Goal: Task Accomplishment & Management: Use online tool/utility

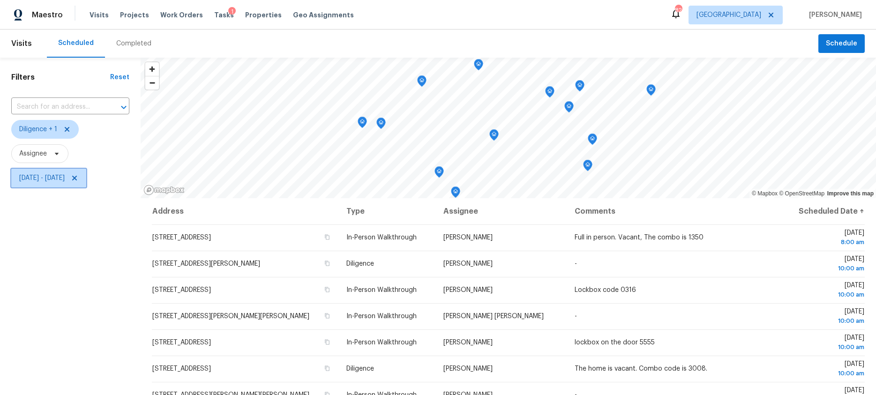
click at [46, 175] on span "Tue, Sep 30 - Tue, Sep 30" at bounding box center [41, 177] width 45 height 9
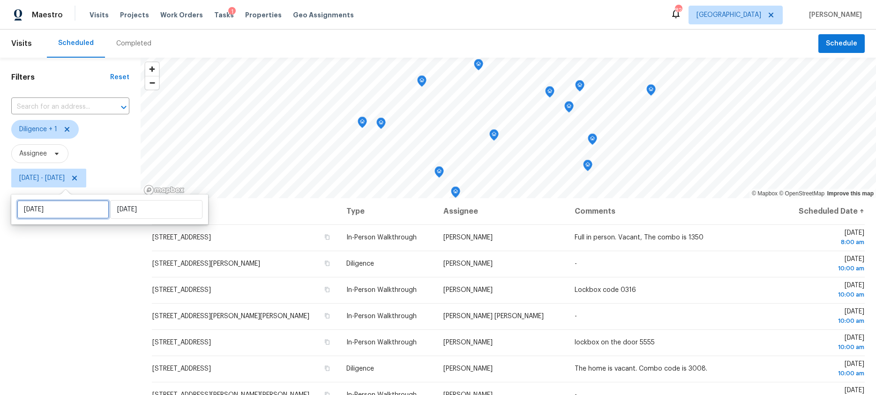
select select "8"
select select "2025"
select select "9"
select select "2025"
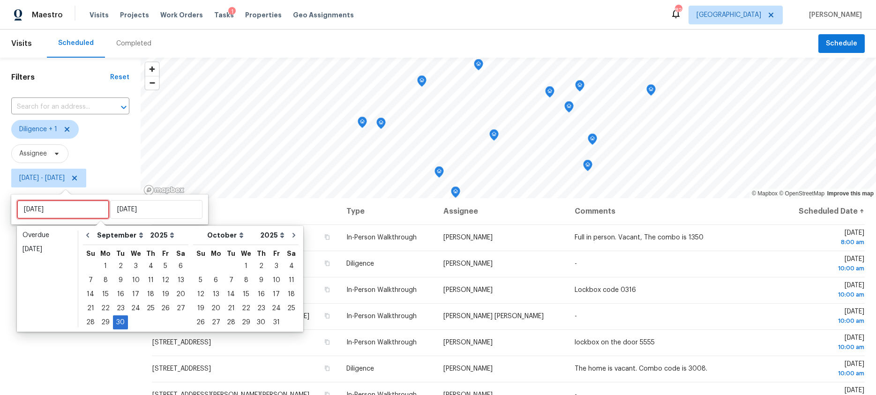
click at [45, 208] on input "Tue, Sep 30" at bounding box center [63, 209] width 92 height 19
click at [105, 322] on div "29" at bounding box center [105, 322] width 15 height 13
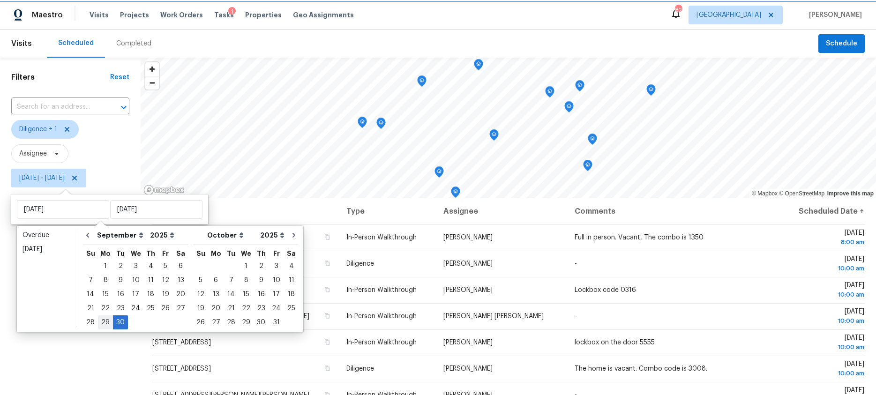
type input "Mon, Sep 29"
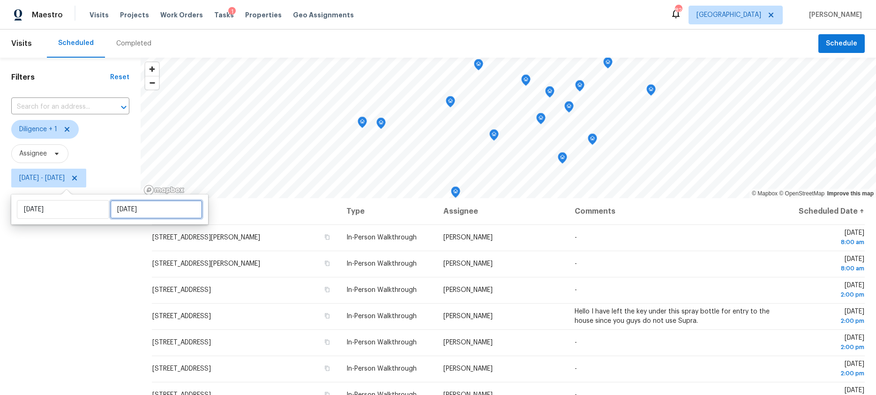
click at [119, 213] on input "Tue, Sep 30" at bounding box center [156, 209] width 92 height 19
select select "8"
select select "2025"
select select "9"
select select "2025"
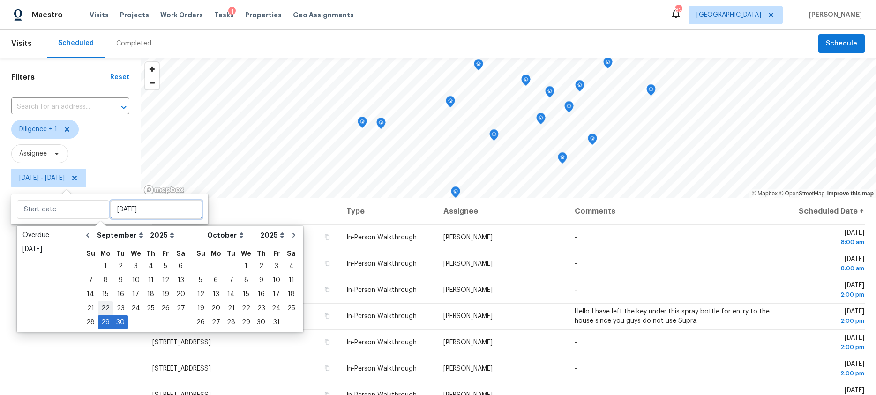
type input "Mon, Sep 22"
type input "Mon, Sep 29"
click at [104, 320] on div "29" at bounding box center [105, 322] width 15 height 13
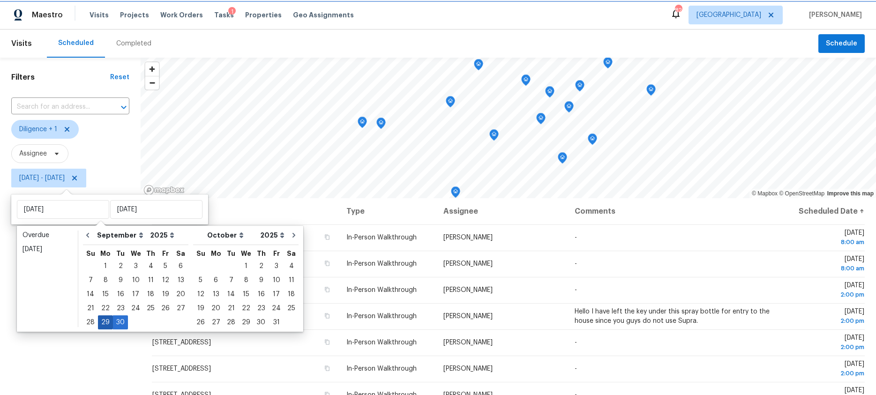
type input "Mon, Sep 29"
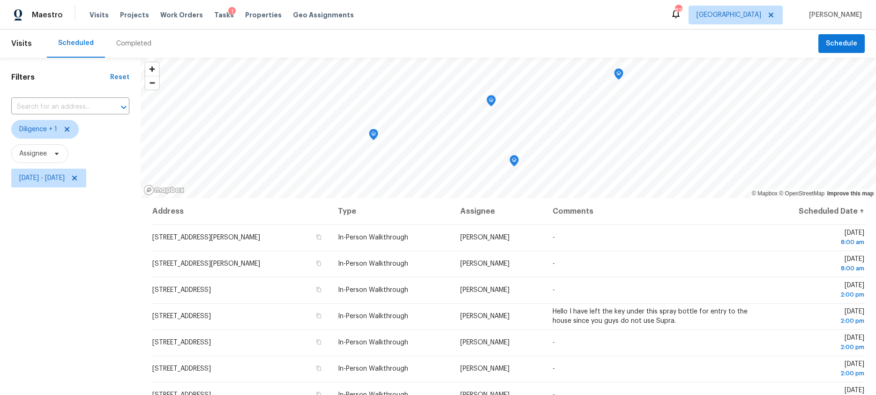
click at [95, 339] on div "Filters Reset ​ Diligence + 1 Assignee Mon, Sep 29 - Mon, Sep 29" at bounding box center [70, 286] width 141 height 456
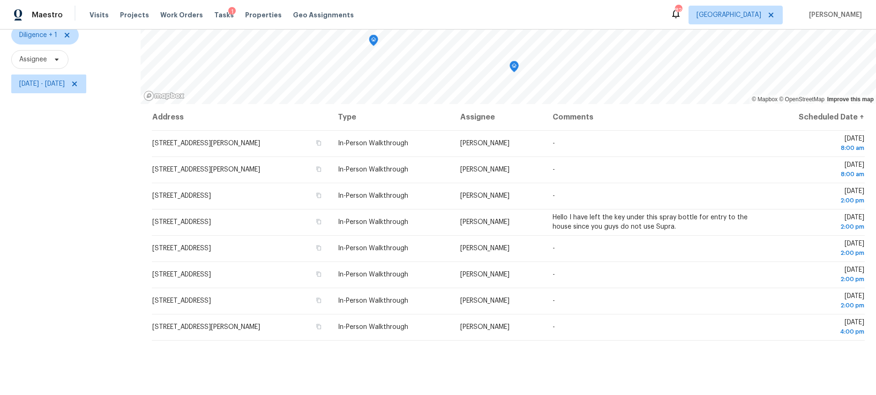
scroll to position [119, 0]
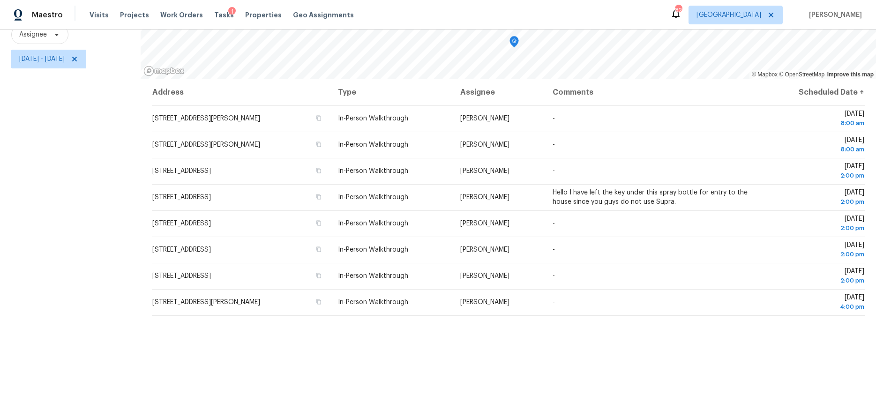
drag, startPoint x: 143, startPoint y: 222, endPoint x: 584, endPoint y: 328, distance: 453.8
click at [580, 325] on div "Address Type Assignee Comments Scheduled Date ↑ 1386 Churchill Way, Marietta, G…" at bounding box center [508, 237] width 735 height 316
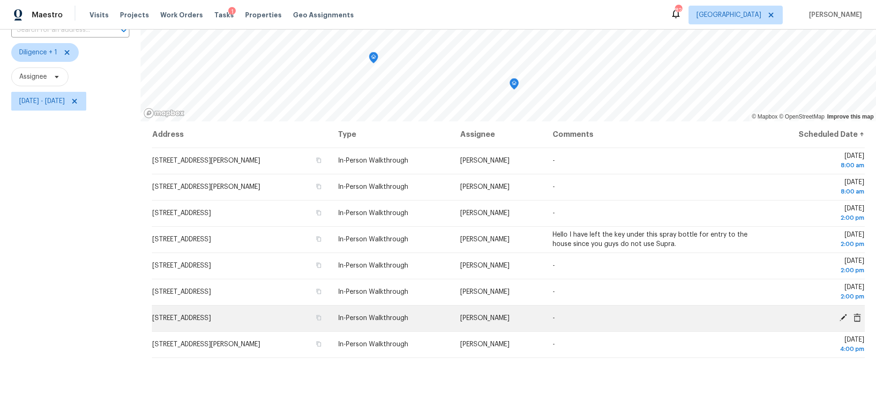
scroll to position [69, 0]
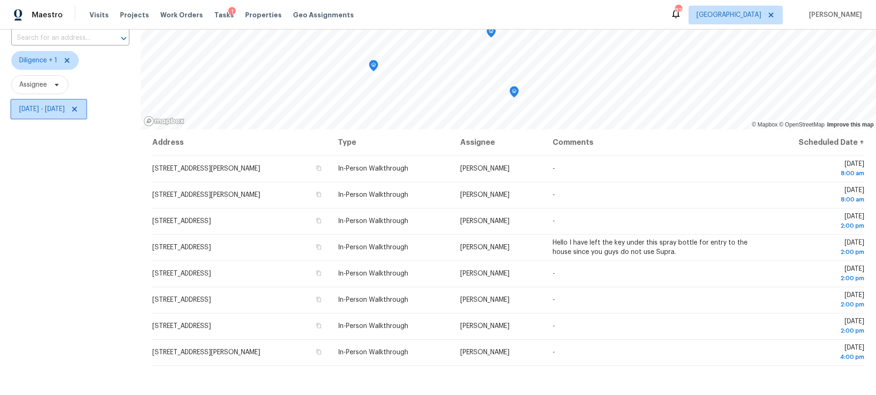
click at [52, 111] on span "Mon, Sep 29 - Mon, Sep 29" at bounding box center [41, 108] width 45 height 9
click at [52, 104] on span "Mon, Sep 29 - Mon, Sep 29" at bounding box center [48, 109] width 75 height 19
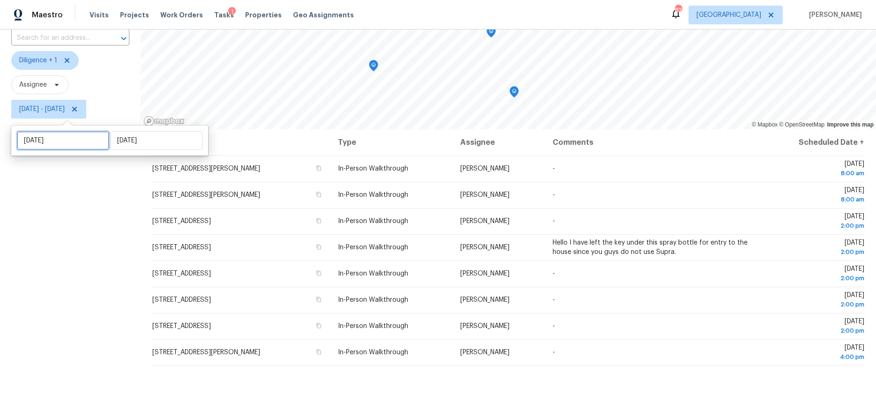
click at [52, 139] on input "Mon, Sep 29" at bounding box center [63, 140] width 92 height 19
select select "8"
select select "2025"
select select "9"
select select "2025"
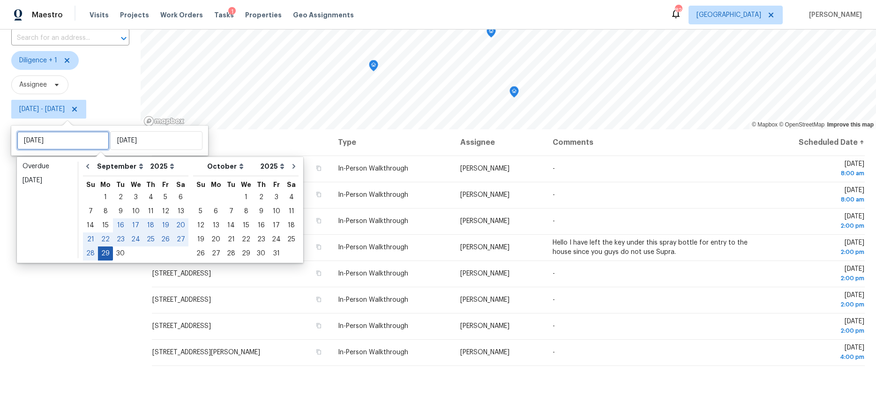
type input "Mon, Sep 22"
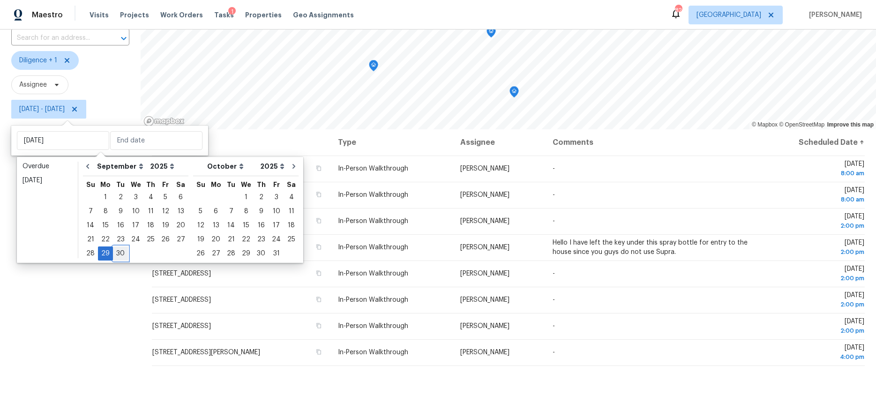
click at [115, 253] on div "30" at bounding box center [120, 253] width 15 height 13
type input "Tue, Sep 30"
type input "Mon, Sep 29"
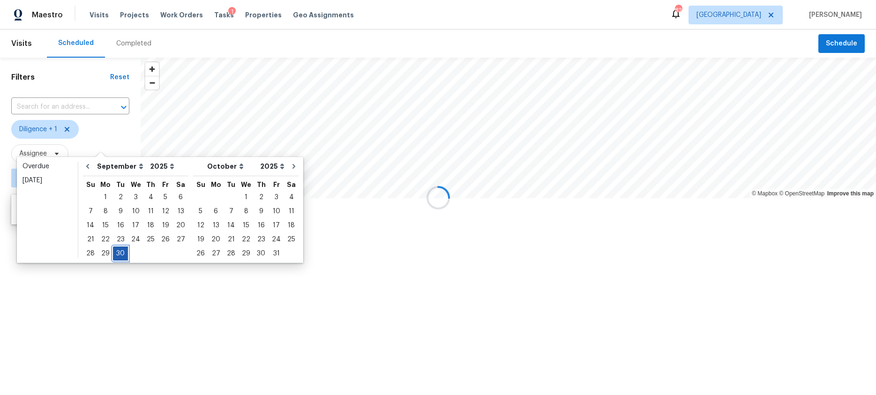
click at [115, 253] on div "30" at bounding box center [120, 253] width 15 height 13
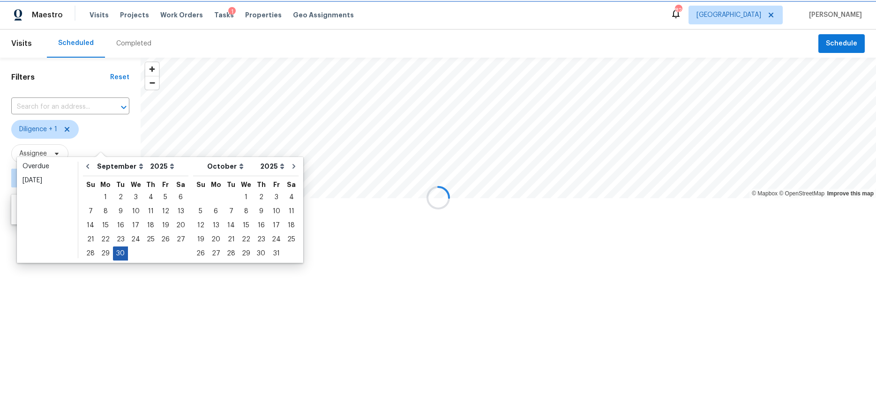
type input "Tue, Sep 30"
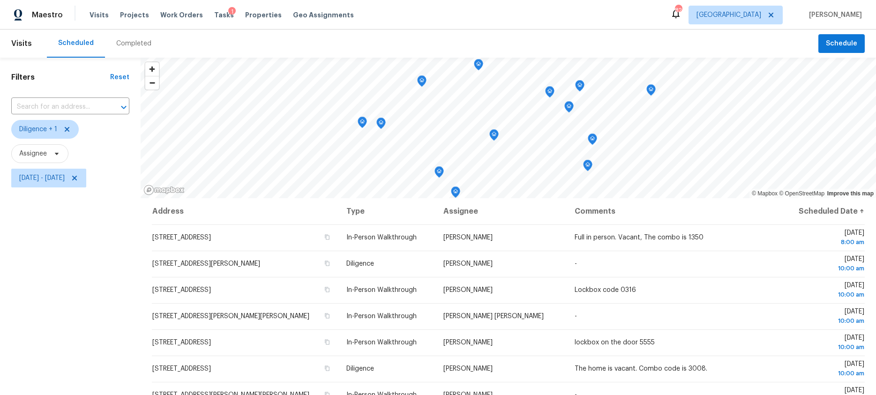
click at [83, 268] on div "Filters Reset ​ Diligence + 1 Assignee Tue, Sep 30 - Tue, Sep 30" at bounding box center [70, 286] width 141 height 456
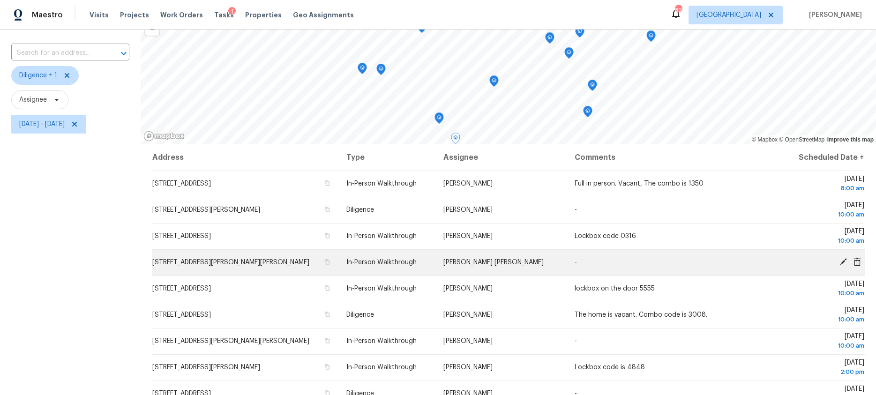
scroll to position [112, 0]
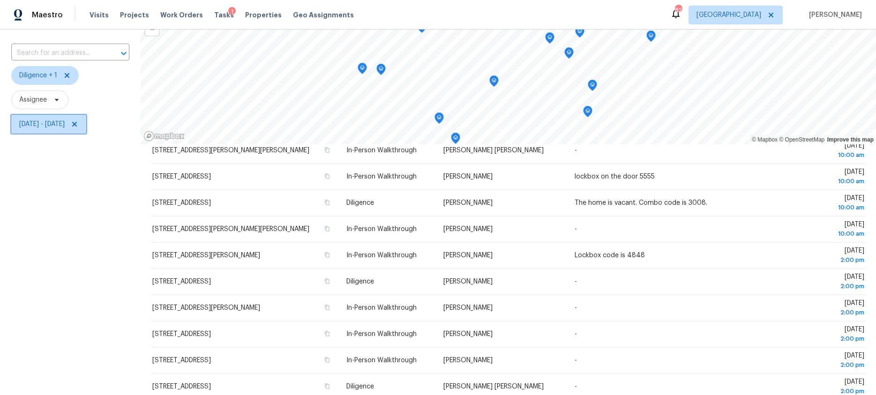
click at [63, 128] on span "Tue, Sep 30 - Tue, Sep 30" at bounding box center [48, 124] width 75 height 19
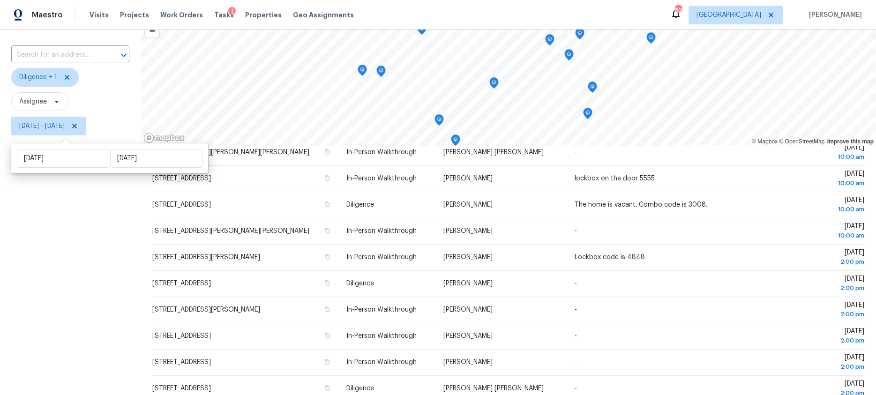
scroll to position [51, 0]
select select "8"
select select "2025"
select select "9"
select select "2025"
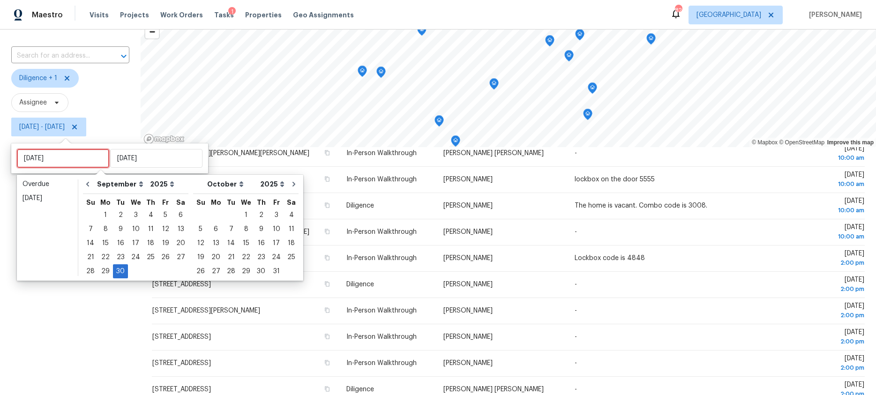
click at [58, 162] on input "Tue, Sep 30" at bounding box center [63, 158] width 92 height 19
type input "Tue, Sep 30"
type input "Sun, Oct 26"
click at [253, 216] on div "2" at bounding box center [260, 214] width 15 height 13
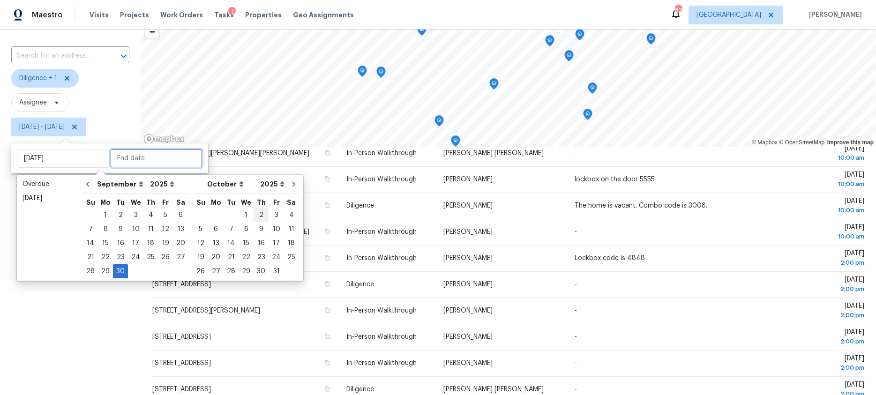
type input "Thu, Oct 02"
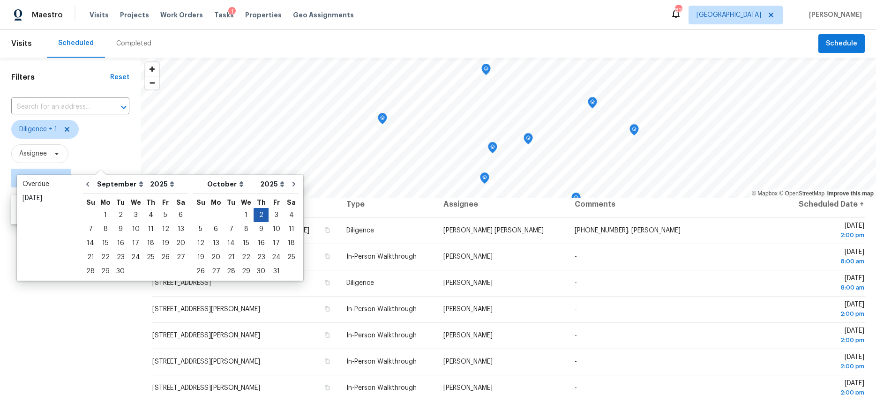
scroll to position [7, 0]
click at [268, 215] on div "3" at bounding box center [275, 214] width 15 height 13
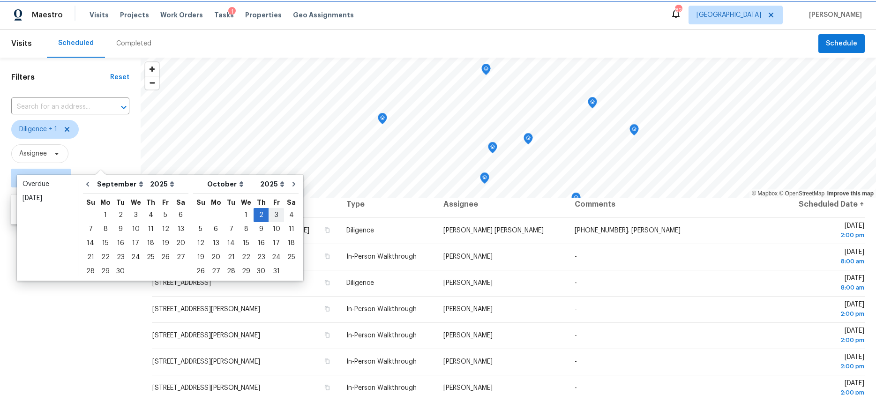
type input "Fri, Oct 03"
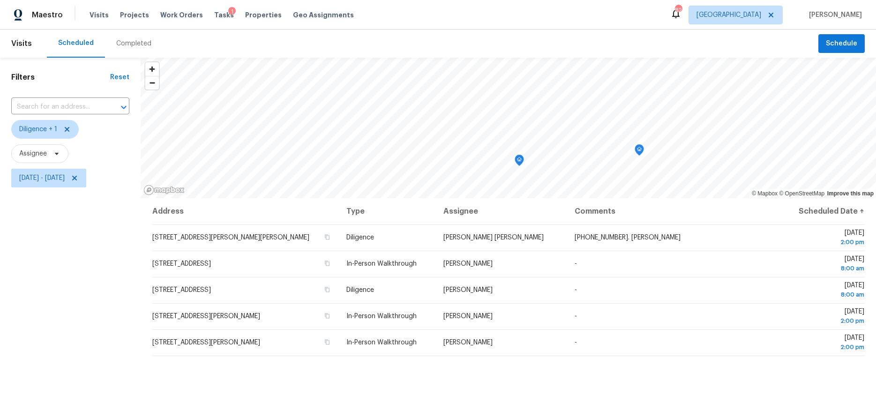
click at [109, 268] on div "Filters Reset ​ Diligence + 1 Assignee Thu, Oct 02 - Fri, Oct 03" at bounding box center [70, 286] width 141 height 456
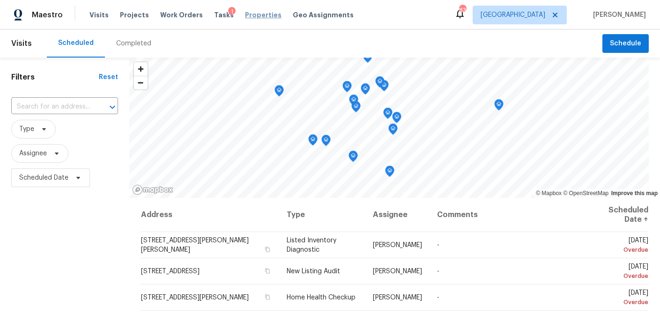
click at [245, 16] on span "Properties" at bounding box center [263, 14] width 37 height 9
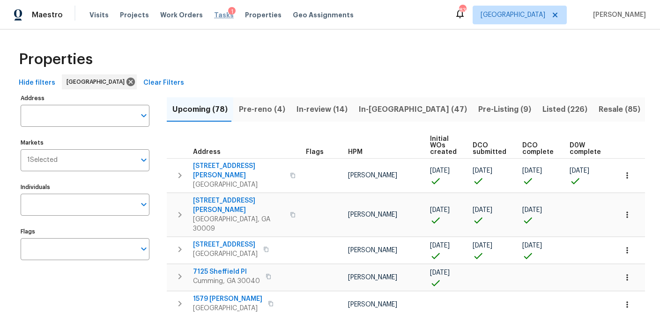
click at [214, 16] on span "Tasks" at bounding box center [224, 15] width 20 height 7
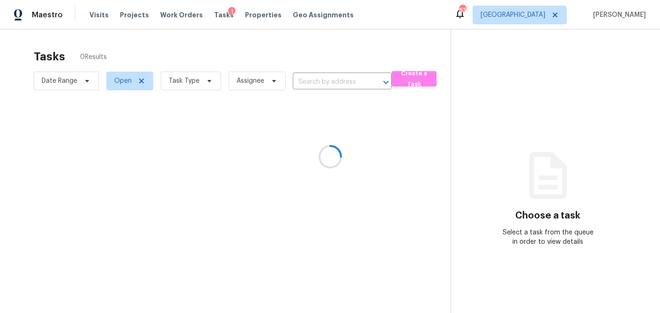
click at [209, 87] on div at bounding box center [330, 156] width 660 height 313
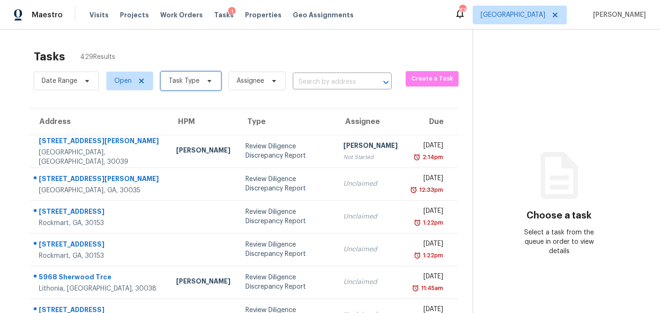
click at [207, 82] on icon at bounding box center [209, 80] width 7 height 7
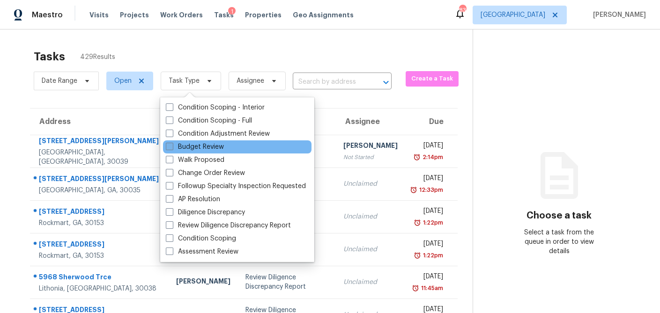
click at [168, 147] on span at bounding box center [169, 146] width 7 height 7
click at [168, 147] on input "Budget Review" at bounding box center [169, 145] width 6 height 6
checkbox input "true"
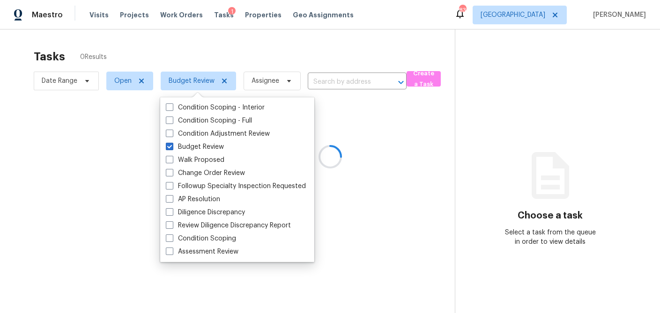
click at [201, 38] on div at bounding box center [330, 156] width 660 height 313
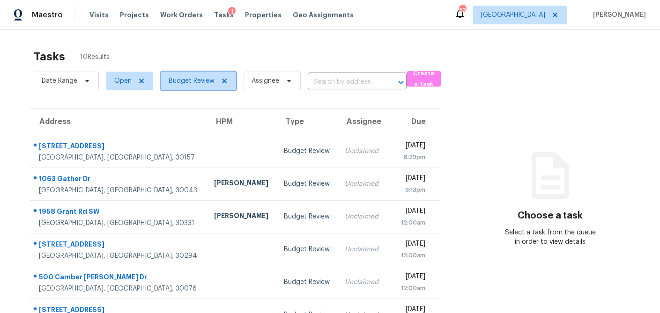
click at [207, 80] on span "Budget Review" at bounding box center [192, 80] width 46 height 9
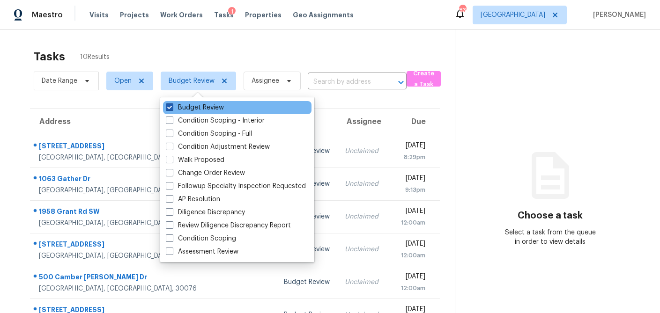
click at [171, 108] on span at bounding box center [169, 107] width 7 height 7
click at [171, 108] on input "Budget Review" at bounding box center [169, 106] width 6 height 6
checkbox input "false"
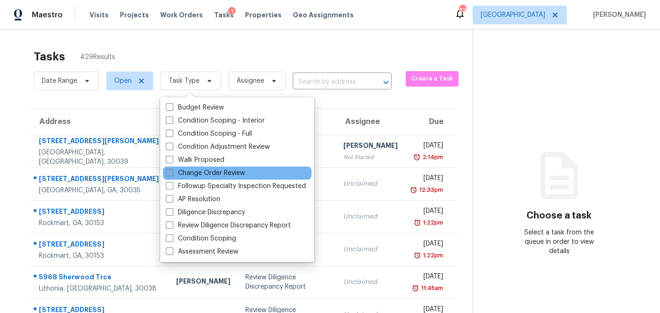
click at [169, 174] on span at bounding box center [169, 172] width 7 height 7
click at [169, 174] on input "Change Order Review" at bounding box center [169, 172] width 6 height 6
checkbox input "true"
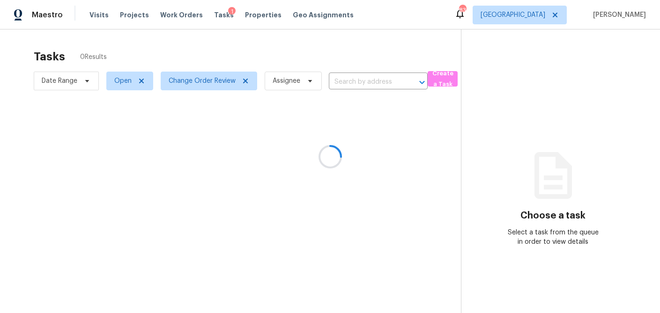
click at [194, 42] on div at bounding box center [330, 156] width 660 height 313
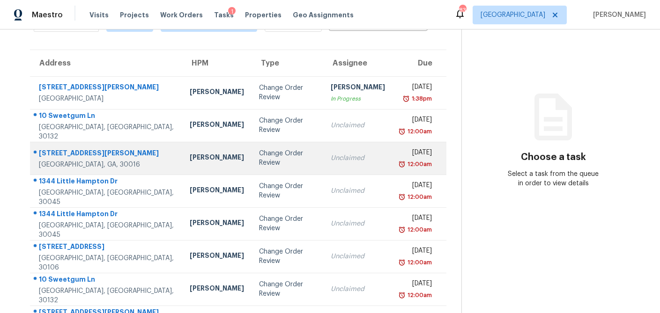
scroll to position [39, 0]
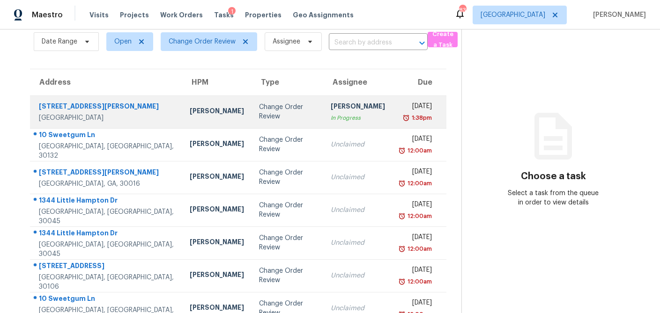
click at [252, 118] on td "Change Order Review" at bounding box center [288, 112] width 72 height 33
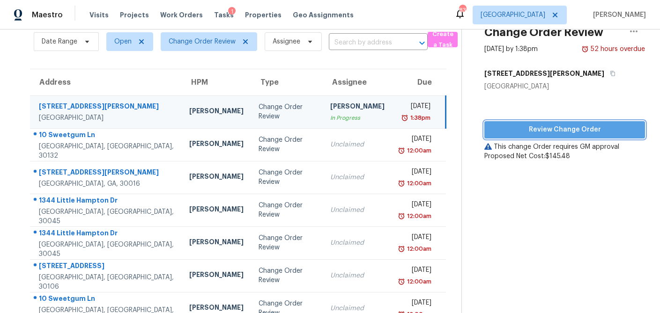
drag, startPoint x: 529, startPoint y: 130, endPoint x: 510, endPoint y: 148, distance: 26.2
click at [529, 130] on span "Review Change Order" at bounding box center [565, 130] width 146 height 12
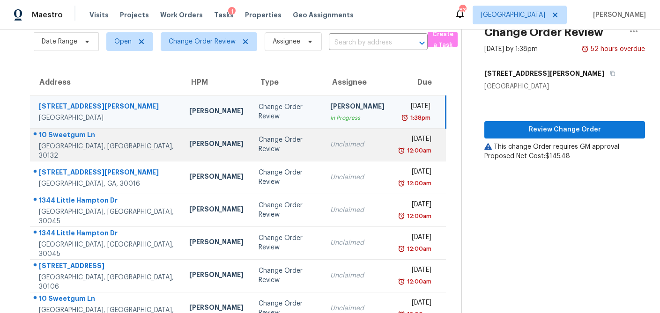
click at [253, 150] on td "Change Order Review" at bounding box center [286, 144] width 71 height 33
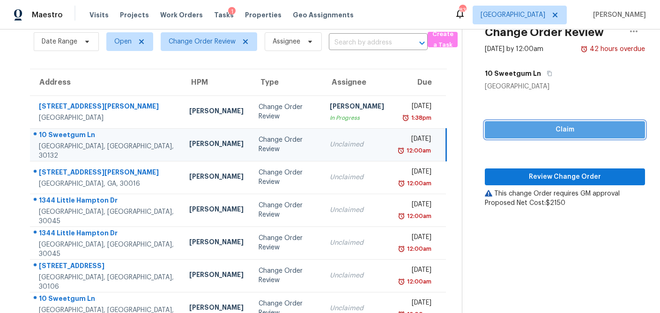
click at [544, 130] on span "Claim" at bounding box center [564, 130] width 145 height 12
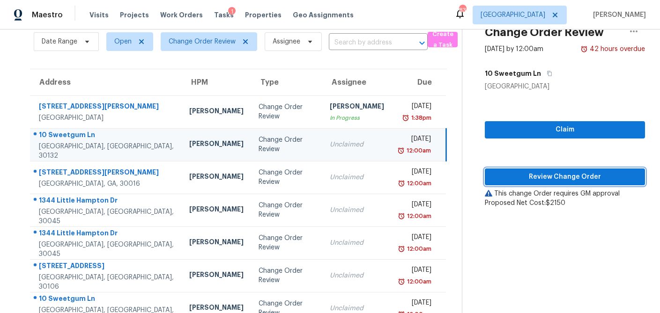
click at [538, 172] on span "Review Change Order" at bounding box center [564, 177] width 145 height 12
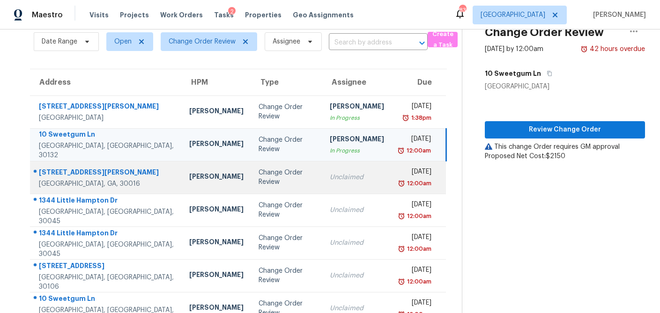
click at [259, 180] on div "Change Order Review" at bounding box center [287, 177] width 56 height 19
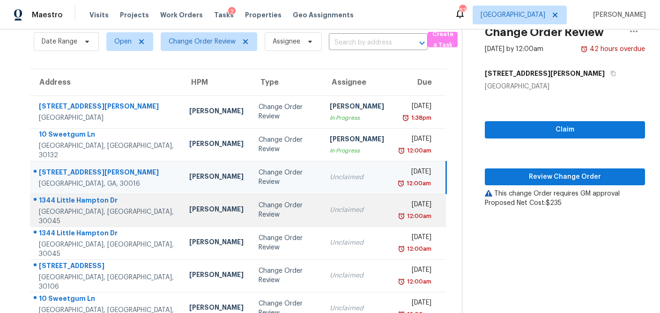
click at [251, 218] on td "Change Order Review" at bounding box center [286, 210] width 71 height 33
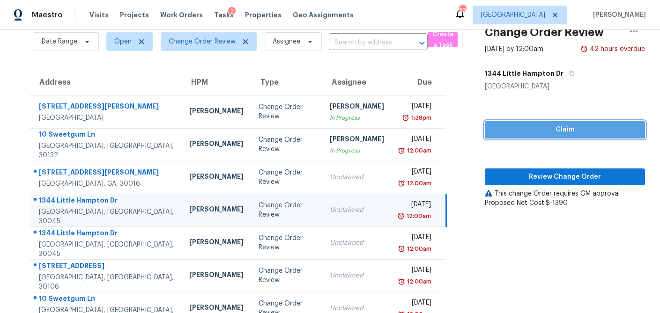
click at [528, 127] on span "Claim" at bounding box center [564, 130] width 145 height 12
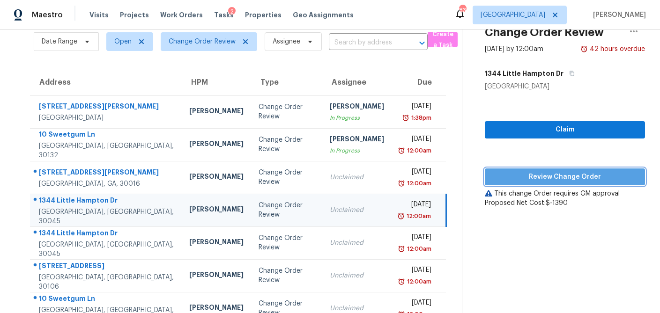
click at [522, 178] on span "Review Change Order" at bounding box center [564, 177] width 145 height 12
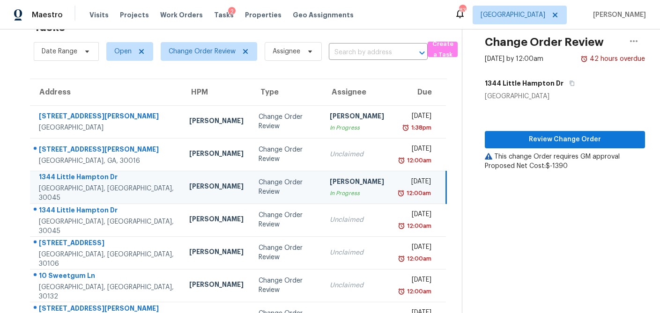
scroll to position [64, 0]
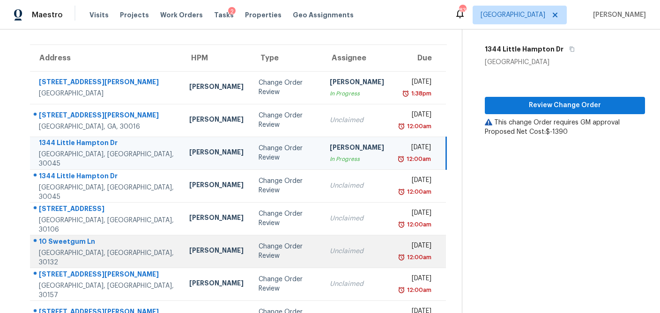
click at [251, 260] on td "Change Order Review" at bounding box center [286, 251] width 71 height 33
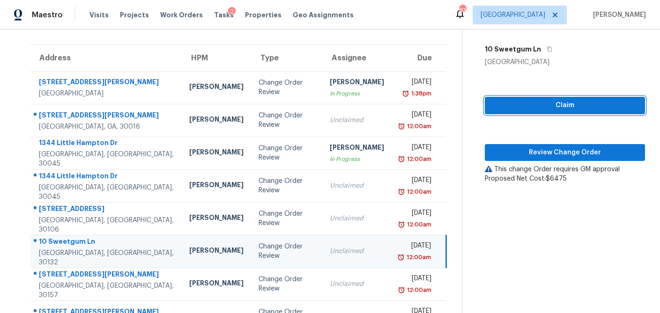
click at [572, 112] on button "Claim" at bounding box center [565, 105] width 160 height 17
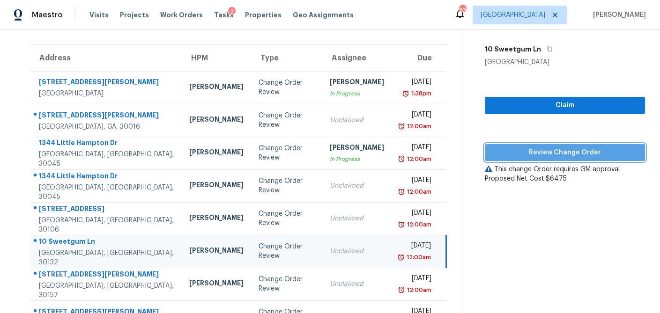
click at [556, 145] on button "Review Change Order" at bounding box center [565, 152] width 160 height 17
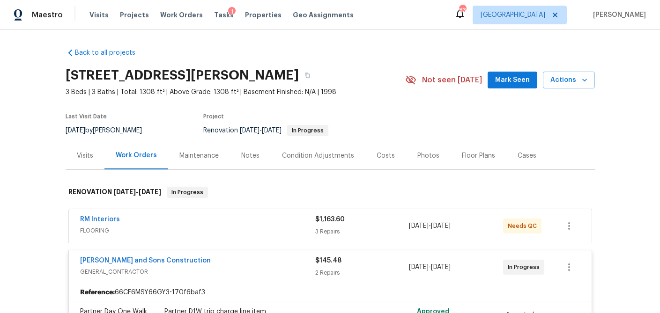
scroll to position [141, 0]
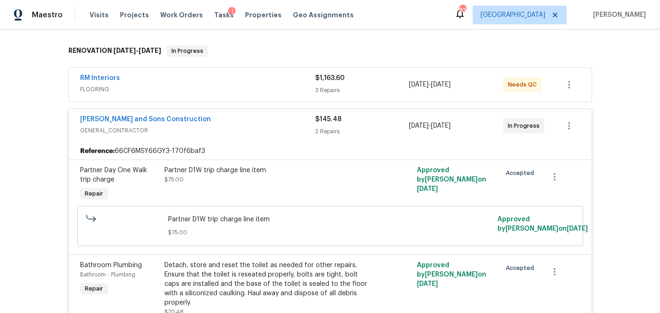
click at [355, 83] on div "$1,163.60 3 Repairs" at bounding box center [362, 85] width 94 height 22
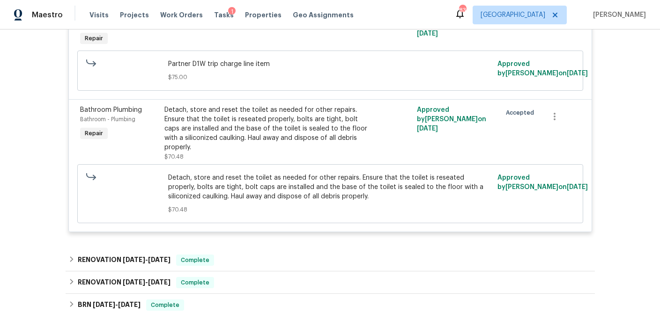
scroll to position [686, 0]
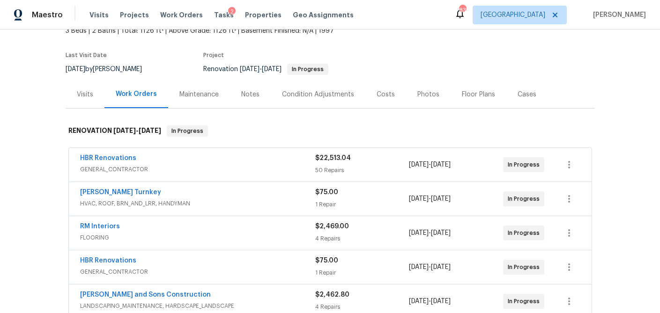
scroll to position [63, 0]
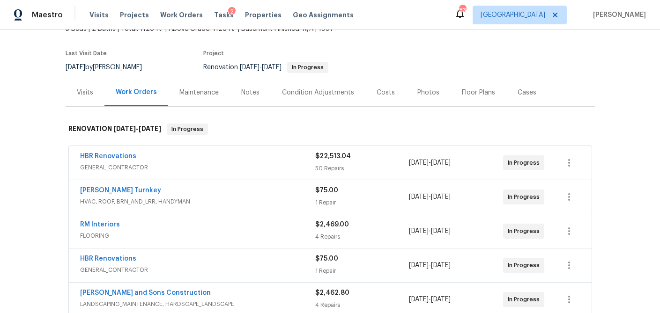
click at [379, 169] on div "50 Repairs" at bounding box center [362, 168] width 94 height 9
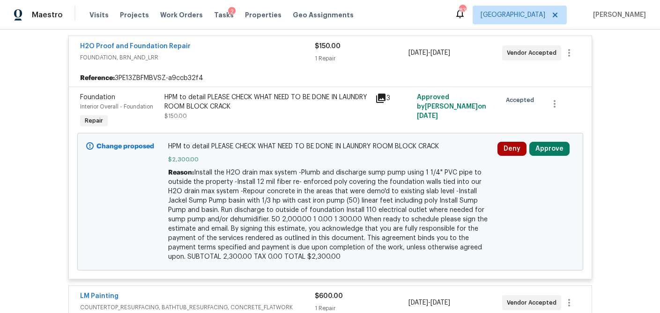
scroll to position [4398, 0]
click at [549, 142] on button "Approve" at bounding box center [549, 148] width 40 height 14
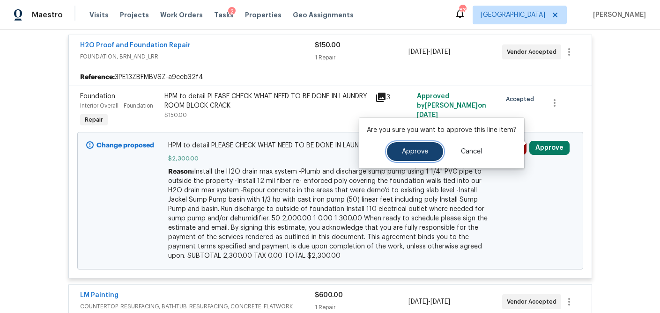
click at [420, 158] on button "Approve" at bounding box center [415, 151] width 56 height 19
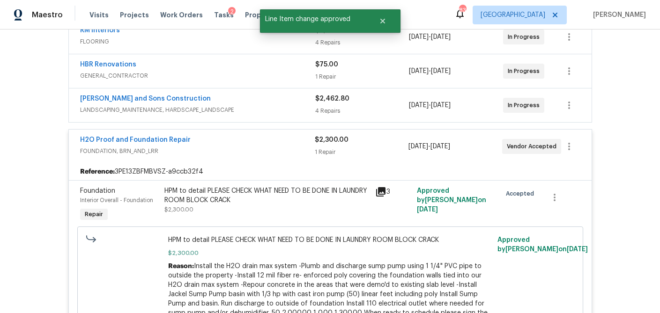
scroll to position [4302, 0]
click at [380, 108] on div "4 Repairs" at bounding box center [362, 111] width 94 height 9
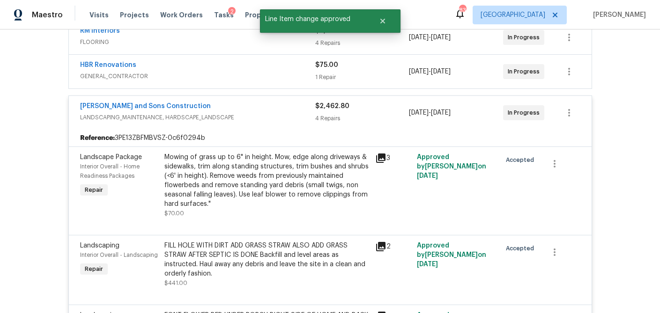
scroll to position [4946, 0]
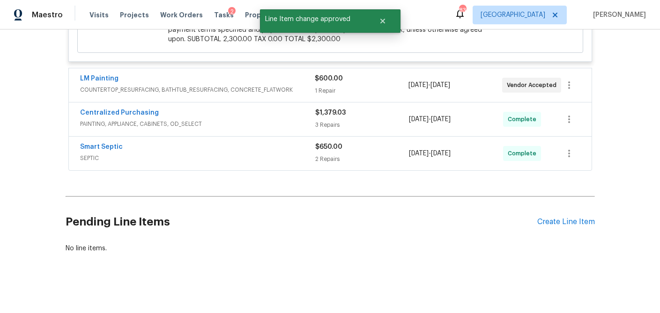
click at [375, 86] on div "1 Repair" at bounding box center [362, 90] width 94 height 9
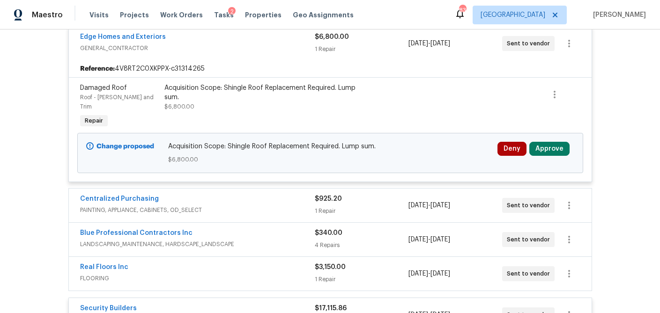
scroll to position [259, 0]
click at [550, 141] on button "Approve" at bounding box center [549, 148] width 40 height 14
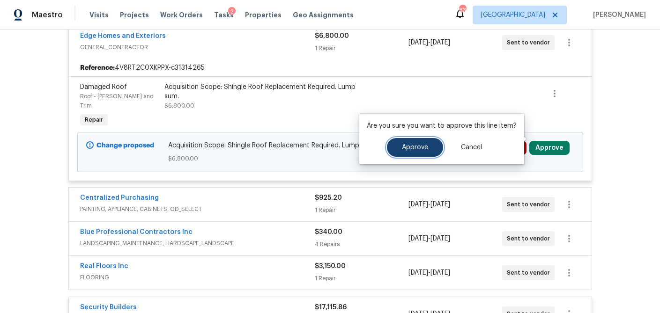
click at [409, 150] on span "Approve" at bounding box center [415, 147] width 26 height 7
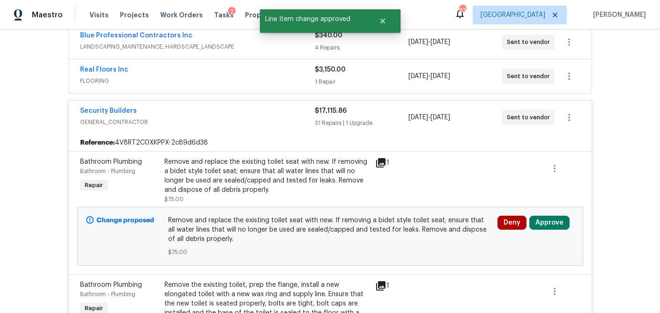
scroll to position [459, 0]
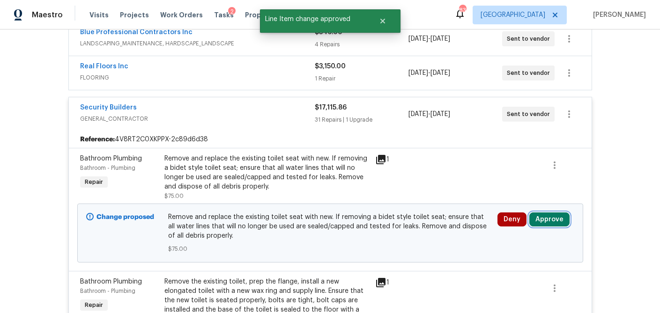
drag, startPoint x: 548, startPoint y: 216, endPoint x: 533, endPoint y: 217, distance: 15.0
click at [548, 216] on button "Approve" at bounding box center [549, 220] width 40 height 14
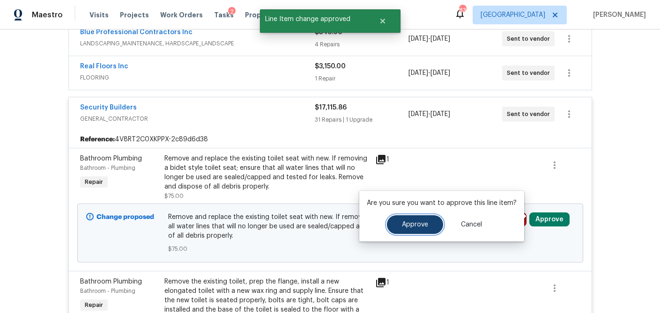
click at [413, 223] on span "Approve" at bounding box center [415, 225] width 26 height 7
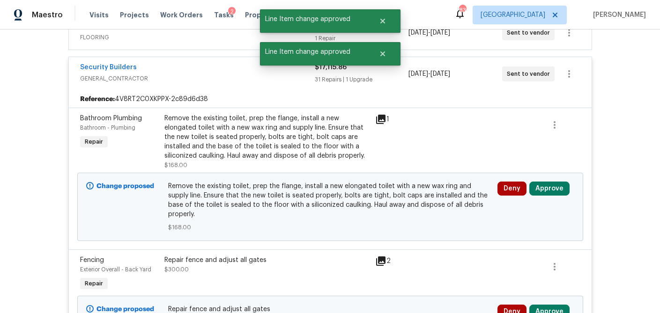
scroll to position [481, 0]
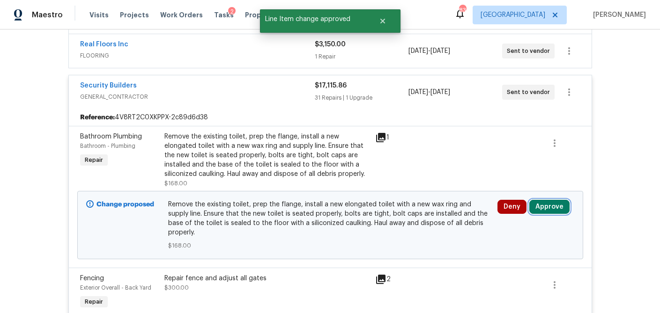
click at [546, 200] on button "Approve" at bounding box center [549, 207] width 40 height 14
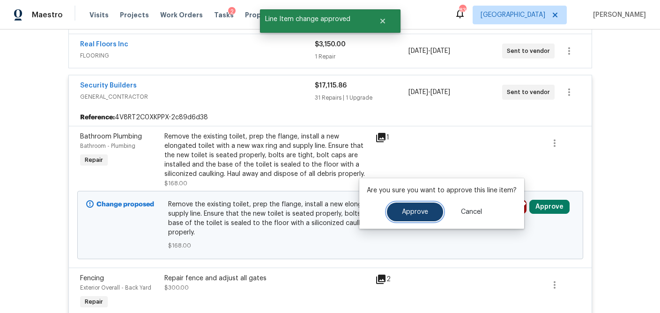
click at [417, 213] on span "Approve" at bounding box center [415, 212] width 26 height 7
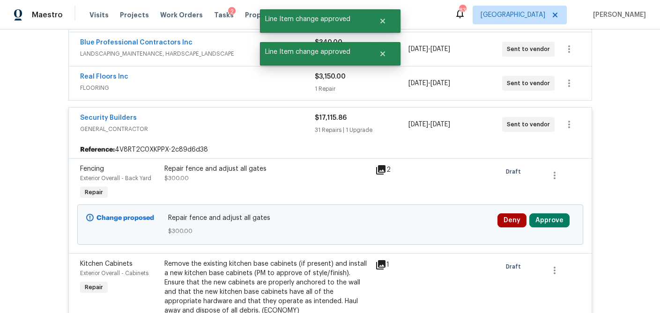
scroll to position [520, 0]
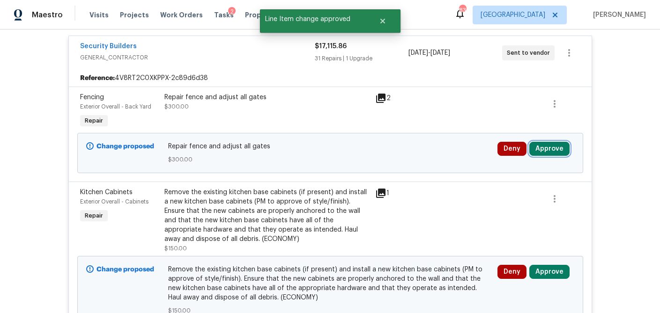
drag, startPoint x: 555, startPoint y: 146, endPoint x: 528, endPoint y: 146, distance: 27.2
click at [555, 146] on button "Approve" at bounding box center [549, 149] width 40 height 14
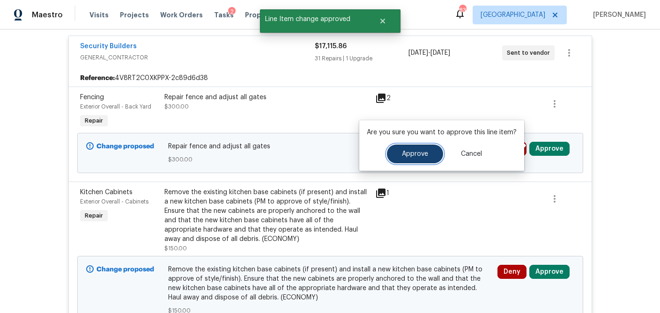
click at [419, 156] on span "Approve" at bounding box center [415, 154] width 26 height 7
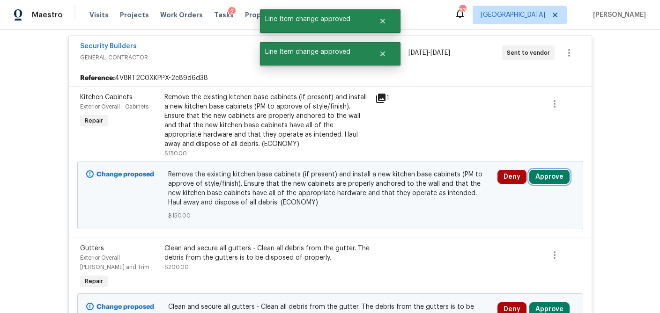
click at [552, 173] on button "Approve" at bounding box center [549, 177] width 40 height 14
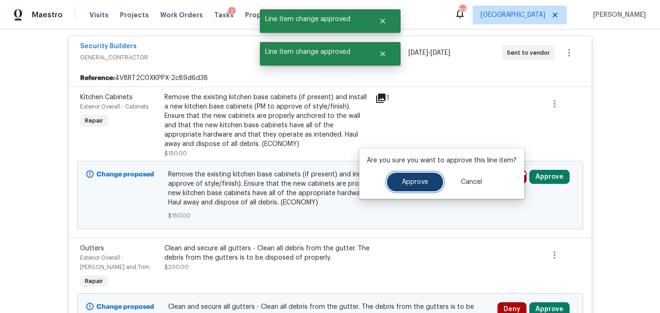
click at [396, 179] on button "Approve" at bounding box center [415, 182] width 56 height 19
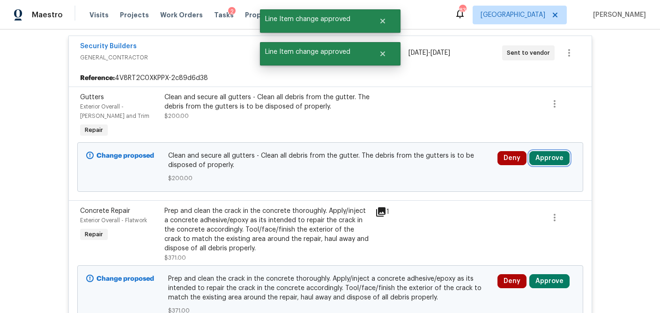
drag, startPoint x: 557, startPoint y: 153, endPoint x: 533, endPoint y: 154, distance: 24.4
click at [557, 153] on button "Approve" at bounding box center [549, 158] width 40 height 14
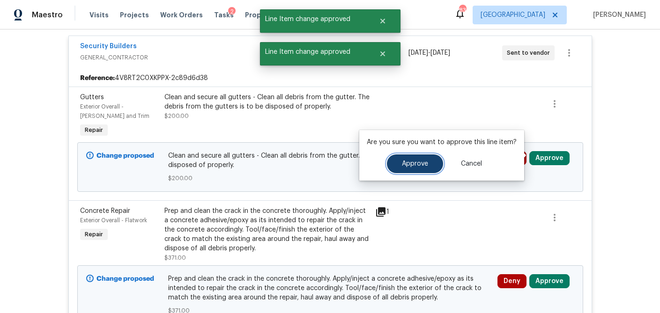
click at [409, 166] on span "Approve" at bounding box center [415, 164] width 26 height 7
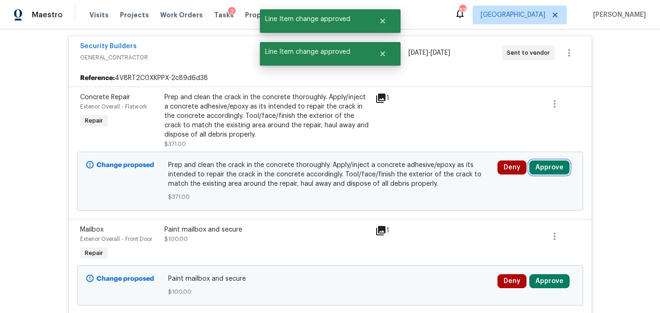
click at [559, 166] on button "Approve" at bounding box center [549, 168] width 40 height 14
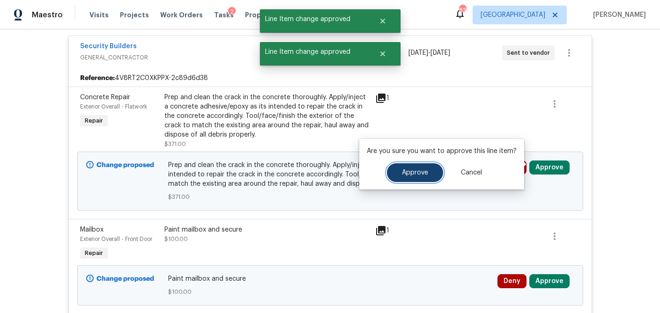
click at [423, 172] on span "Approve" at bounding box center [415, 173] width 26 height 7
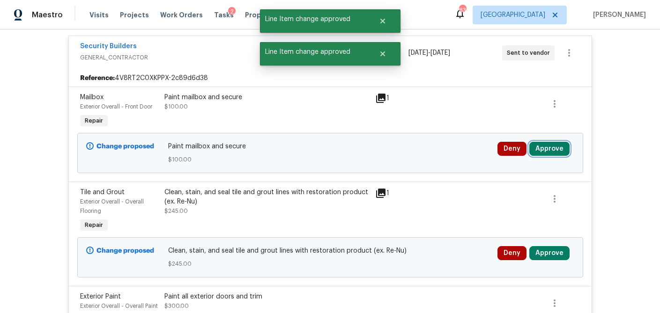
click at [554, 147] on button "Approve" at bounding box center [549, 149] width 40 height 14
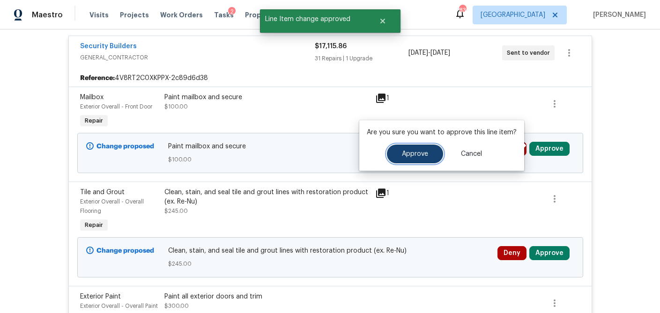
click at [397, 152] on button "Approve" at bounding box center [415, 154] width 56 height 19
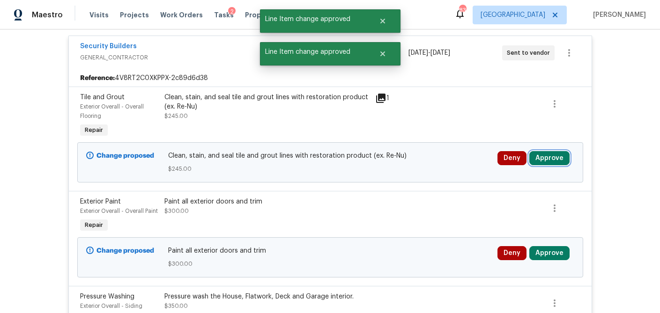
drag, startPoint x: 556, startPoint y: 159, endPoint x: 531, endPoint y: 159, distance: 25.3
click at [556, 159] on button "Approve" at bounding box center [549, 158] width 40 height 14
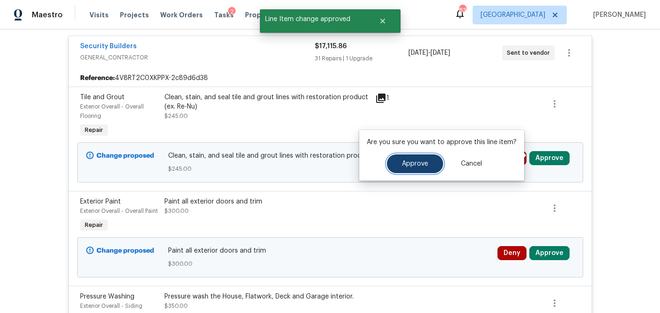
click at [423, 164] on span "Approve" at bounding box center [415, 164] width 26 height 7
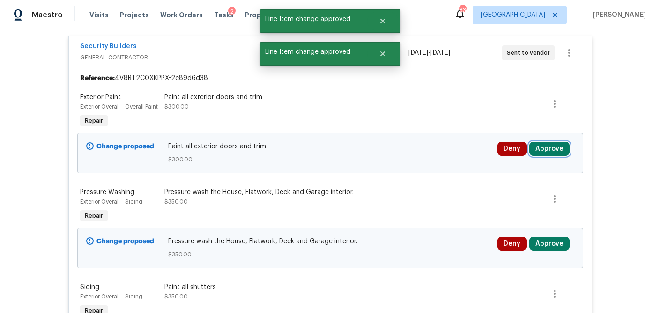
drag, startPoint x: 553, startPoint y: 143, endPoint x: 542, endPoint y: 142, distance: 10.8
click at [553, 143] on button "Approve" at bounding box center [549, 149] width 40 height 14
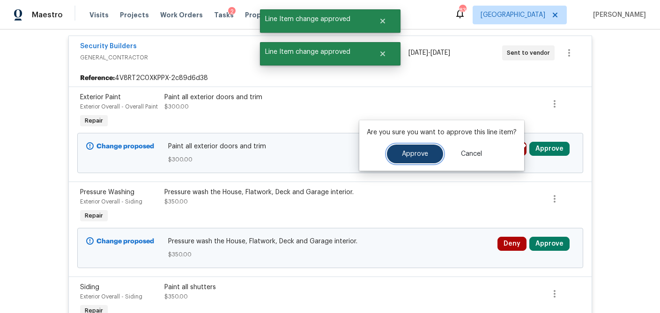
click at [409, 153] on span "Approve" at bounding box center [415, 154] width 26 height 7
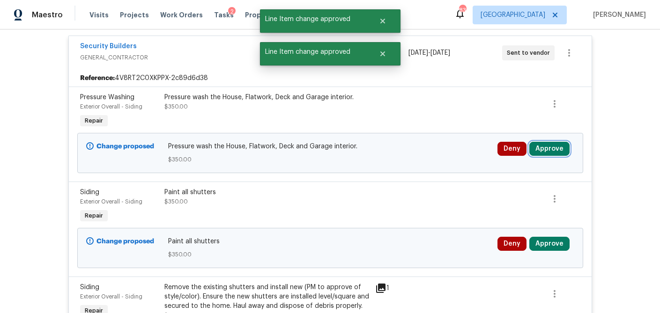
drag, startPoint x: 558, startPoint y: 143, endPoint x: 535, endPoint y: 146, distance: 23.1
click at [558, 143] on button "Approve" at bounding box center [549, 149] width 40 height 14
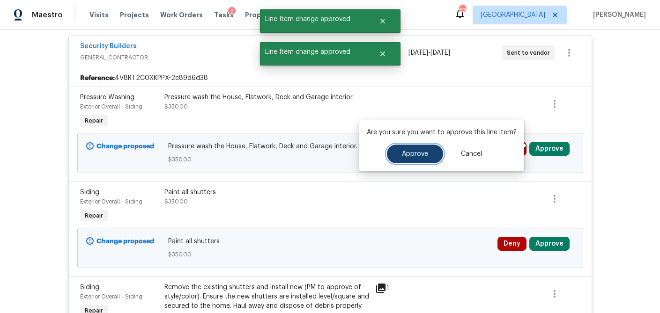
click at [424, 161] on button "Approve" at bounding box center [415, 154] width 56 height 19
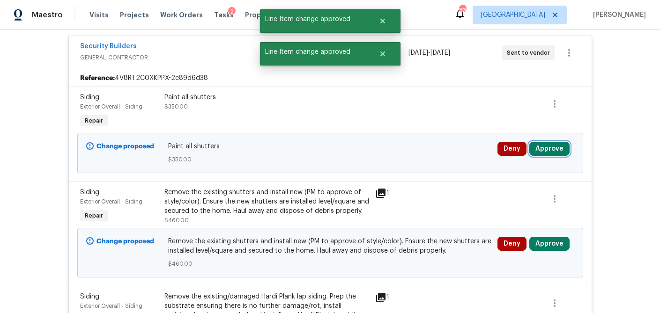
drag, startPoint x: 556, startPoint y: 147, endPoint x: 547, endPoint y: 147, distance: 8.9
click at [556, 147] on button "Approve" at bounding box center [549, 149] width 40 height 14
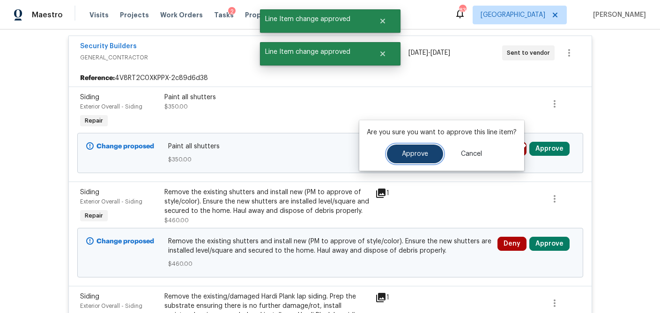
click at [408, 151] on span "Approve" at bounding box center [415, 154] width 26 height 7
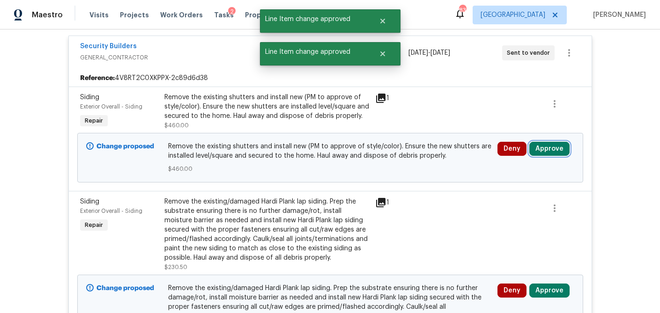
click at [544, 145] on button "Approve" at bounding box center [549, 149] width 40 height 14
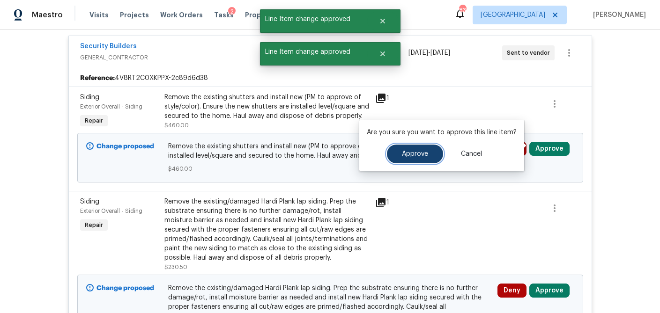
click at [416, 153] on span "Approve" at bounding box center [415, 154] width 26 height 7
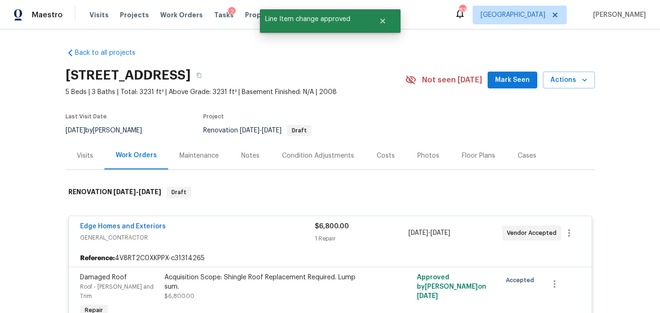
scroll to position [3, 0]
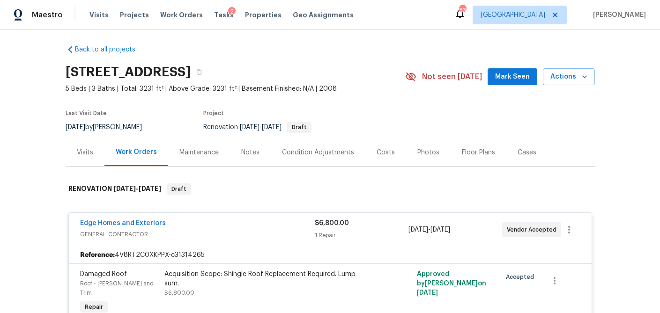
click at [390, 151] on div "Costs" at bounding box center [385, 153] width 41 height 28
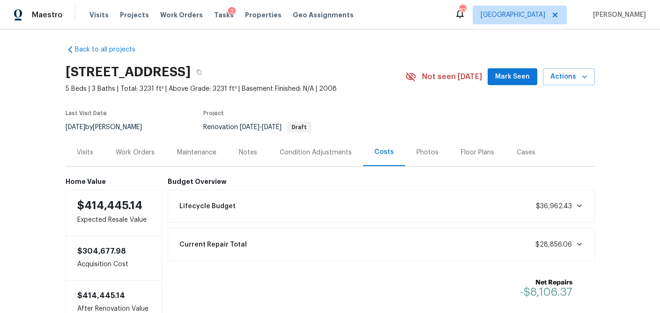
click at [131, 151] on div "Work Orders" at bounding box center [135, 152] width 39 height 9
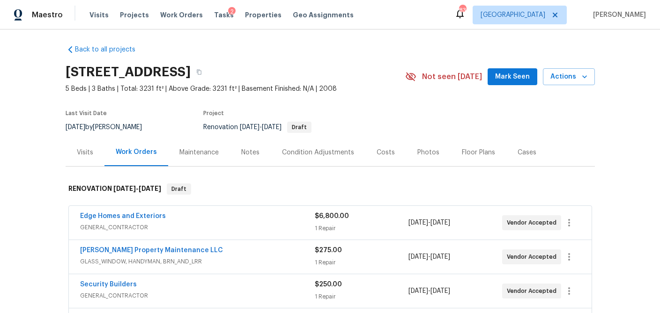
click at [219, 217] on div "Edge Homes and Exteriors" at bounding box center [197, 217] width 235 height 11
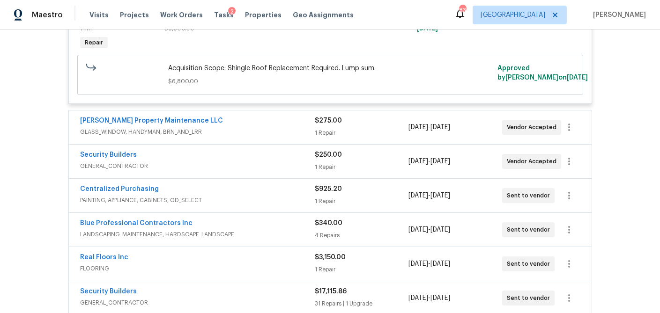
scroll to position [272, 0]
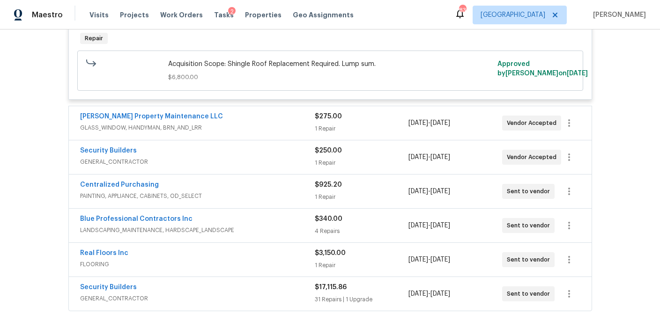
drag, startPoint x: 273, startPoint y: 118, endPoint x: 271, endPoint y: 130, distance: 12.4
click at [273, 118] on div "Glen Property Maintenance LLC" at bounding box center [197, 117] width 235 height 11
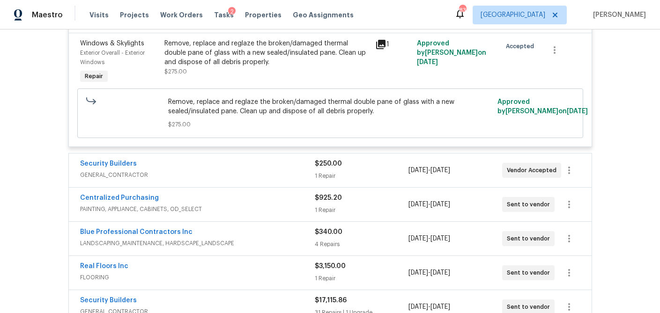
click at [346, 171] on div "1 Repair" at bounding box center [362, 175] width 94 height 9
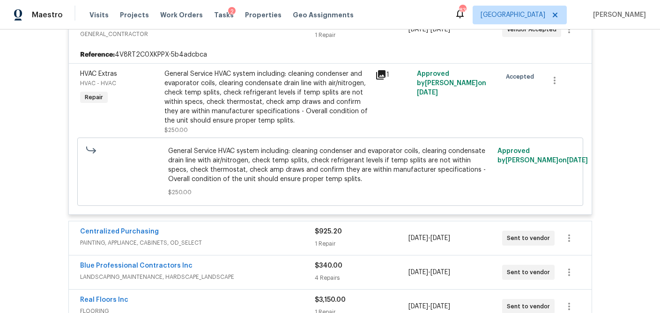
scroll to position [553, 0]
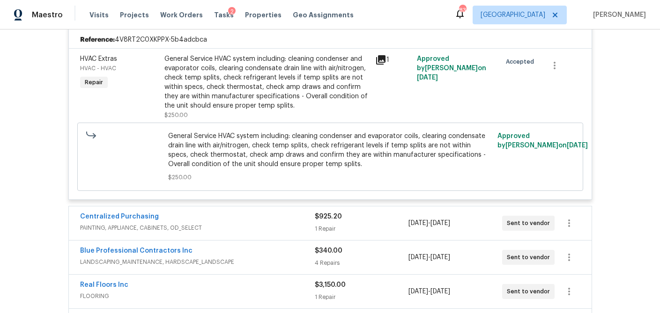
click at [350, 218] on div "$925.20" at bounding box center [362, 216] width 94 height 9
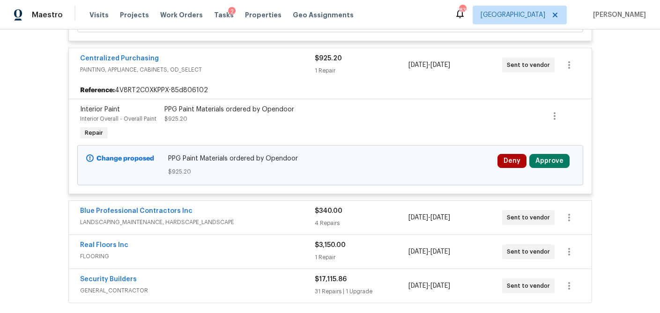
scroll to position [713, 0]
click at [565, 153] on button "Approve" at bounding box center [549, 160] width 40 height 14
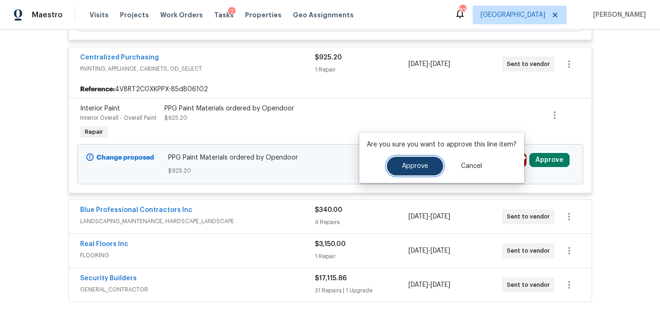
click at [422, 157] on button "Approve" at bounding box center [415, 166] width 56 height 19
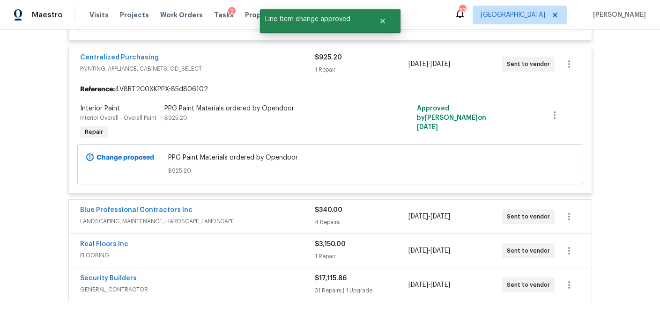
click at [371, 220] on div "4 Repairs" at bounding box center [362, 222] width 94 height 9
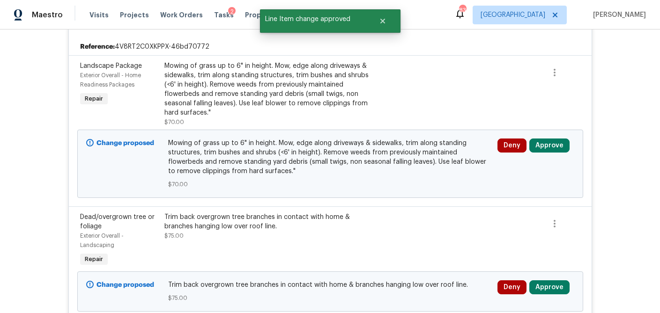
scroll to position [909, 0]
click at [541, 147] on button "Approve" at bounding box center [549, 145] width 40 height 14
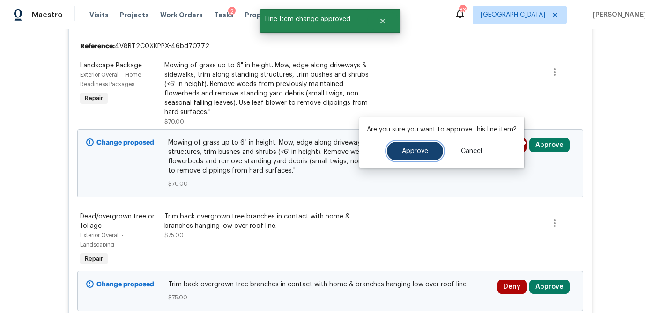
click at [425, 152] on span "Approve" at bounding box center [415, 151] width 26 height 7
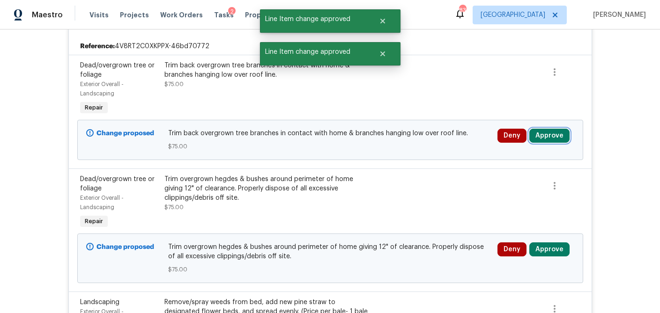
drag, startPoint x: 563, startPoint y: 131, endPoint x: 531, endPoint y: 134, distance: 32.0
click at [563, 131] on button "Approve" at bounding box center [549, 136] width 40 height 14
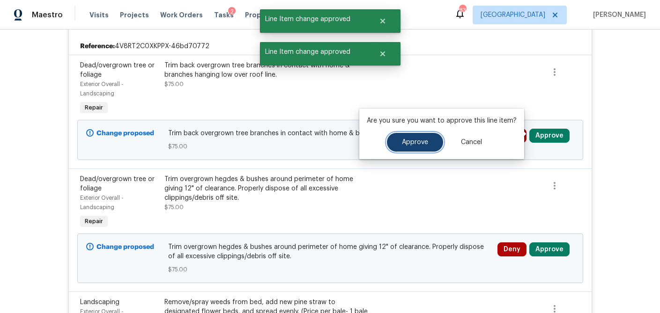
click at [407, 148] on button "Approve" at bounding box center [415, 142] width 56 height 19
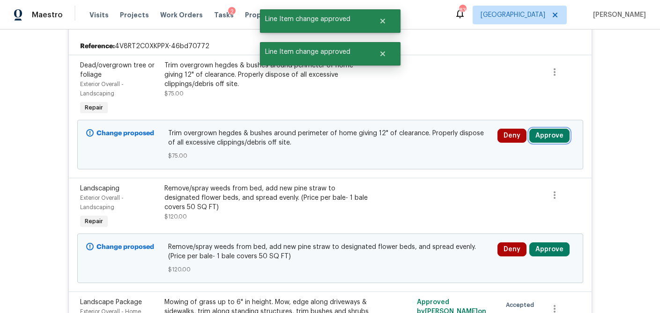
drag, startPoint x: 551, startPoint y: 134, endPoint x: 527, endPoint y: 135, distance: 23.9
click at [551, 134] on button "Approve" at bounding box center [549, 136] width 40 height 14
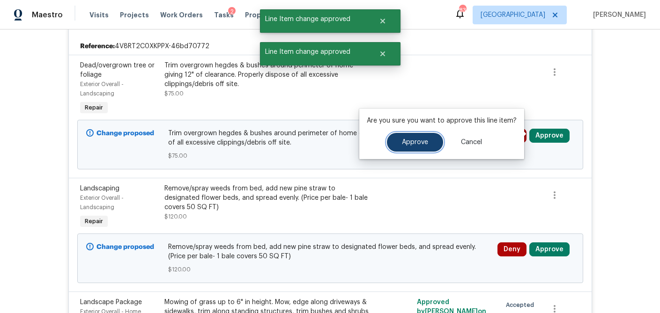
click at [413, 143] on span "Approve" at bounding box center [415, 142] width 26 height 7
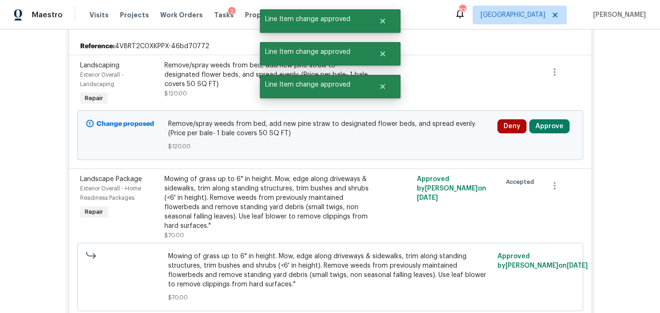
click at [568, 122] on div "Deny Approve" at bounding box center [536, 126] width 77 height 14
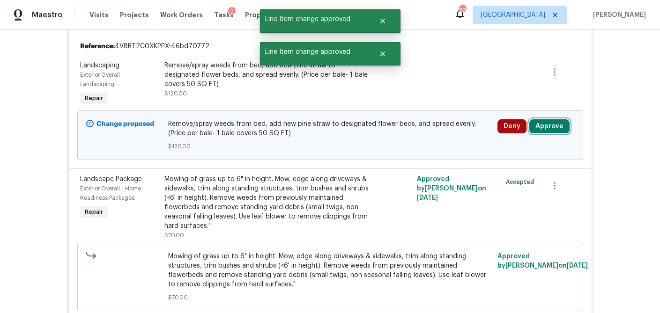
click at [555, 125] on button "Approve" at bounding box center [549, 126] width 40 height 14
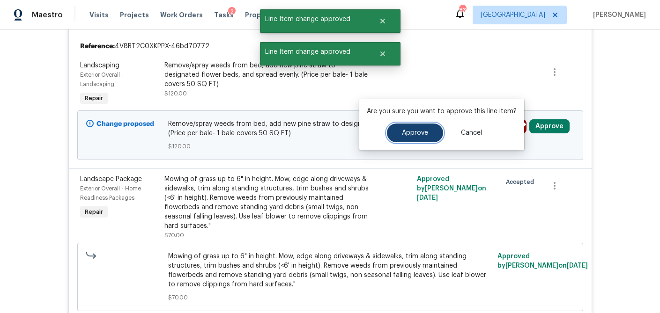
click at [421, 136] on span "Approve" at bounding box center [415, 133] width 26 height 7
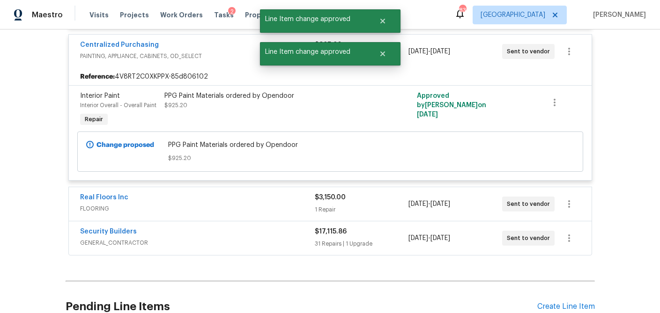
scroll to position [1288, 0]
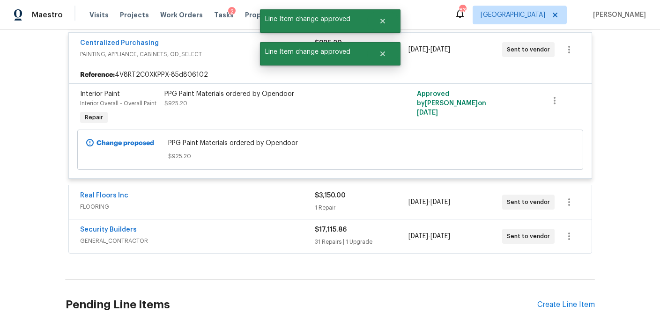
click at [374, 213] on div "1 Repair" at bounding box center [362, 207] width 94 height 9
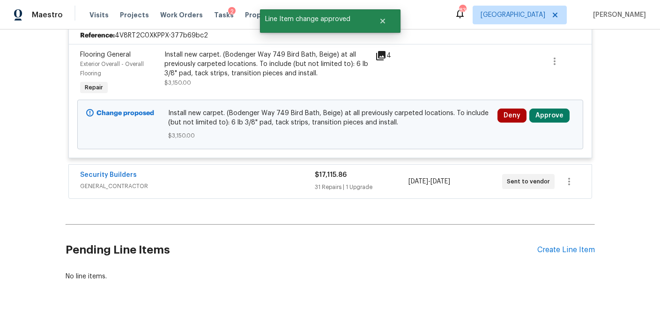
scroll to position [1482, 0]
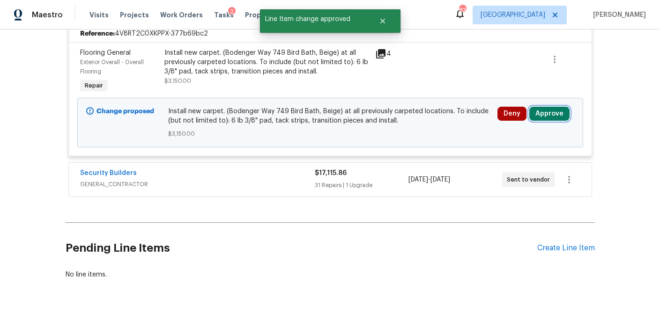
click at [549, 118] on button "Approve" at bounding box center [549, 114] width 40 height 14
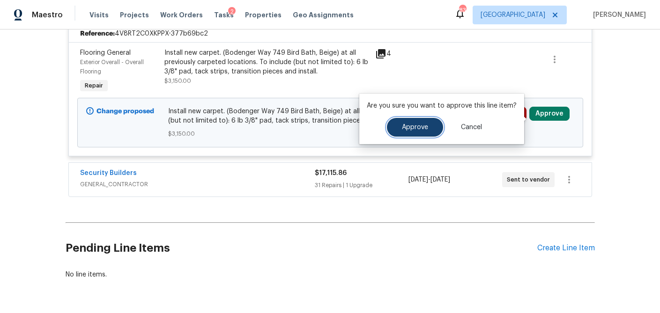
click at [405, 130] on span "Approve" at bounding box center [415, 127] width 26 height 7
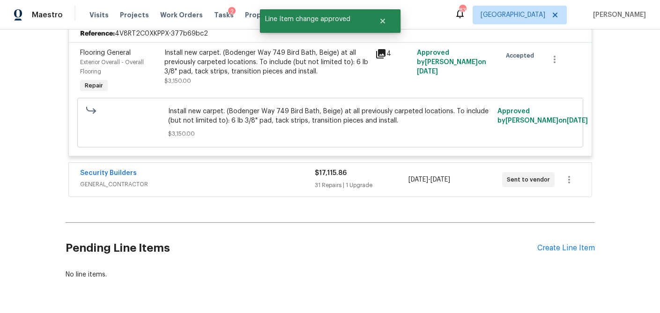
scroll to position [1329, 0]
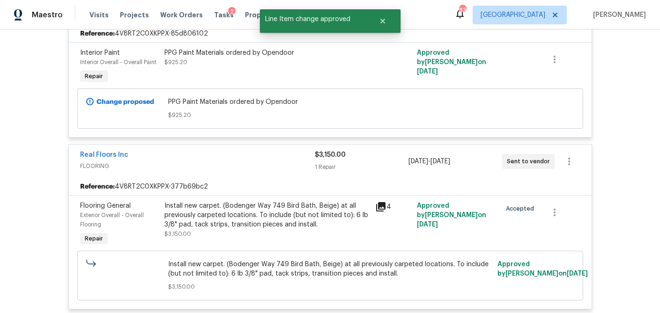
click at [356, 7] on div "$925.20" at bounding box center [362, 1] width 94 height 9
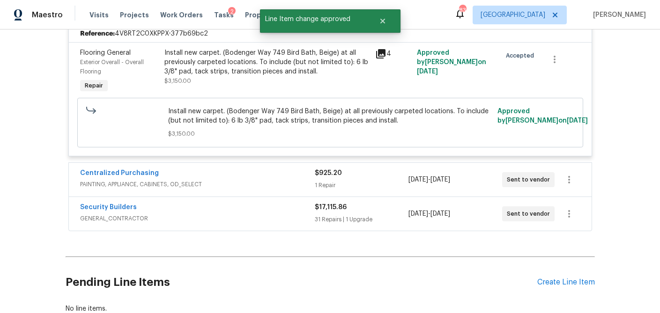
click at [364, 185] on div "$925.20 1 Repair" at bounding box center [362, 180] width 94 height 22
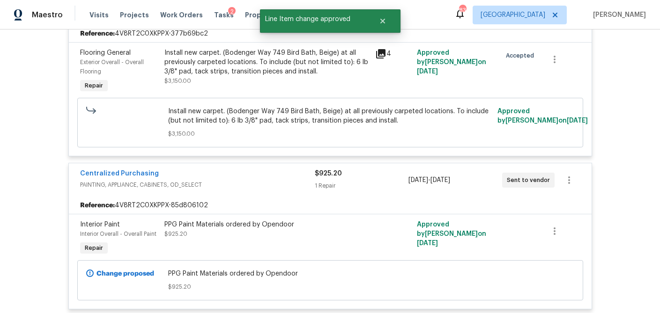
scroll to position [1517, 0]
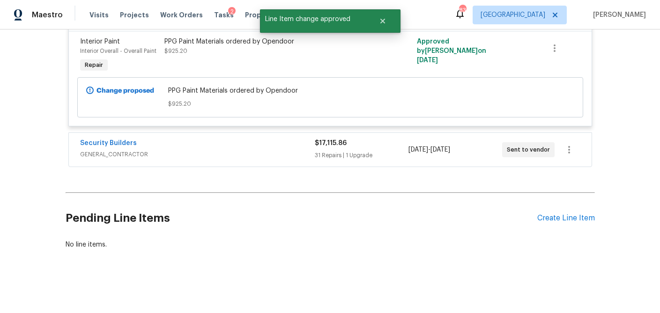
click at [379, 148] on div "$17,115.86 31 Repairs | 1 Upgrade" at bounding box center [362, 150] width 94 height 22
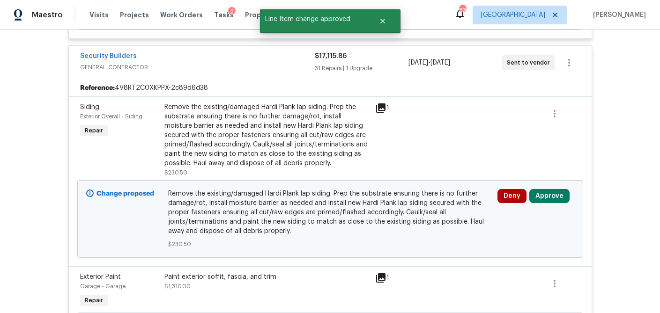
scroll to position [1599, 0]
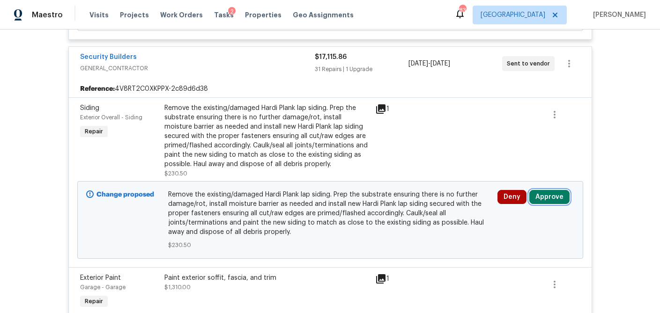
click at [549, 203] on button "Approve" at bounding box center [549, 197] width 40 height 14
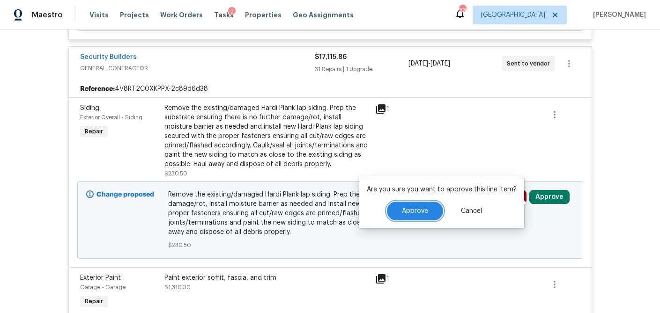
click at [414, 213] on span "Approve" at bounding box center [415, 211] width 26 height 7
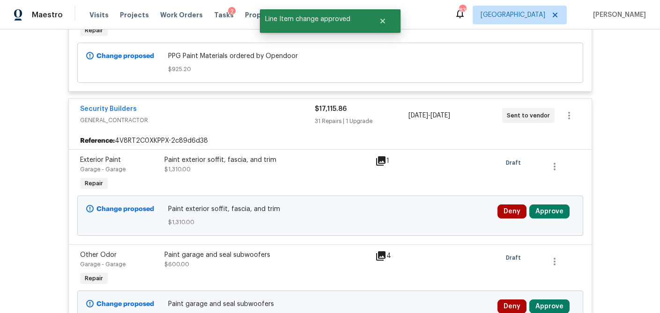
scroll to position [1654, 0]
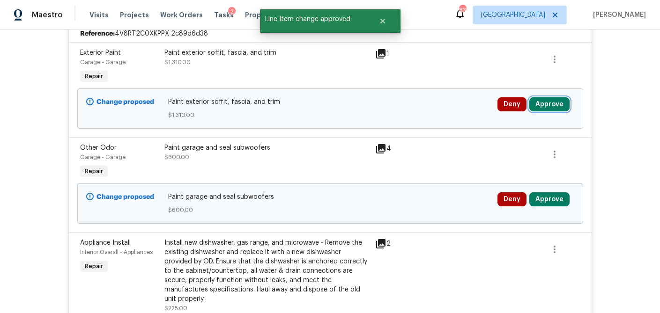
drag, startPoint x: 551, startPoint y: 110, endPoint x: 525, endPoint y: 109, distance: 26.7
click at [551, 110] on button "Approve" at bounding box center [549, 104] width 40 height 14
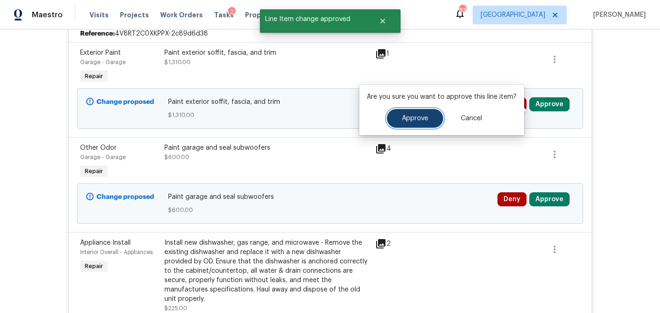
click at [412, 122] on button "Approve" at bounding box center [415, 118] width 56 height 19
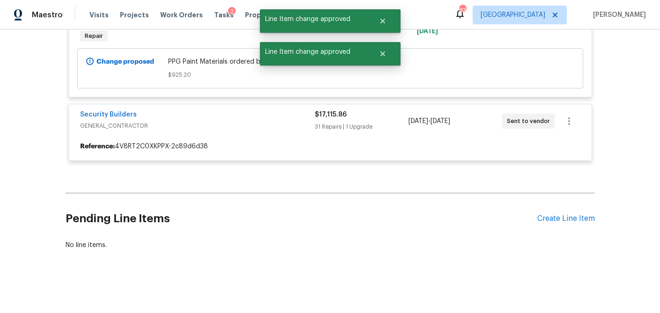
scroll to position [1614, 0]
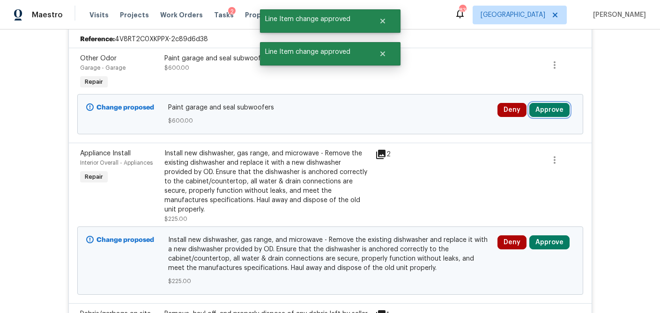
click at [550, 110] on button "Approve" at bounding box center [549, 110] width 40 height 14
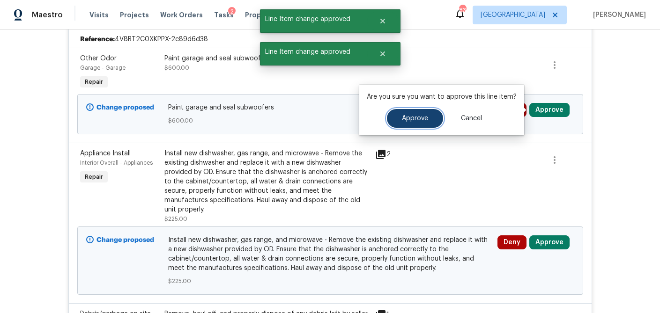
click at [416, 117] on span "Approve" at bounding box center [415, 118] width 26 height 7
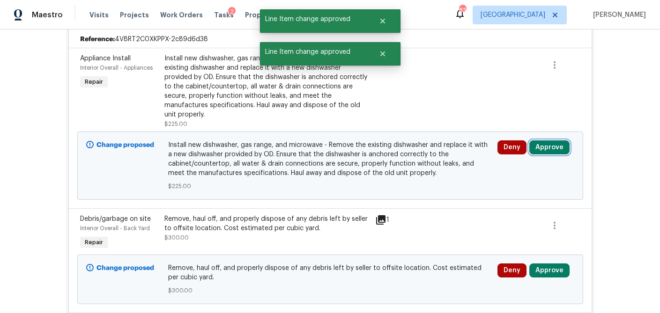
click at [551, 141] on button "Approve" at bounding box center [549, 148] width 40 height 14
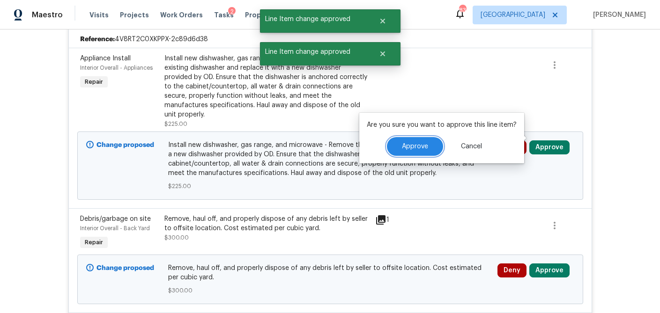
click at [417, 148] on span "Approve" at bounding box center [415, 146] width 26 height 7
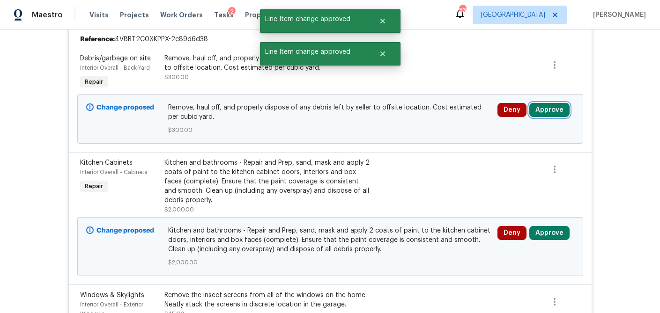
click at [546, 113] on button "Approve" at bounding box center [549, 110] width 40 height 14
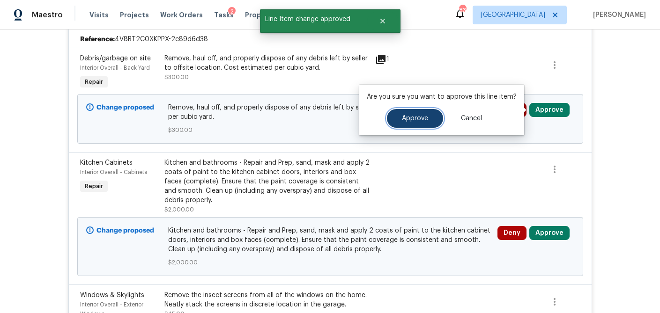
click at [403, 119] on span "Approve" at bounding box center [415, 118] width 26 height 7
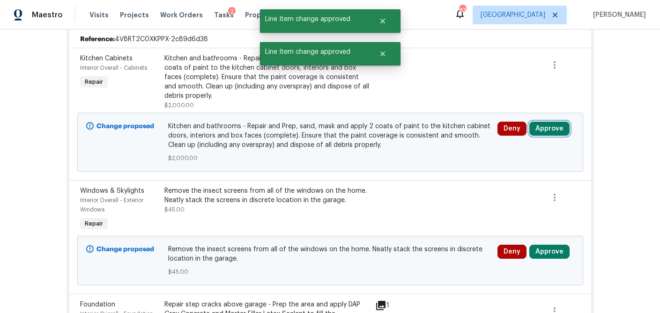
click at [559, 129] on button "Approve" at bounding box center [549, 129] width 40 height 14
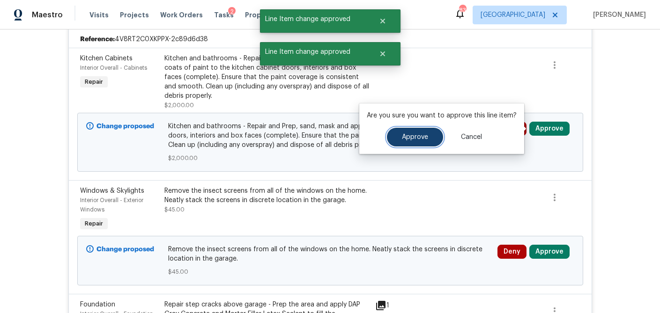
click at [411, 137] on span "Approve" at bounding box center [415, 137] width 26 height 7
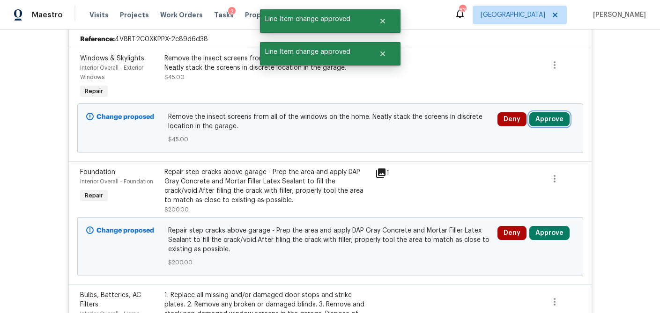
click at [543, 119] on button "Approve" at bounding box center [549, 119] width 40 height 14
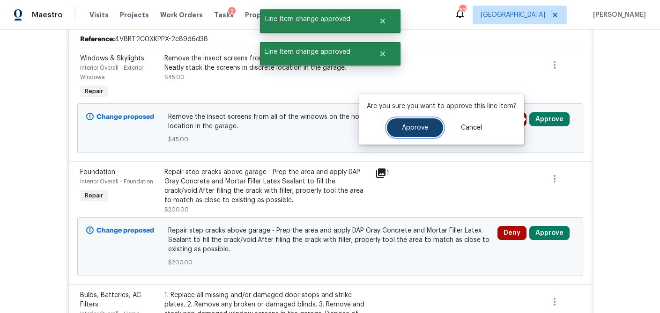
click at [409, 127] on span "Approve" at bounding box center [415, 128] width 26 height 7
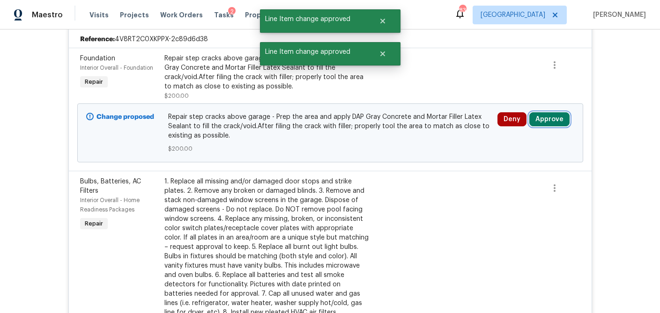
click at [545, 121] on button "Approve" at bounding box center [549, 119] width 40 height 14
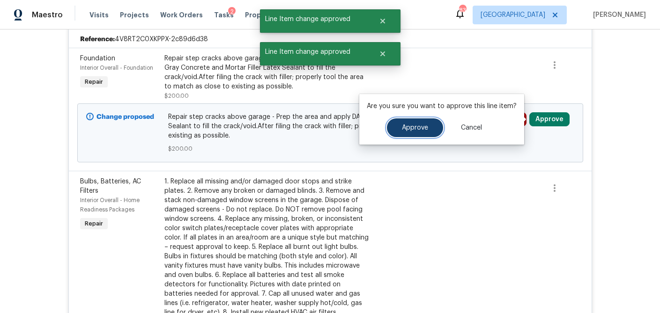
click at [416, 134] on button "Approve" at bounding box center [415, 128] width 56 height 19
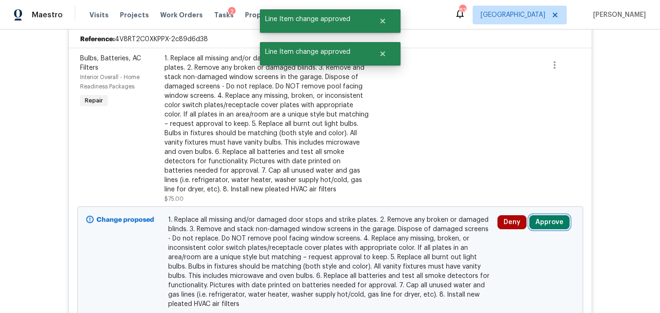
drag, startPoint x: 553, startPoint y: 224, endPoint x: 527, endPoint y: 223, distance: 26.7
click at [553, 224] on button "Approve" at bounding box center [549, 222] width 40 height 14
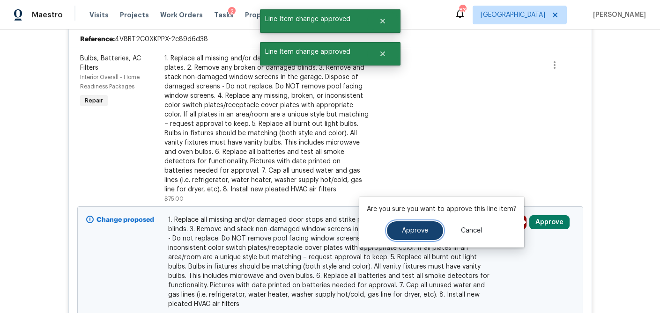
click at [407, 230] on span "Approve" at bounding box center [415, 231] width 26 height 7
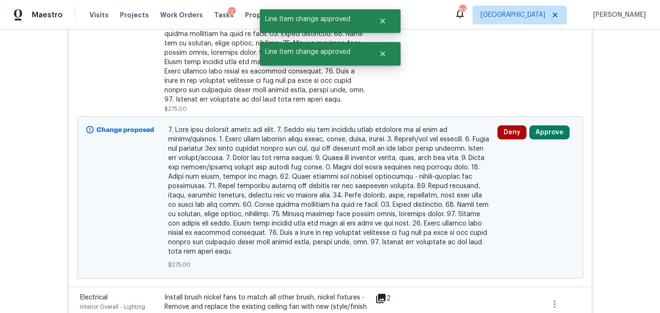
scroll to position [1761, 0]
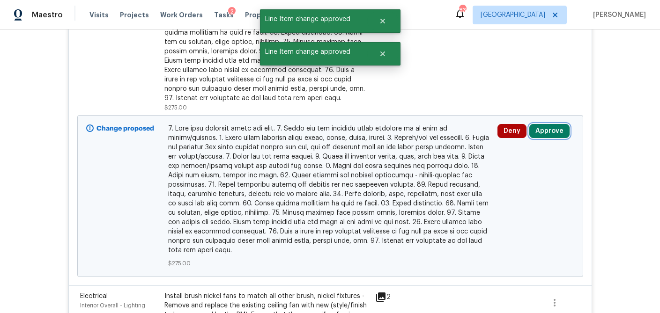
click at [558, 134] on button "Approve" at bounding box center [549, 131] width 40 height 14
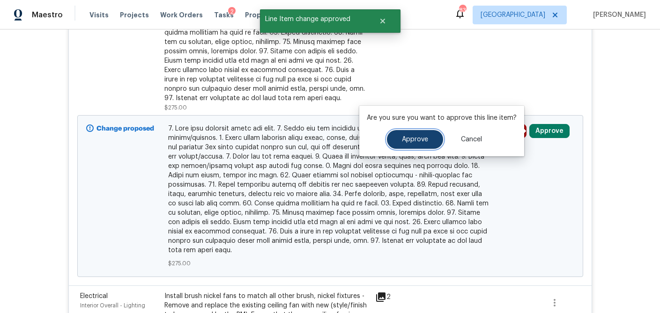
click at [426, 143] on button "Approve" at bounding box center [415, 139] width 56 height 19
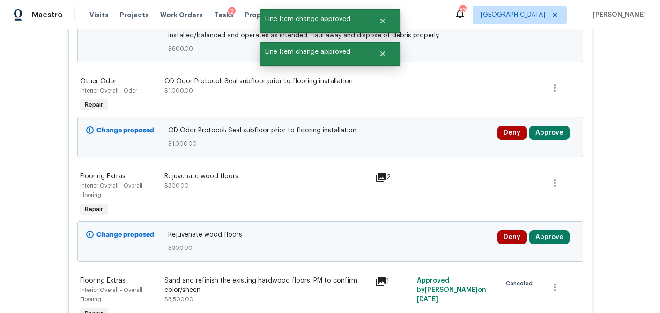
scroll to position [1723, 0]
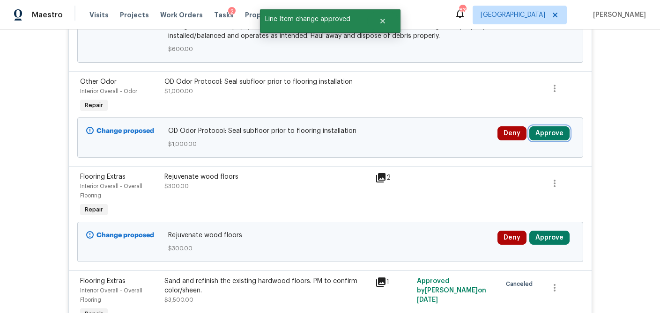
drag, startPoint x: 543, startPoint y: 129, endPoint x: 529, endPoint y: 132, distance: 14.8
click at [543, 129] on button "Approve" at bounding box center [549, 133] width 40 height 14
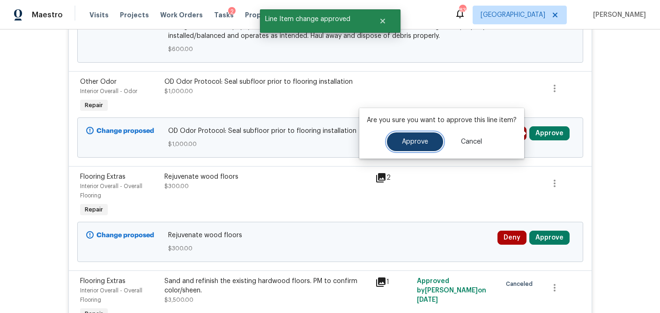
click at [416, 146] on button "Approve" at bounding box center [415, 142] width 56 height 19
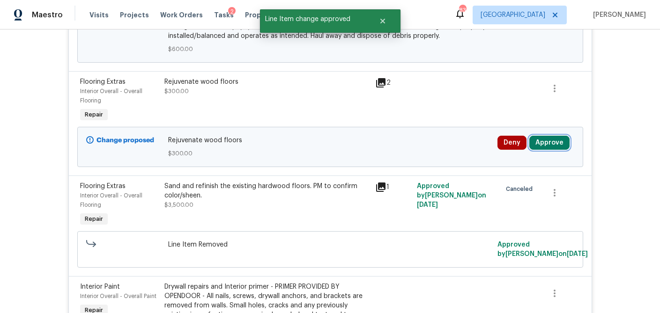
click at [551, 145] on button "Approve" at bounding box center [549, 143] width 40 height 14
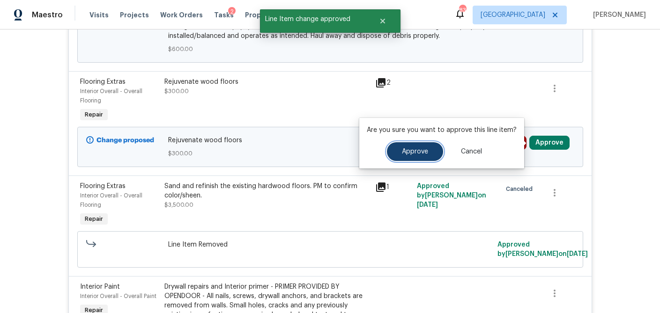
click at [421, 151] on span "Approve" at bounding box center [415, 152] width 26 height 7
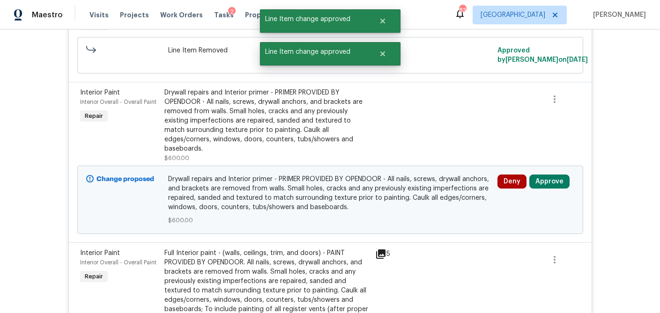
scroll to position [1824, 0]
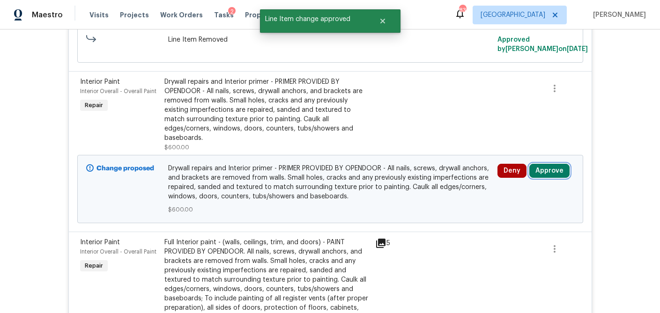
click at [559, 164] on button "Approve" at bounding box center [549, 171] width 40 height 14
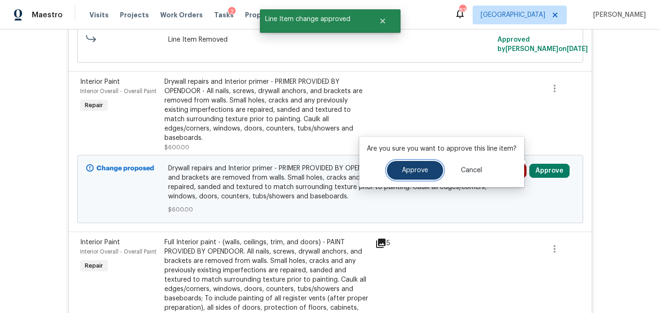
click at [421, 172] on span "Approve" at bounding box center [415, 170] width 26 height 7
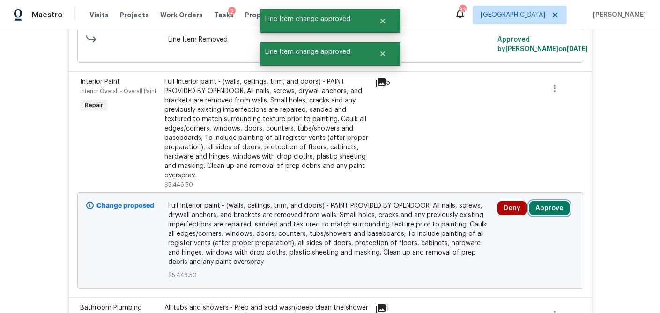
click at [553, 211] on button "Approve" at bounding box center [549, 208] width 40 height 14
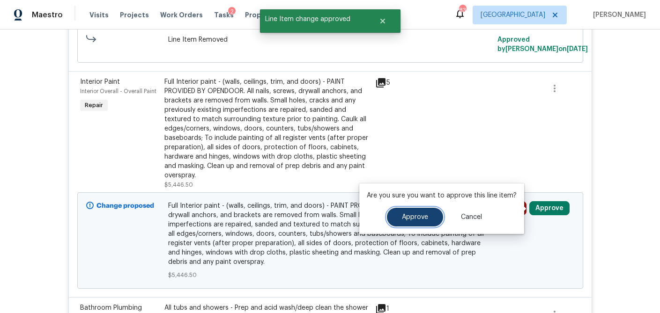
click at [405, 220] on span "Approve" at bounding box center [415, 217] width 26 height 7
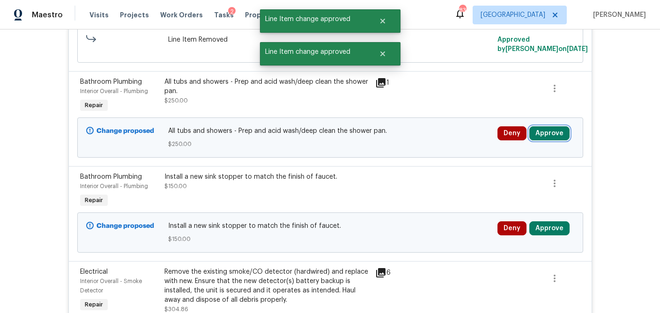
click at [547, 130] on button "Approve" at bounding box center [549, 133] width 40 height 14
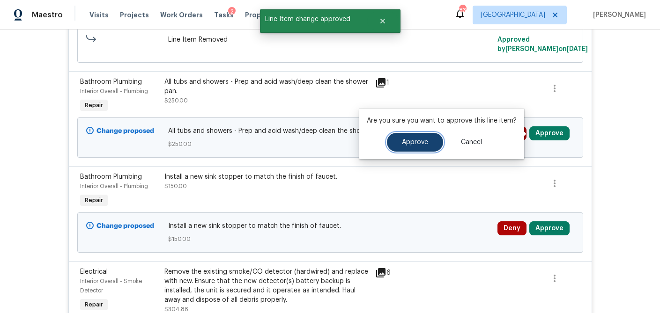
click at [408, 142] on span "Approve" at bounding box center [415, 142] width 26 height 7
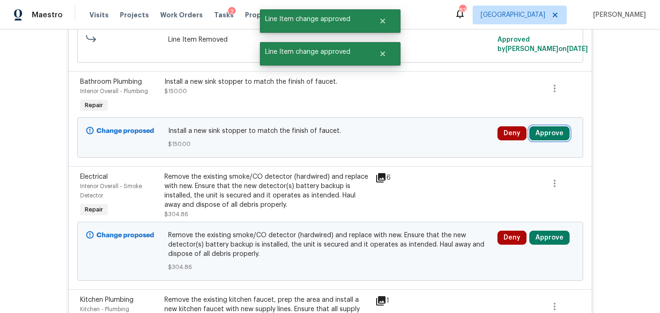
drag, startPoint x: 548, startPoint y: 134, endPoint x: 539, endPoint y: 135, distance: 9.0
click at [547, 134] on button "Approve" at bounding box center [549, 133] width 40 height 14
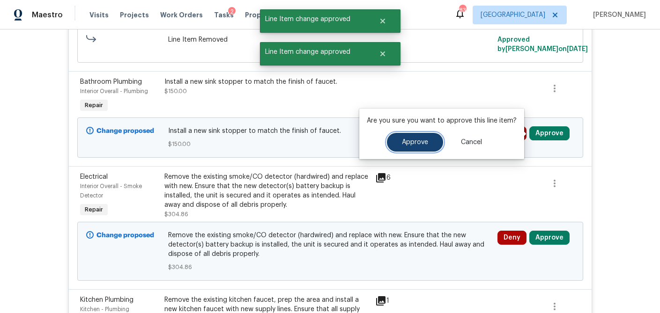
click at [400, 149] on button "Approve" at bounding box center [415, 142] width 56 height 19
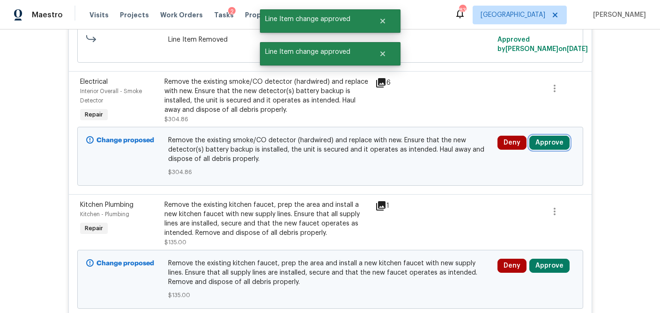
click at [547, 142] on button "Approve" at bounding box center [549, 143] width 40 height 14
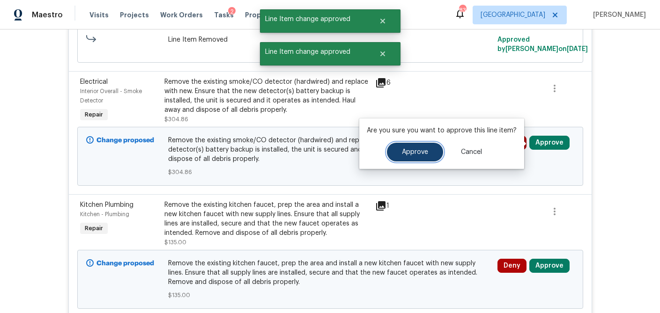
click at [408, 153] on span "Approve" at bounding box center [415, 152] width 26 height 7
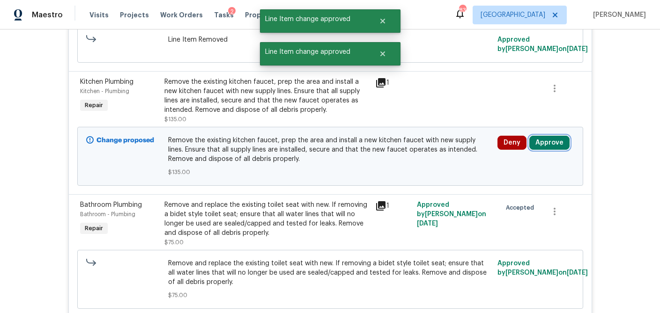
click at [550, 142] on button "Approve" at bounding box center [549, 143] width 40 height 14
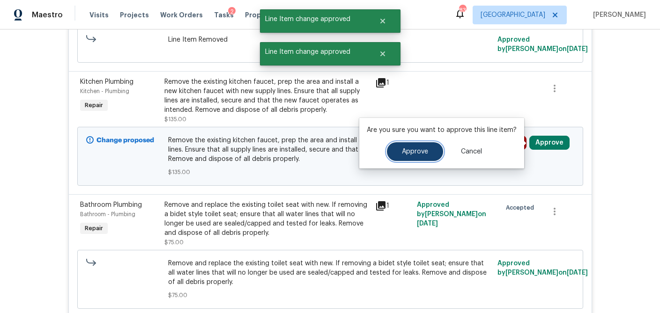
click at [420, 148] on button "Approve" at bounding box center [415, 151] width 56 height 19
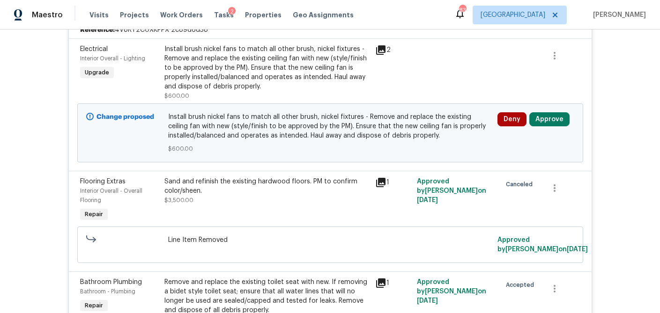
scroll to position [1282, 0]
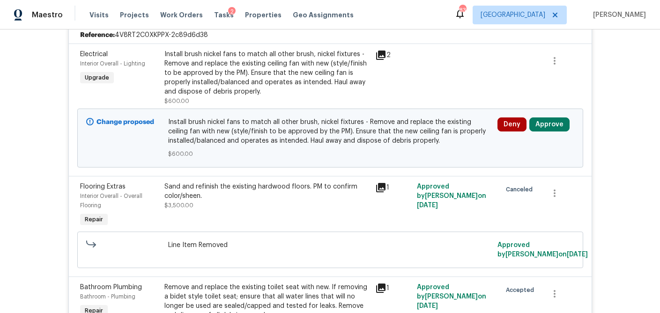
click at [568, 118] on div "Deny Approve" at bounding box center [536, 125] width 77 height 14
click at [560, 118] on button "Approve" at bounding box center [549, 125] width 40 height 14
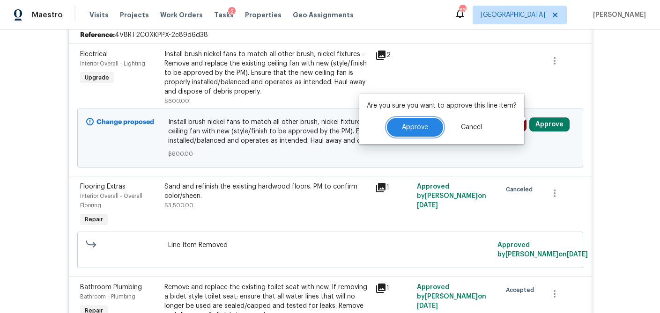
click at [423, 130] on span "Approve" at bounding box center [415, 127] width 26 height 7
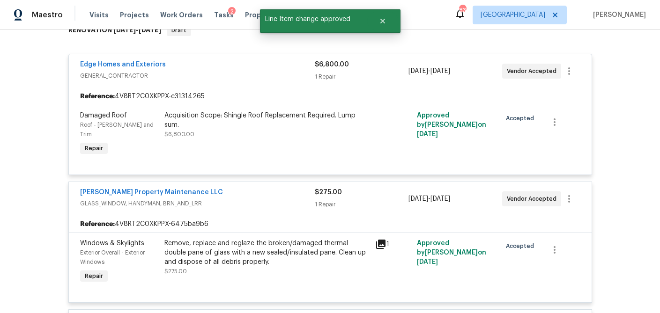
scroll to position [0, 0]
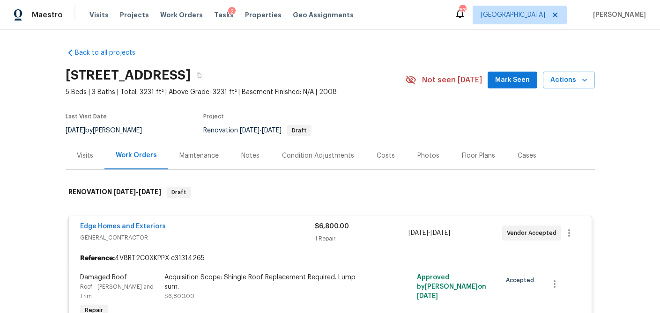
click at [365, 237] on div "1 Repair" at bounding box center [362, 238] width 94 height 9
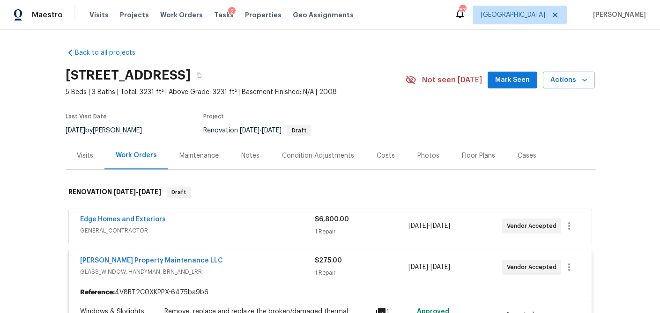
click at [364, 251] on div "Glen Property Maintenance LLC GLASS_WINDOW, HANDYMAN, BRN_AND_LRR $275.00 1 Rep…" at bounding box center [330, 268] width 523 height 34
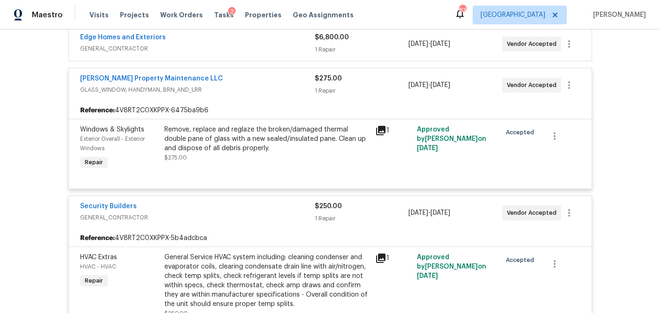
scroll to position [193, 0]
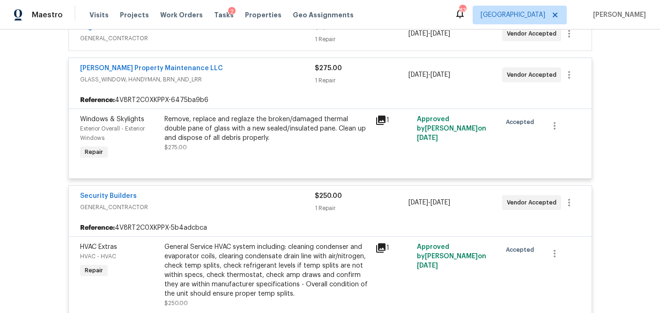
click at [386, 203] on div "$250.00 1 Repair" at bounding box center [362, 203] width 94 height 22
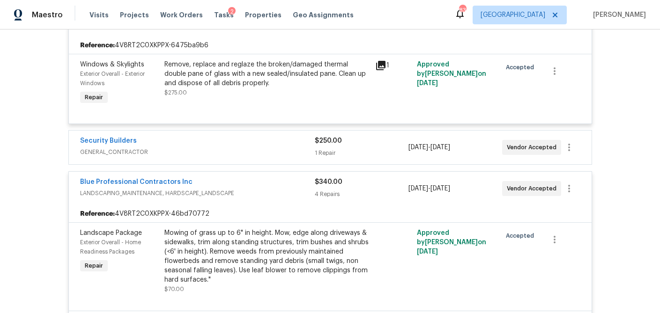
scroll to position [254, 0]
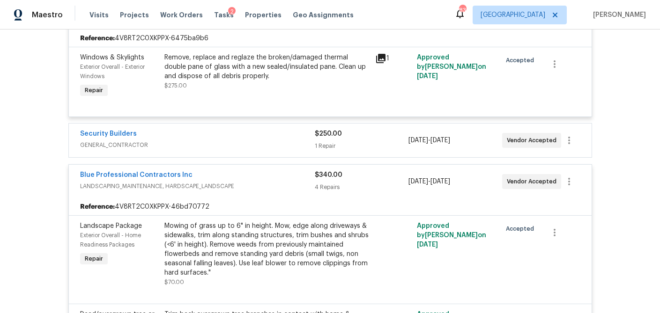
click at [391, 187] on div "4 Repairs" at bounding box center [362, 187] width 94 height 9
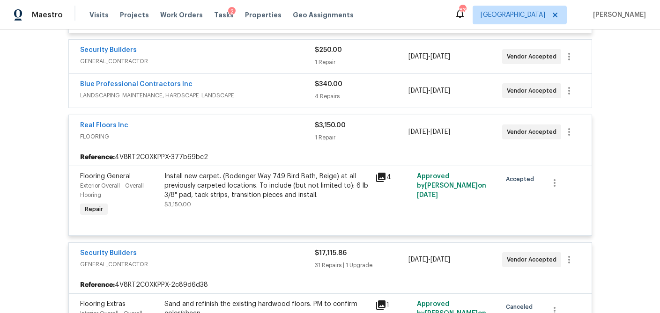
scroll to position [339, 0]
click at [378, 125] on div "$3,150.00" at bounding box center [362, 124] width 94 height 9
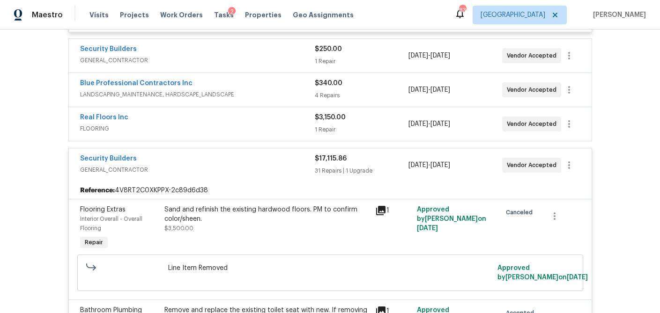
click at [390, 169] on div "31 Repairs | 1 Upgrade" at bounding box center [362, 170] width 94 height 9
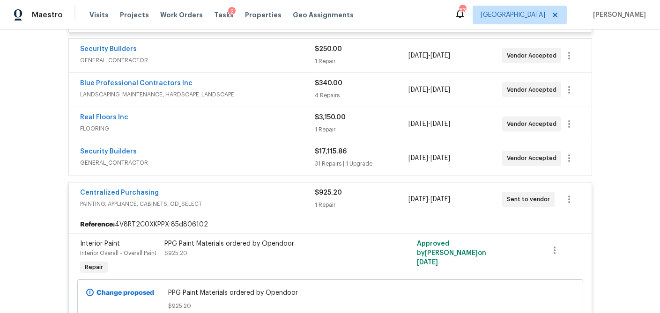
click at [385, 204] on div "1 Repair" at bounding box center [362, 205] width 94 height 9
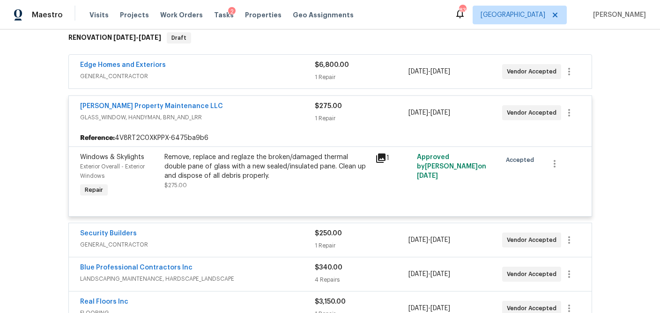
scroll to position [0, 0]
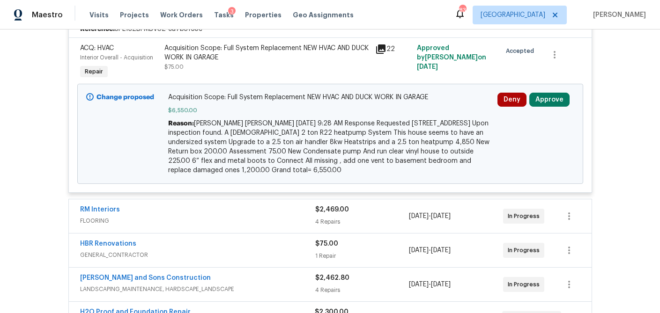
scroll to position [263, 0]
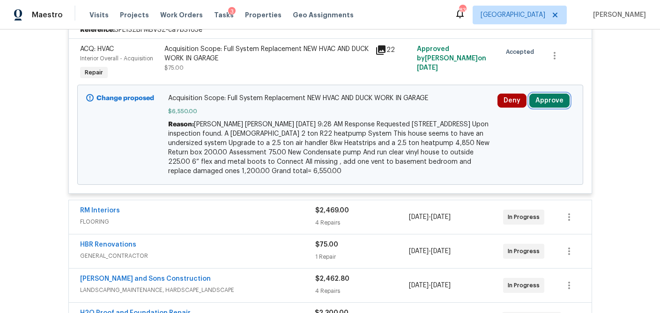
drag, startPoint x: 548, startPoint y: 98, endPoint x: 541, endPoint y: 99, distance: 7.6
click at [548, 98] on button "Approve" at bounding box center [549, 101] width 40 height 14
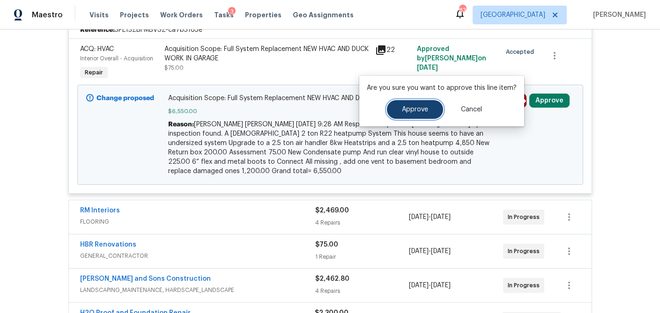
click at [427, 119] on button "Approve" at bounding box center [415, 109] width 56 height 19
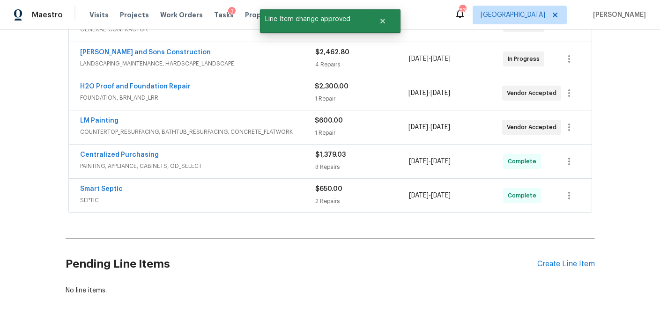
scroll to position [490, 0]
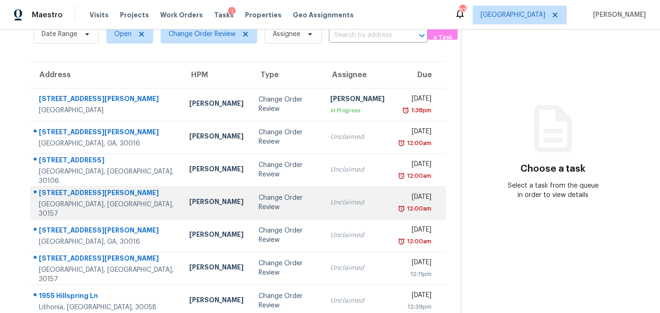
scroll to position [65, 0]
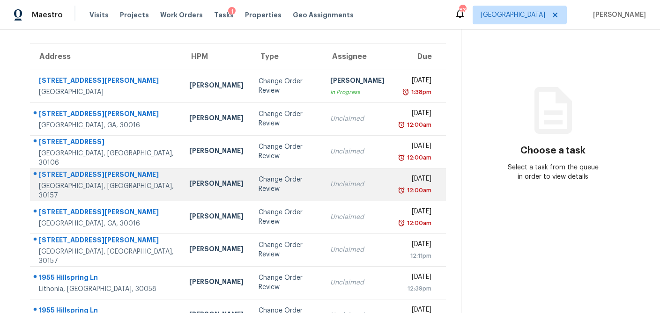
click at [259, 186] on div "Change Order Review" at bounding box center [287, 184] width 57 height 19
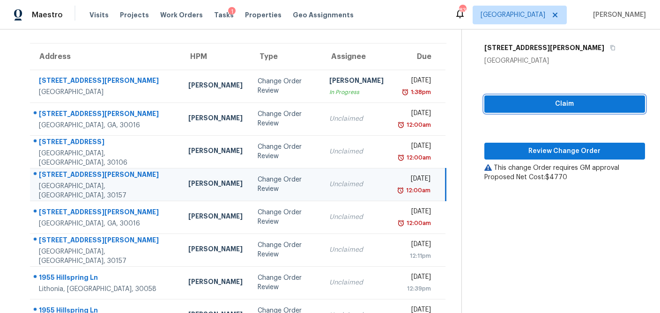
click at [557, 104] on span "Claim" at bounding box center [565, 104] width 146 height 12
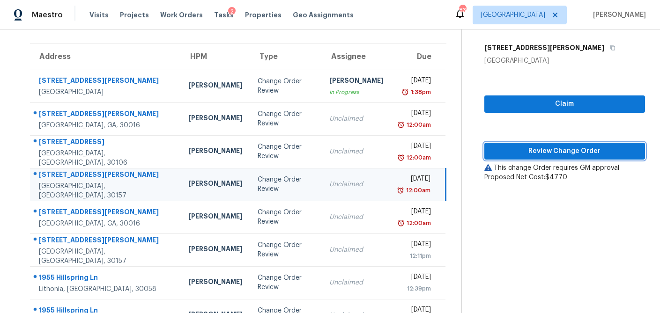
drag, startPoint x: 532, startPoint y: 149, endPoint x: 538, endPoint y: 157, distance: 10.4
click at [532, 149] on span "Review Change Order" at bounding box center [565, 152] width 146 height 12
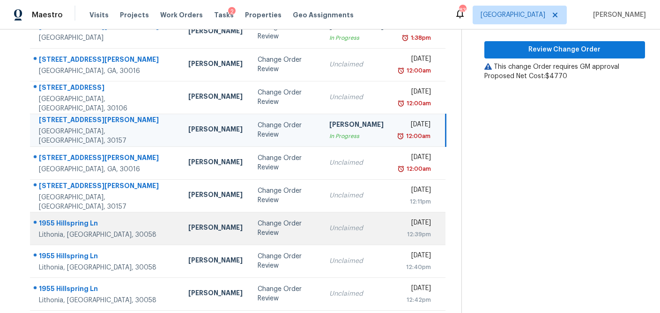
scroll to position [174, 0]
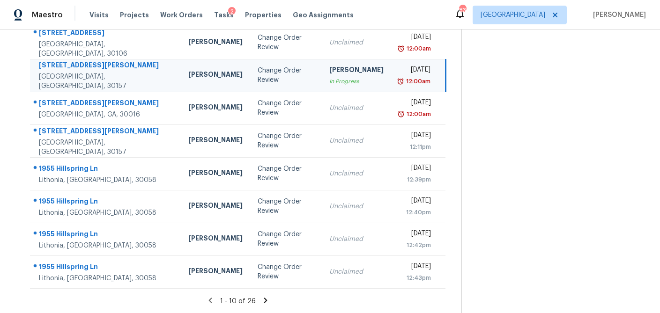
click at [261, 297] on icon at bounding box center [265, 301] width 8 height 8
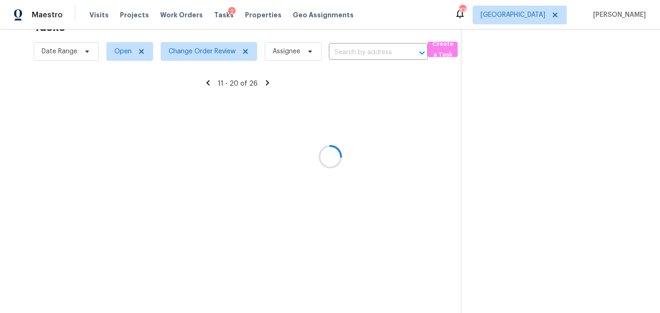
scroll to position [30, 0]
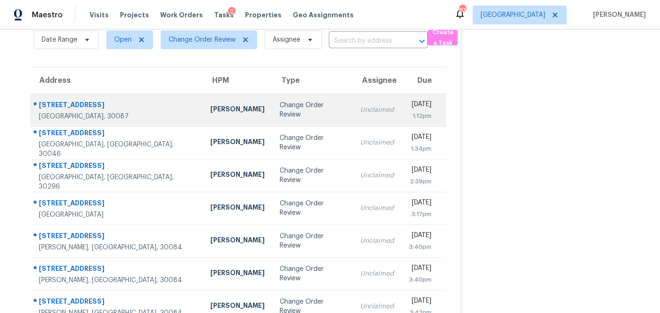
click at [272, 104] on td "Change Order Review" at bounding box center [312, 110] width 81 height 33
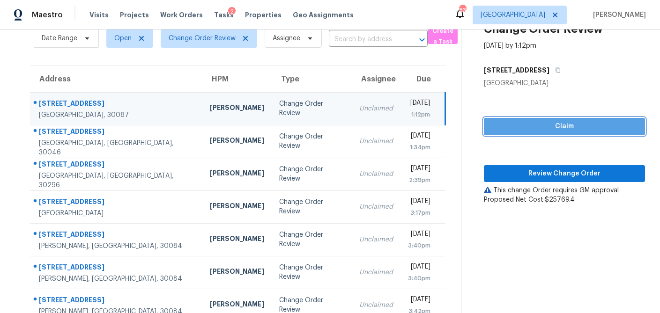
click at [528, 129] on span "Claim" at bounding box center [564, 127] width 146 height 12
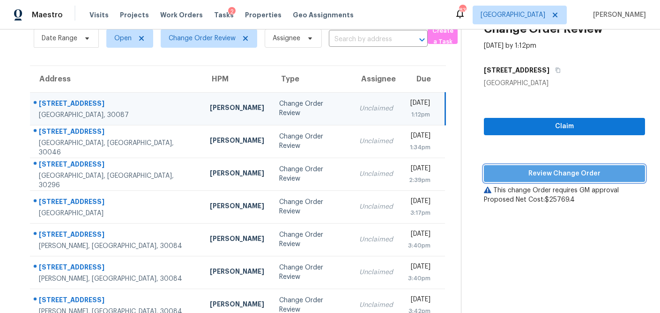
click at [528, 166] on button "Review Change Order" at bounding box center [564, 173] width 161 height 17
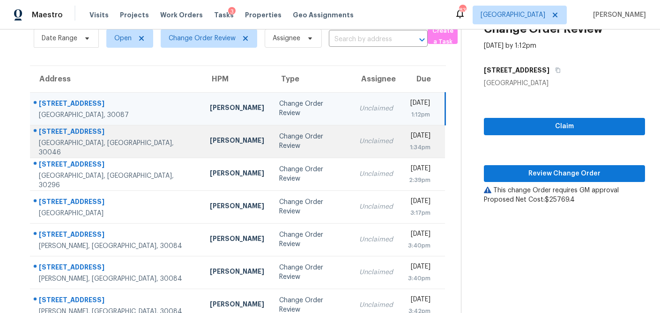
click at [272, 146] on td "Change Order Review" at bounding box center [312, 141] width 81 height 33
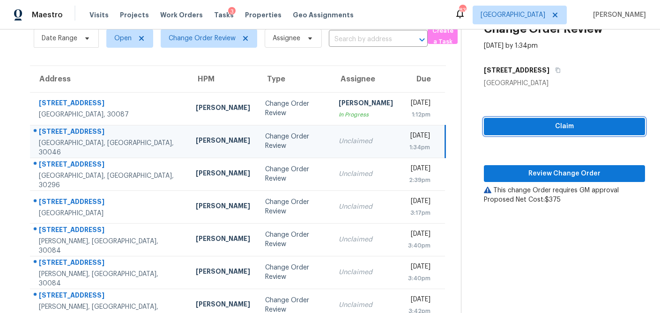
click at [521, 128] on span "Claim" at bounding box center [564, 127] width 146 height 12
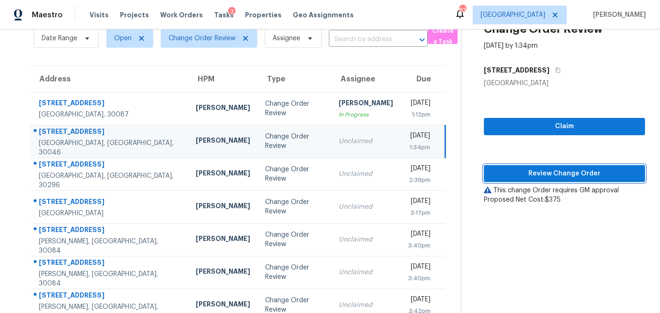
click at [510, 168] on span "Review Change Order" at bounding box center [564, 174] width 146 height 12
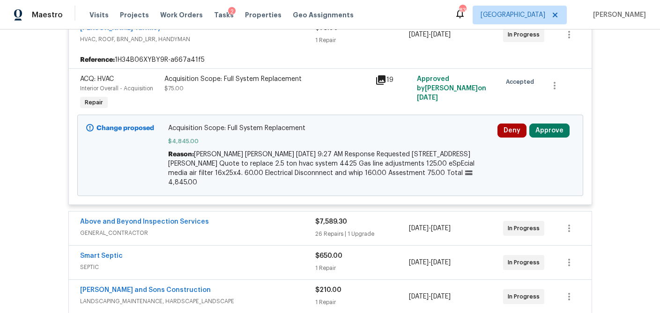
scroll to position [199, 0]
drag, startPoint x: 554, startPoint y: 129, endPoint x: 525, endPoint y: 133, distance: 28.9
click at [554, 129] on button "Approve" at bounding box center [549, 130] width 40 height 14
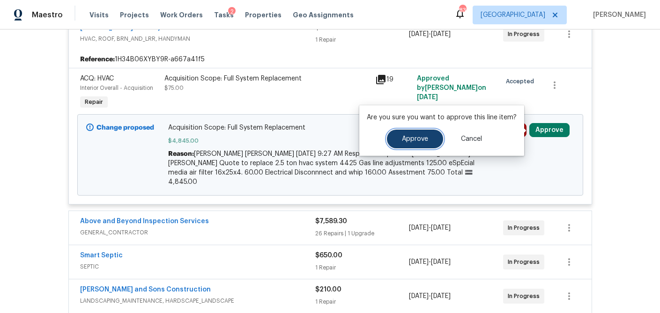
click at [425, 139] on span "Approve" at bounding box center [415, 139] width 26 height 7
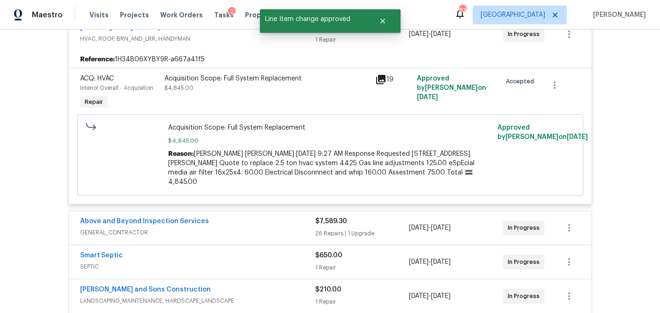
click at [388, 217] on div "$7,589.30" at bounding box center [362, 221] width 94 height 9
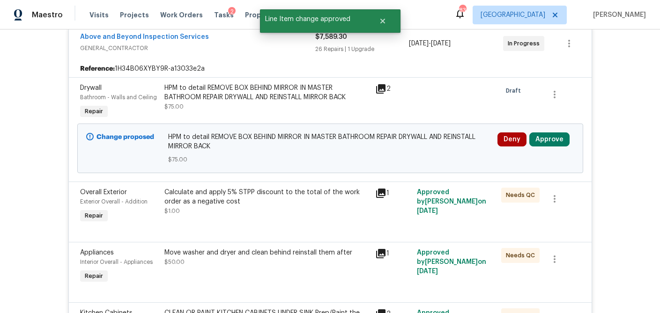
scroll to position [396, 0]
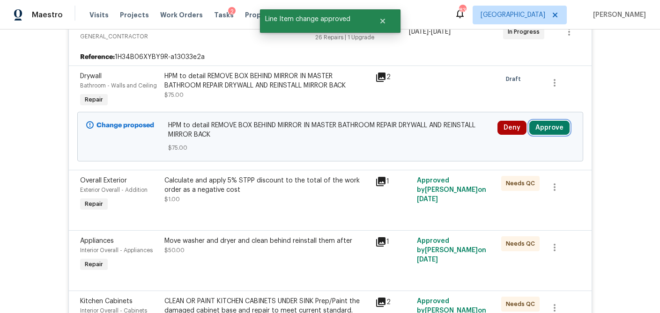
drag, startPoint x: 542, startPoint y: 120, endPoint x: 524, endPoint y: 122, distance: 18.3
click at [542, 121] on button "Approve" at bounding box center [549, 128] width 40 height 14
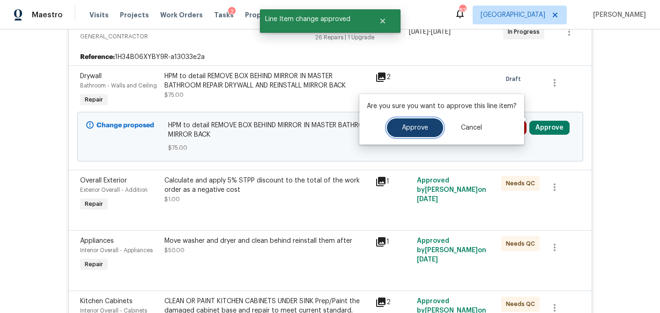
click at [424, 129] on span "Approve" at bounding box center [415, 128] width 26 height 7
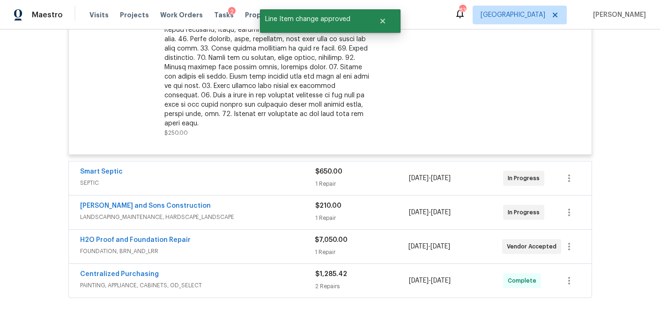
scroll to position [2526, 0]
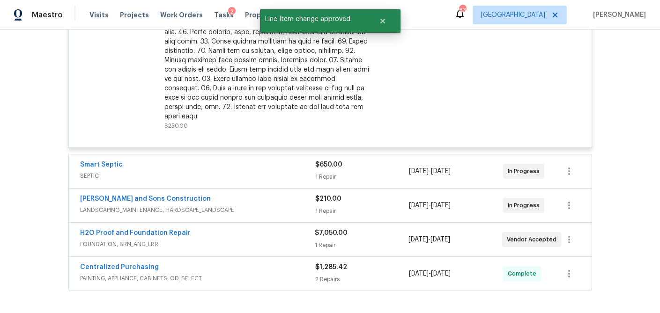
click at [373, 160] on div "$650.00 1 Repair" at bounding box center [362, 171] width 94 height 22
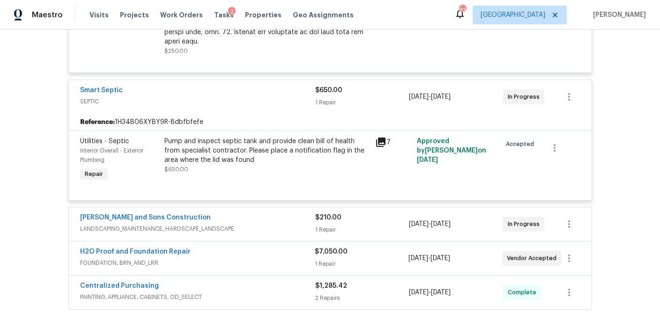
scroll to position [2602, 0]
click at [364, 224] on div "1 Repair" at bounding box center [362, 228] width 94 height 9
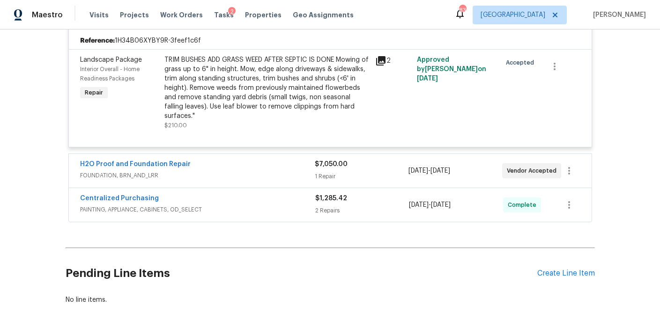
scroll to position [2815, 0]
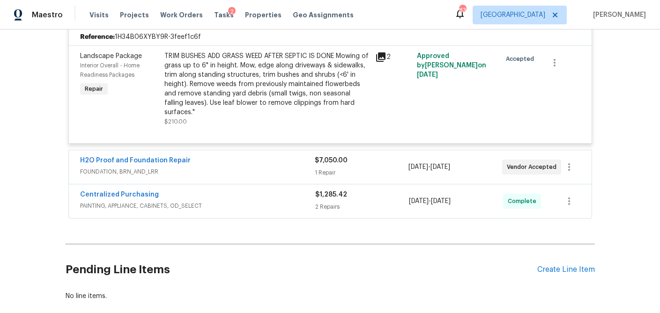
click at [383, 156] on div "$7,050.00" at bounding box center [362, 160] width 94 height 9
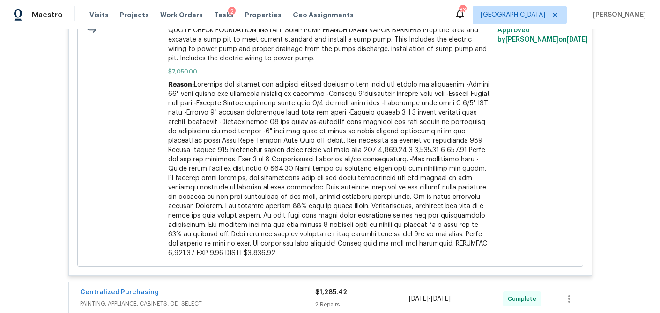
scroll to position [3212, 0]
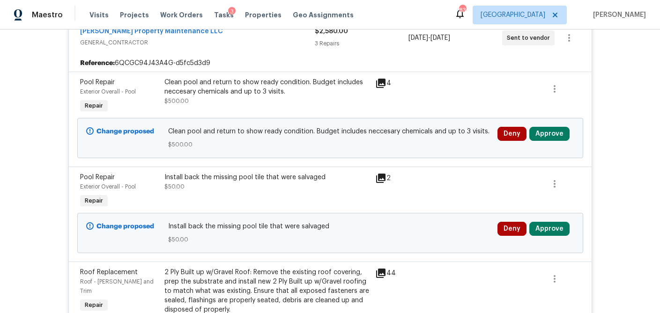
scroll to position [196, 0]
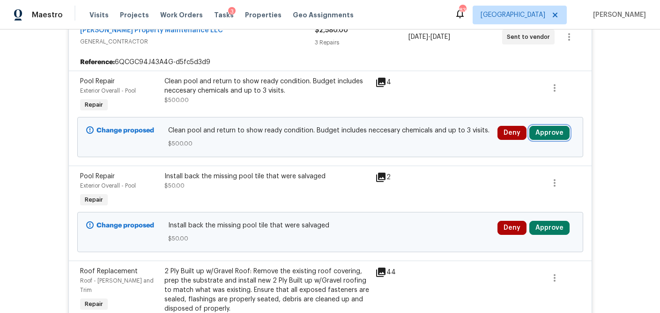
click at [544, 139] on button "Approve" at bounding box center [549, 133] width 40 height 14
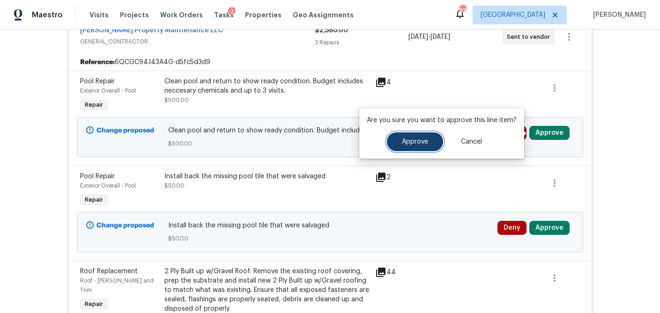
click at [408, 148] on button "Approve" at bounding box center [415, 142] width 56 height 19
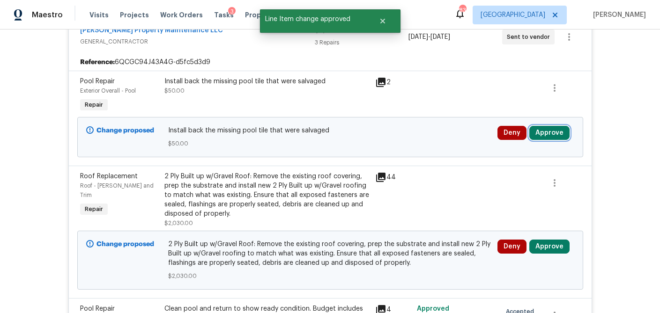
click at [552, 138] on button "Approve" at bounding box center [549, 133] width 40 height 14
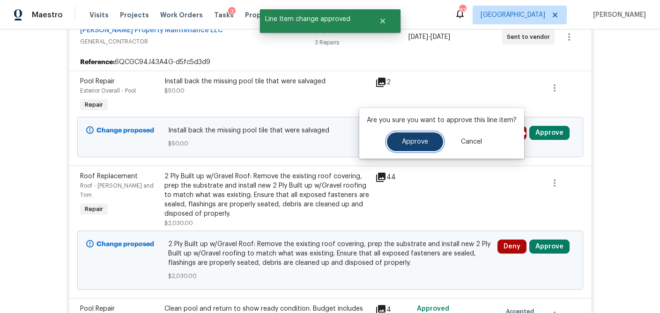
click at [423, 145] on span "Approve" at bounding box center [415, 142] width 26 height 7
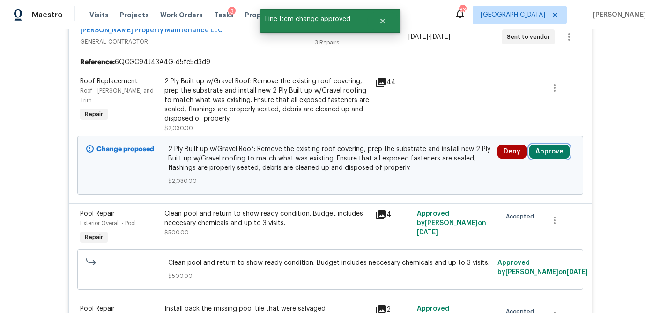
click at [543, 152] on button "Approve" at bounding box center [549, 152] width 40 height 14
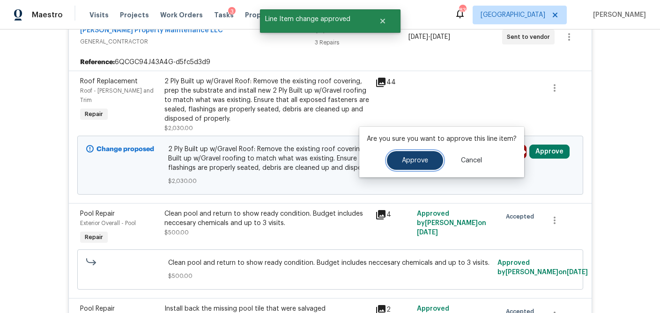
click at [424, 157] on span "Approve" at bounding box center [415, 160] width 26 height 7
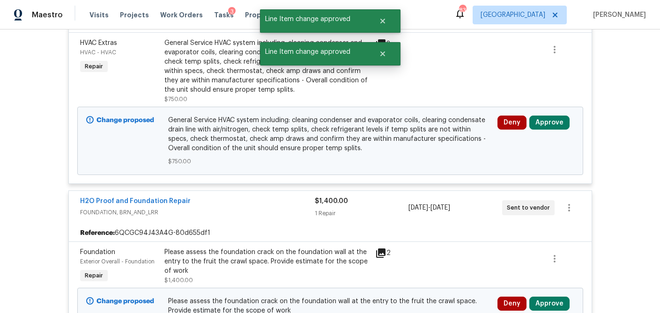
scroll to position [616, 0]
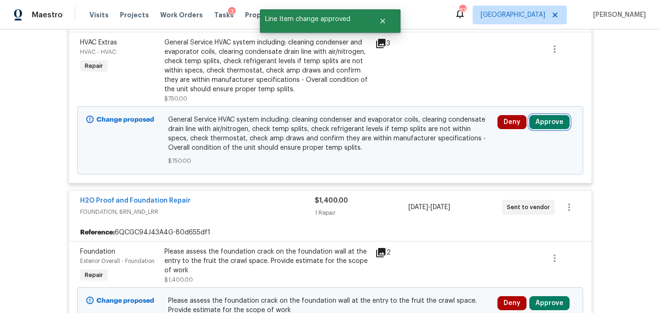
drag, startPoint x: 548, startPoint y: 136, endPoint x: 536, endPoint y: 136, distance: 11.7
click at [548, 129] on button "Approve" at bounding box center [549, 122] width 40 height 14
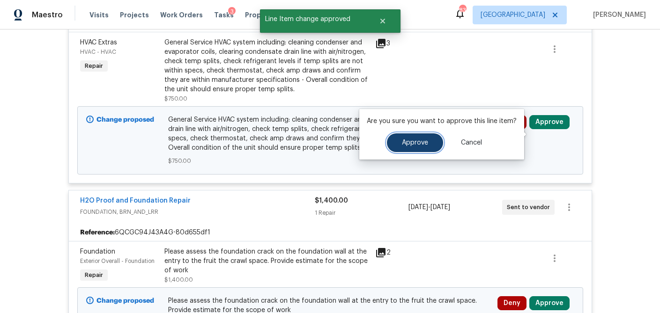
click at [414, 141] on span "Approve" at bounding box center [415, 143] width 26 height 7
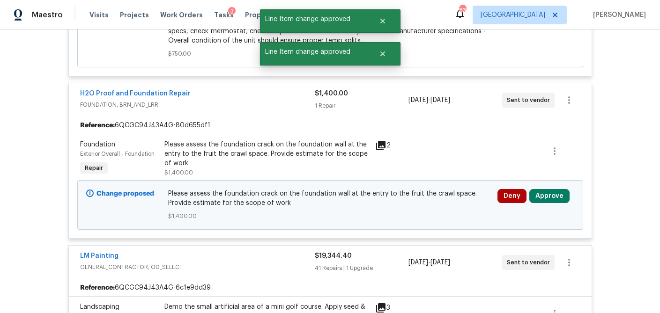
scroll to position [749, 0]
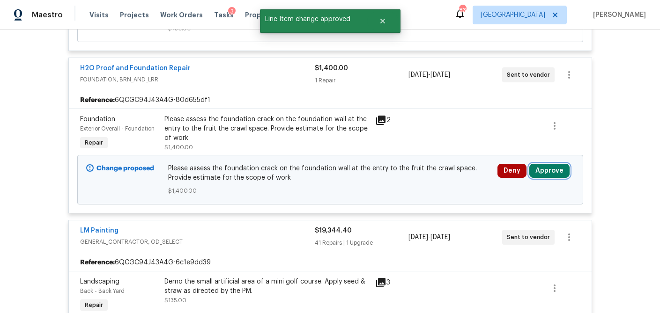
click at [546, 178] on button "Approve" at bounding box center [549, 171] width 40 height 14
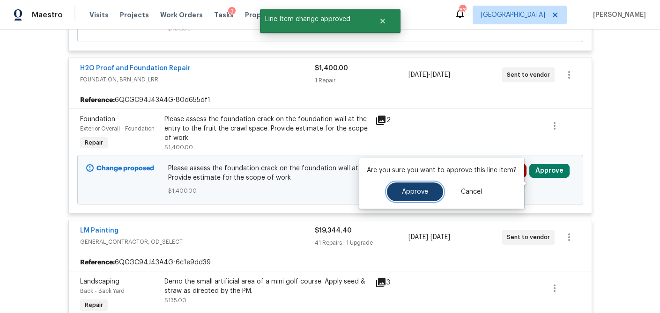
click at [405, 191] on span "Approve" at bounding box center [415, 192] width 26 height 7
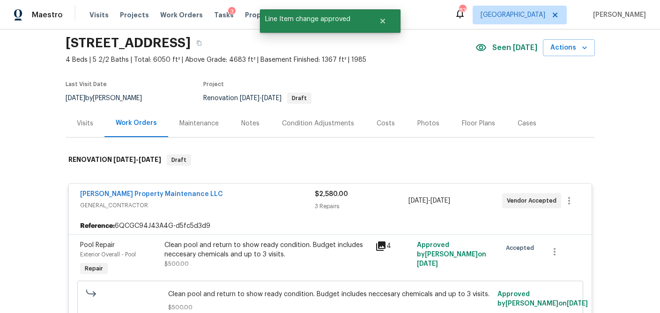
scroll to position [0, 0]
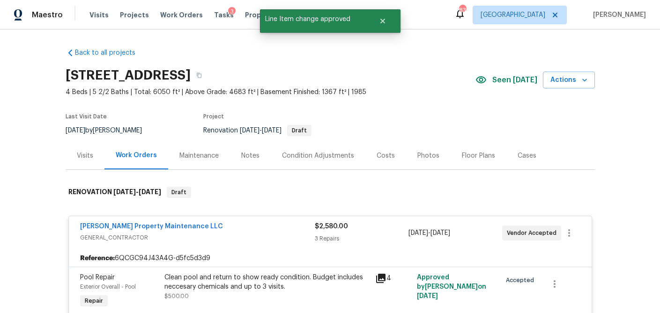
click at [87, 161] on div "Visits" at bounding box center [85, 156] width 39 height 28
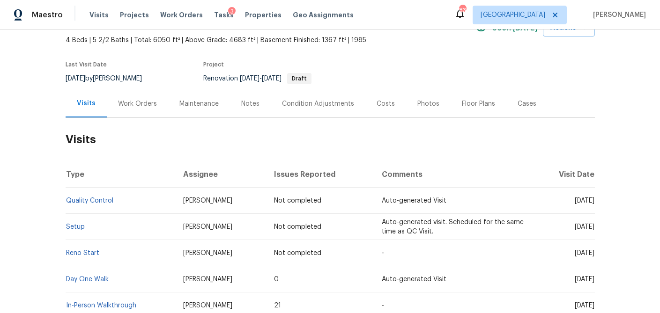
scroll to position [43, 0]
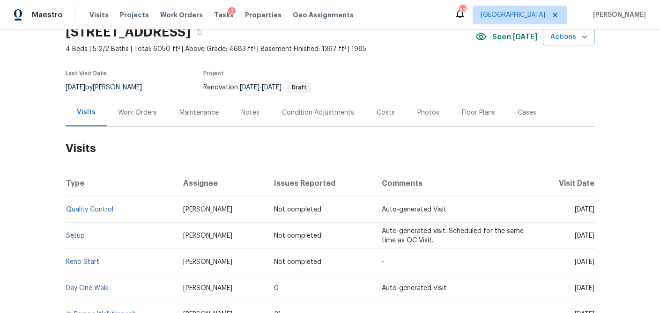
click at [367, 119] on div "Costs" at bounding box center [385, 113] width 41 height 28
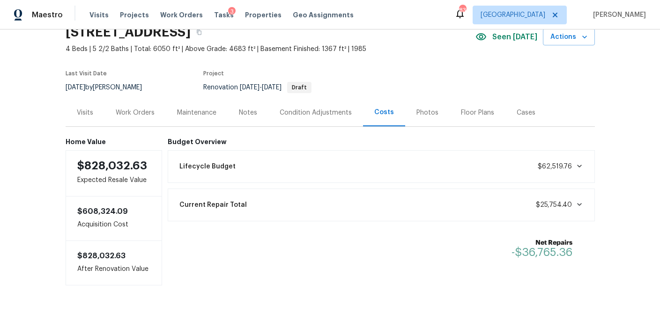
click at [139, 116] on div "Work Orders" at bounding box center [135, 112] width 39 height 9
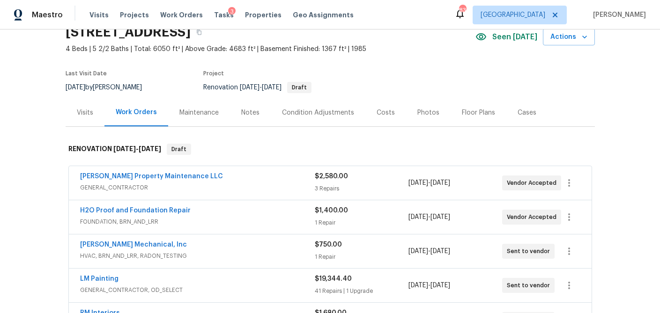
click at [278, 193] on div "[PERSON_NAME] Property Maintenance LLC GENERAL_CONTRACTOR" at bounding box center [197, 183] width 235 height 22
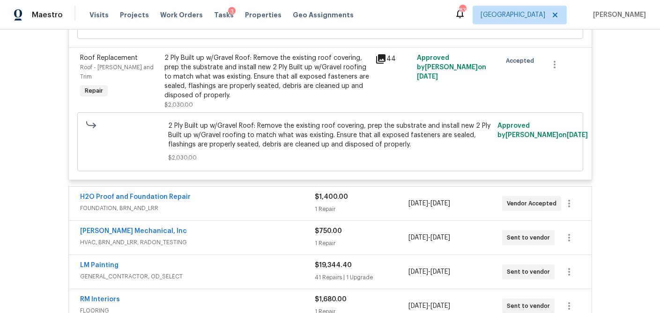
click at [275, 204] on div "H2O Proof and Foundation Repair" at bounding box center [197, 198] width 235 height 11
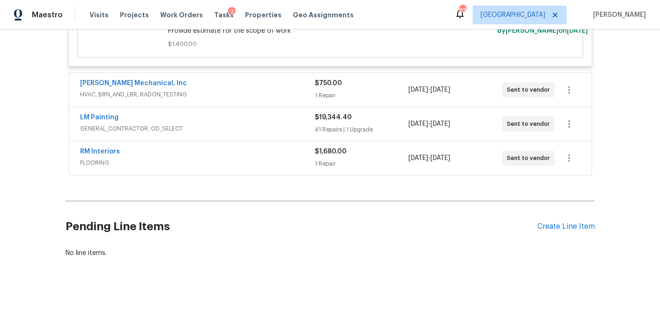
scroll to position [689, 0]
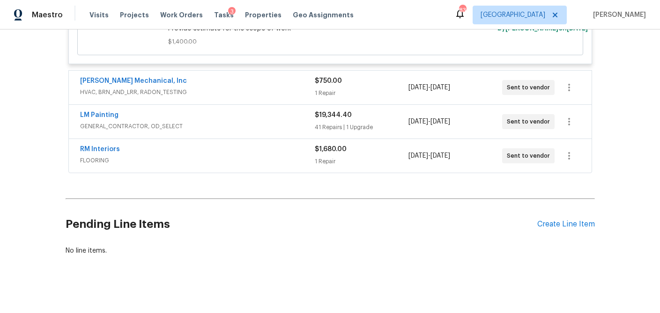
drag, startPoint x: 296, startPoint y: 112, endPoint x: 288, endPoint y: 122, distance: 12.7
click at [295, 104] on div "[PERSON_NAME] Mechanical, Inc HVAC, BRN_AND_LRR, RADON_TESTING $750.00 1 Repair…" at bounding box center [330, 88] width 523 height 34
drag, startPoint x: 286, startPoint y: 101, endPoint x: 281, endPoint y: 113, distance: 13.2
click at [286, 97] on span "HVAC, BRN_AND_LRR, RADON_TESTING" at bounding box center [197, 92] width 235 height 9
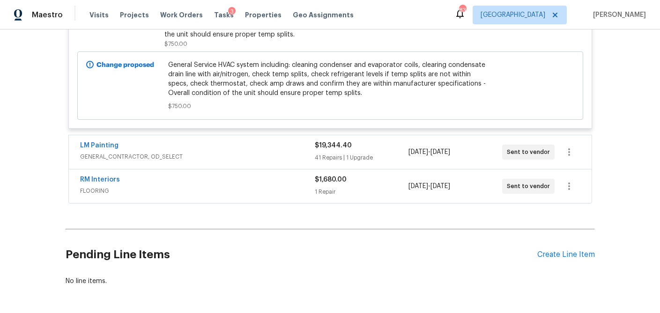
scroll to position [834, 0]
click at [304, 151] on div "LM Painting" at bounding box center [197, 145] width 235 height 11
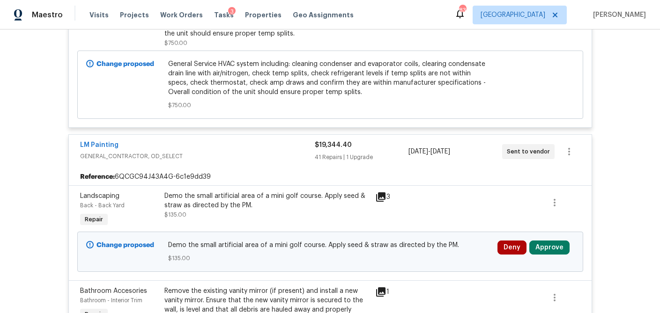
scroll to position [958, 0]
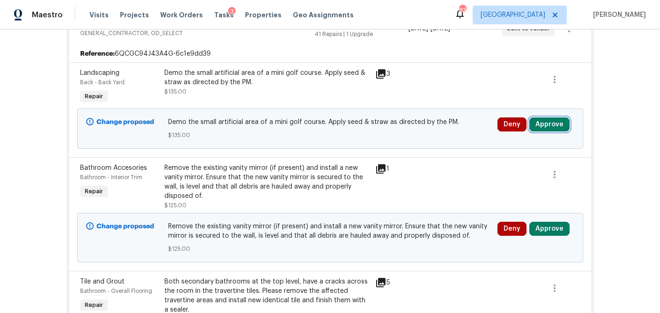
click at [550, 132] on button "Approve" at bounding box center [549, 125] width 40 height 14
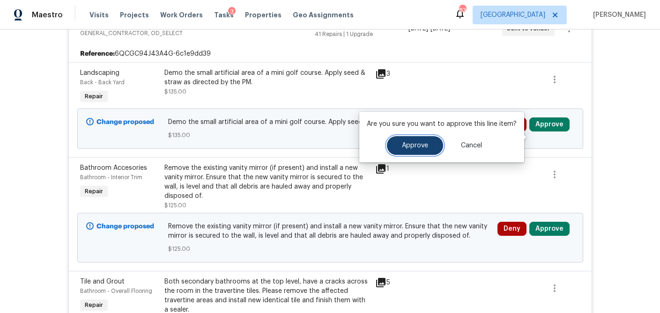
click at [424, 142] on span "Approve" at bounding box center [415, 145] width 26 height 7
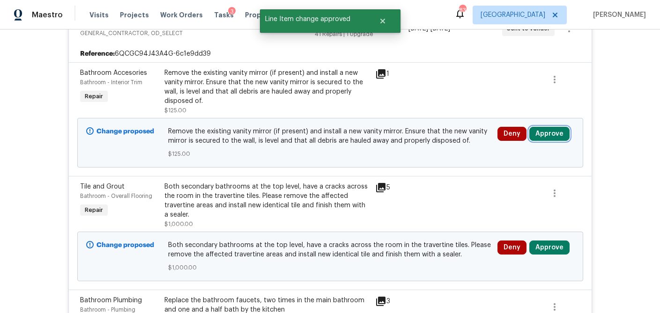
drag, startPoint x: 560, startPoint y: 147, endPoint x: 530, endPoint y: 147, distance: 30.0
click at [560, 141] on button "Approve" at bounding box center [549, 134] width 40 height 14
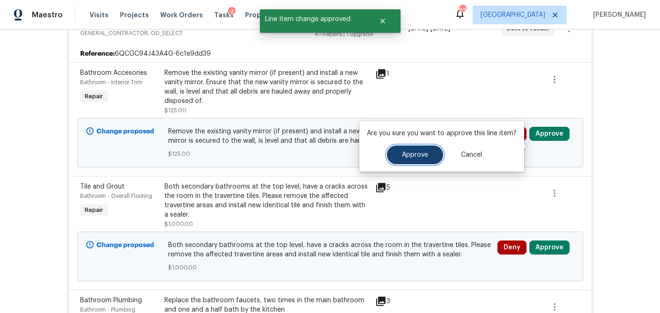
click at [428, 154] on button "Approve" at bounding box center [415, 155] width 56 height 19
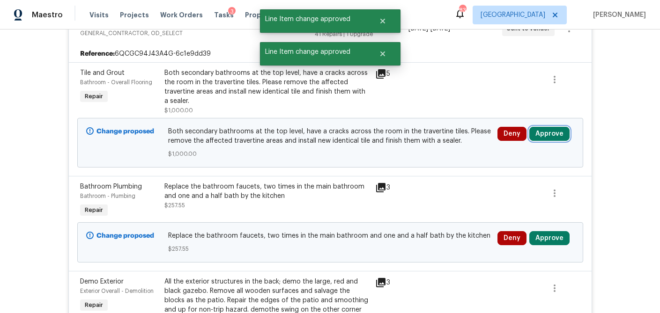
click at [559, 141] on button "Approve" at bounding box center [549, 134] width 40 height 14
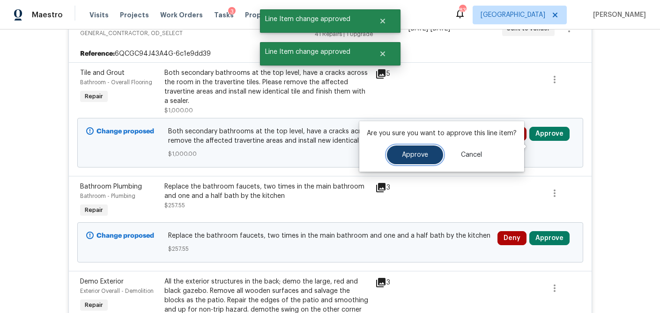
click at [422, 155] on span "Approve" at bounding box center [415, 155] width 26 height 7
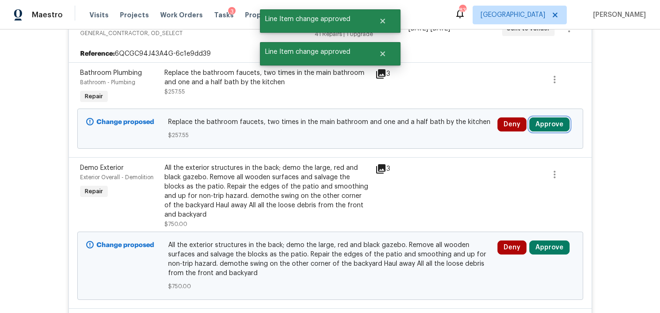
click at [553, 132] on button "Approve" at bounding box center [549, 125] width 40 height 14
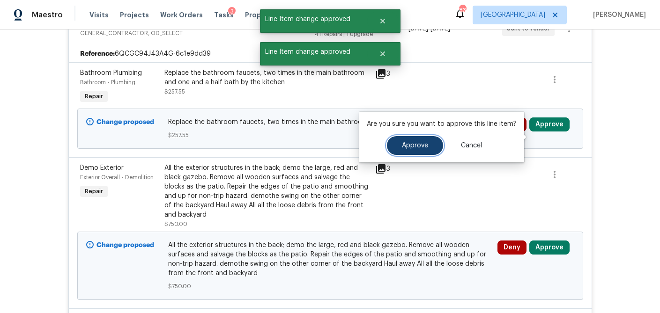
click at [402, 143] on span "Approve" at bounding box center [415, 145] width 26 height 7
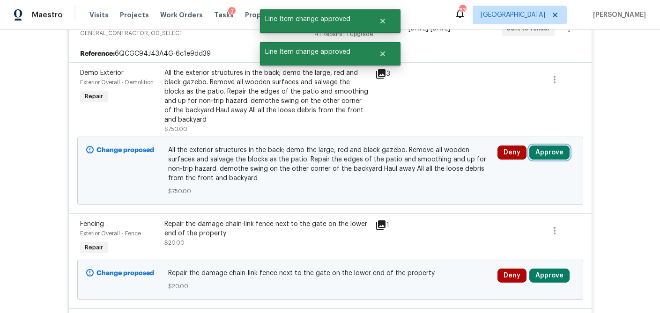
click at [544, 160] on button "Approve" at bounding box center [549, 153] width 40 height 14
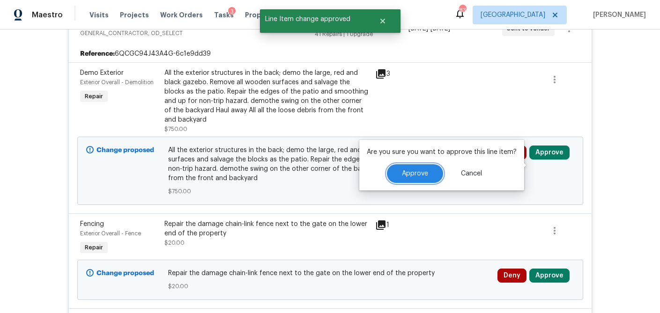
click at [417, 171] on span "Approve" at bounding box center [415, 174] width 26 height 7
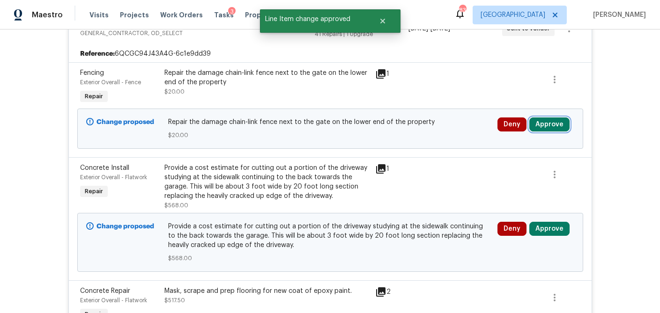
drag, startPoint x: 552, startPoint y: 140, endPoint x: 532, endPoint y: 139, distance: 20.2
click at [552, 132] on button "Approve" at bounding box center [549, 125] width 40 height 14
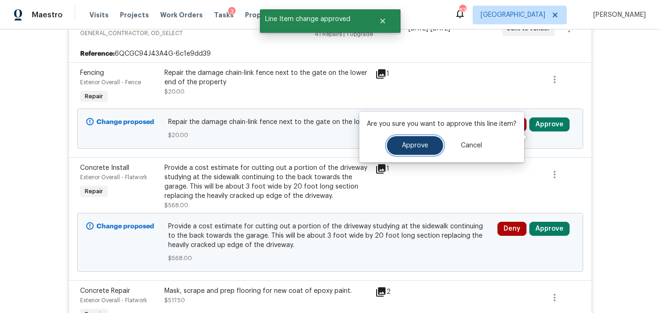
click at [425, 146] on span "Approve" at bounding box center [415, 145] width 26 height 7
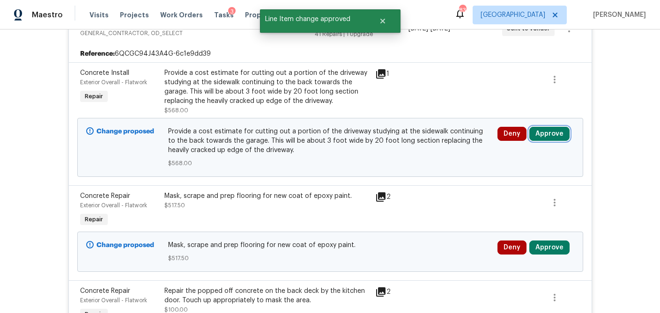
click at [550, 141] on button "Approve" at bounding box center [549, 134] width 40 height 14
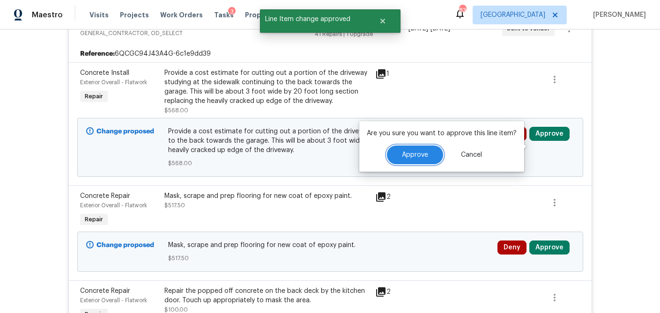
click at [426, 158] on span "Approve" at bounding box center [415, 155] width 26 height 7
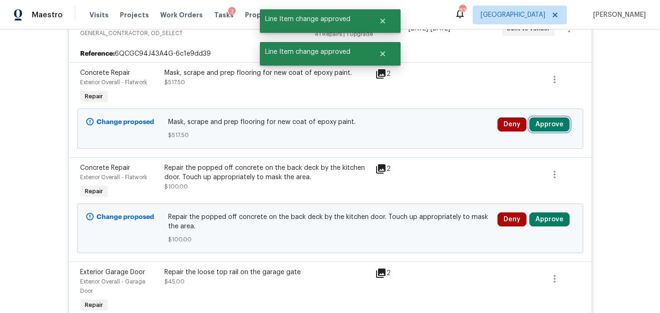
click at [556, 132] on button "Approve" at bounding box center [549, 125] width 40 height 14
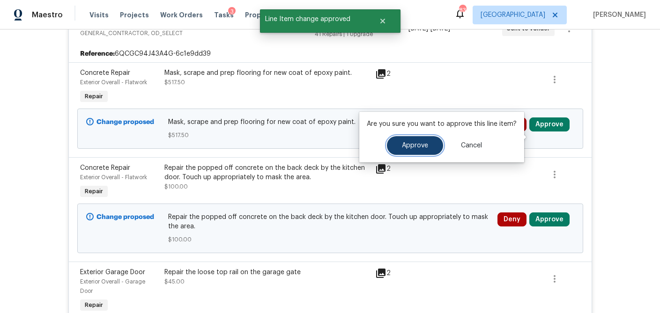
click at [415, 150] on button "Approve" at bounding box center [415, 145] width 56 height 19
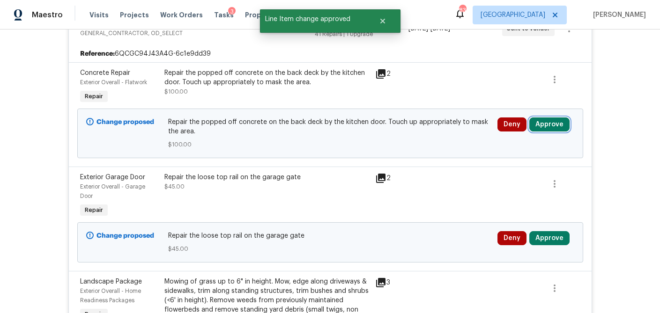
click at [543, 132] on button "Approve" at bounding box center [549, 125] width 40 height 14
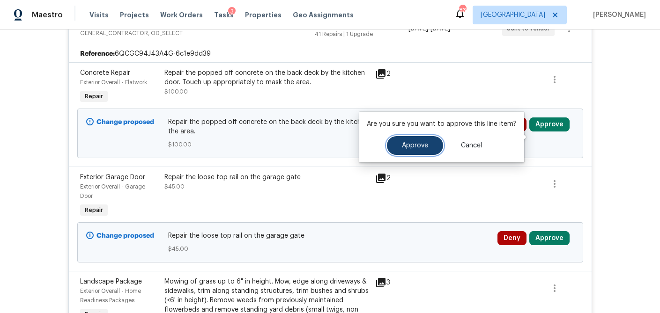
click at [400, 149] on button "Approve" at bounding box center [415, 145] width 56 height 19
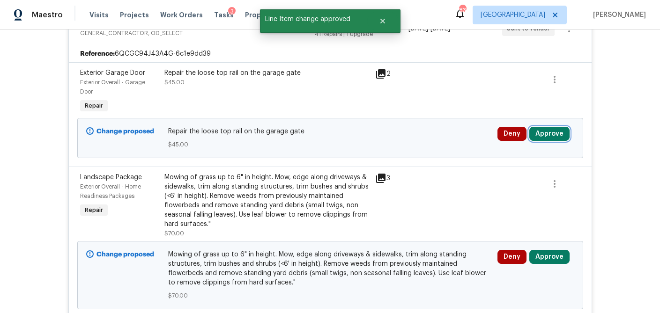
click at [565, 141] on button "Approve" at bounding box center [549, 134] width 40 height 14
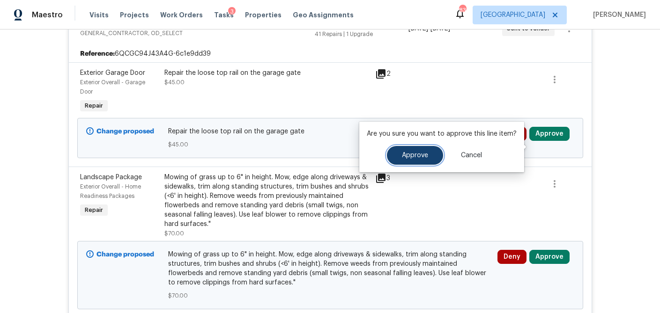
click at [423, 154] on span "Approve" at bounding box center [415, 155] width 26 height 7
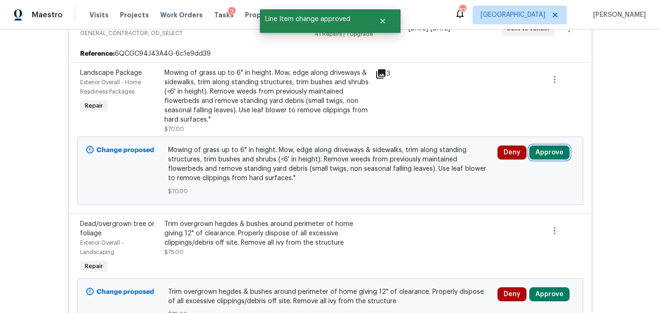
click at [551, 160] on button "Approve" at bounding box center [549, 153] width 40 height 14
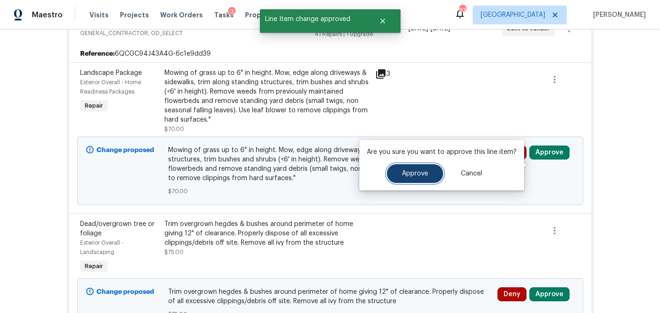
click at [409, 174] on span "Approve" at bounding box center [415, 174] width 26 height 7
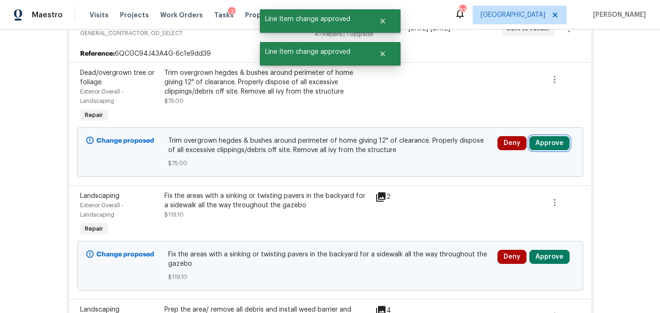
drag, startPoint x: 556, startPoint y: 157, endPoint x: 527, endPoint y: 159, distance: 29.6
click at [556, 150] on button "Approve" at bounding box center [549, 143] width 40 height 14
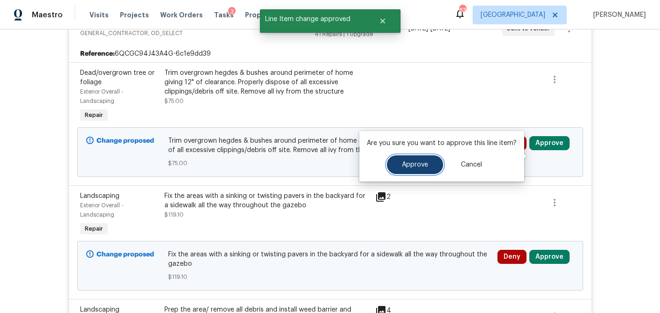
click at [417, 168] on span "Approve" at bounding box center [415, 165] width 26 height 7
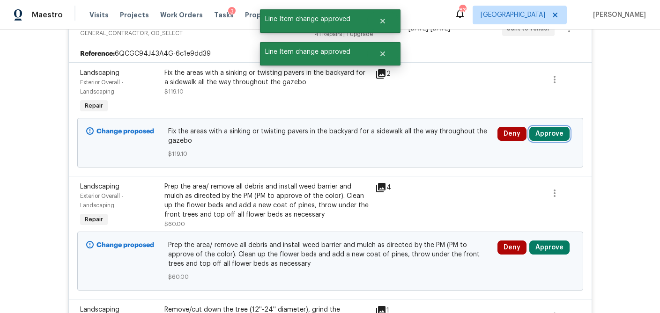
click at [548, 141] on button "Approve" at bounding box center [549, 134] width 40 height 14
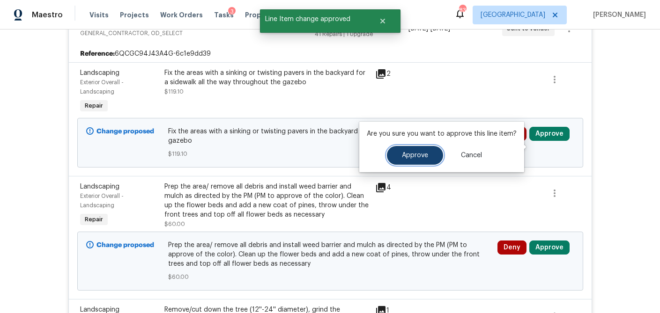
click at [412, 156] on span "Approve" at bounding box center [415, 155] width 26 height 7
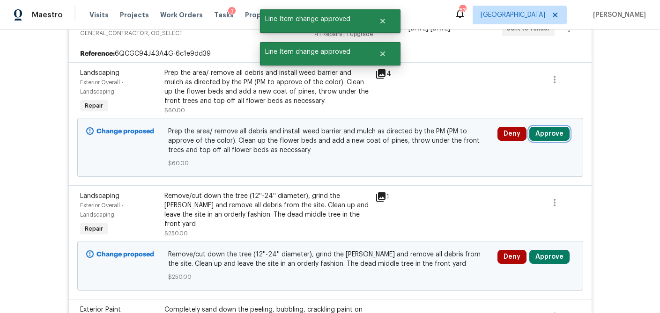
click at [550, 141] on button "Approve" at bounding box center [549, 134] width 40 height 14
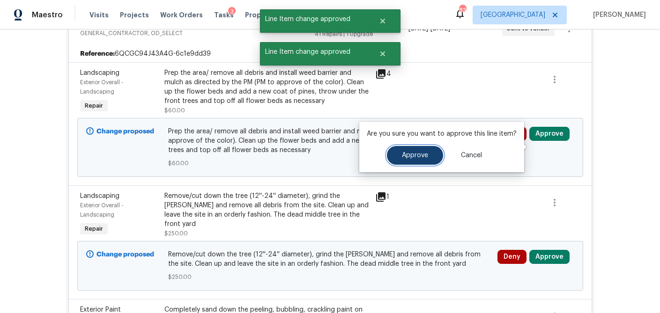
click at [416, 157] on span "Approve" at bounding box center [415, 155] width 26 height 7
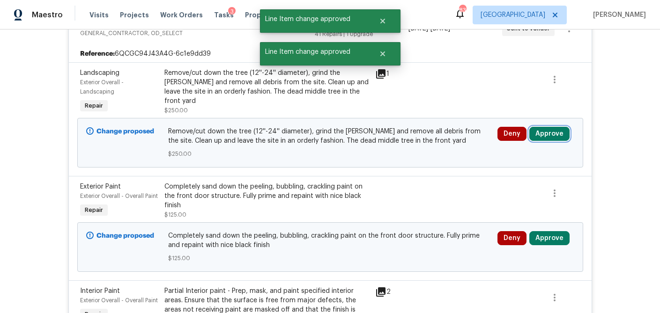
click at [548, 141] on button "Approve" at bounding box center [549, 134] width 40 height 14
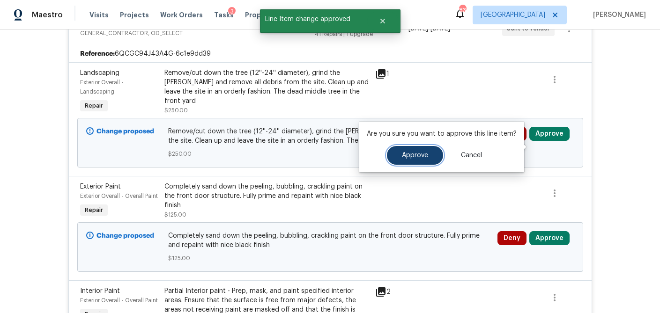
click at [407, 156] on span "Approve" at bounding box center [415, 155] width 26 height 7
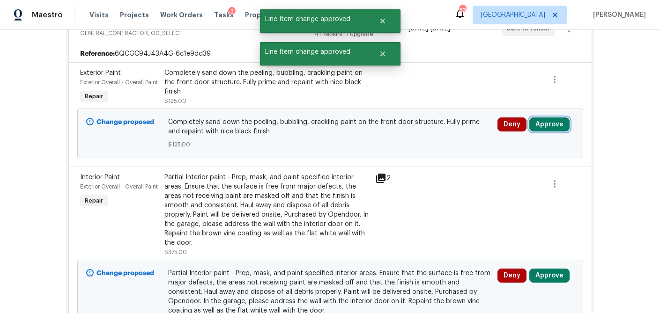
drag, startPoint x: 551, startPoint y: 138, endPoint x: 528, endPoint y: 140, distance: 23.0
click at [551, 132] on button "Approve" at bounding box center [549, 125] width 40 height 14
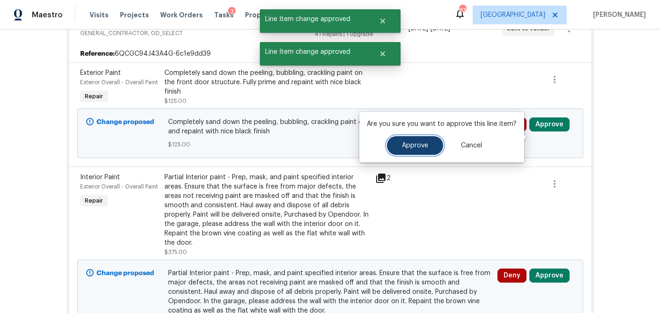
click at [415, 145] on span "Approve" at bounding box center [415, 145] width 26 height 7
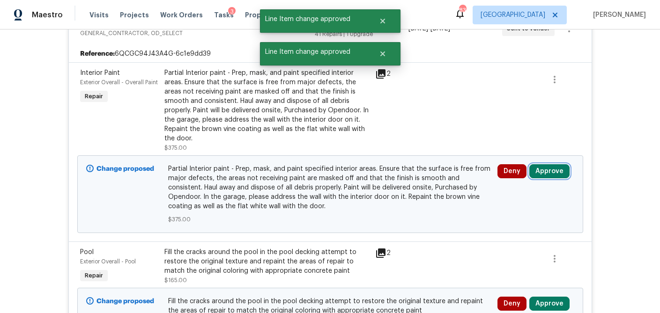
click at [543, 174] on button "Approve" at bounding box center [549, 171] width 40 height 14
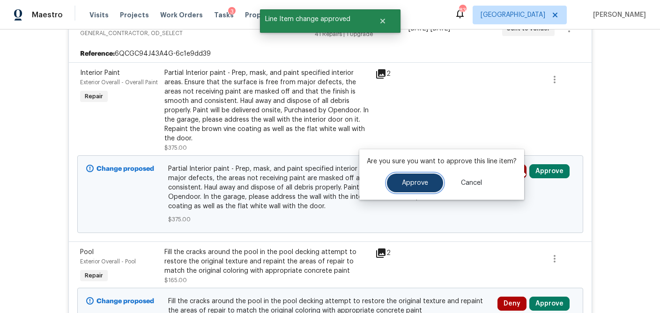
click at [411, 182] on span "Approve" at bounding box center [415, 183] width 26 height 7
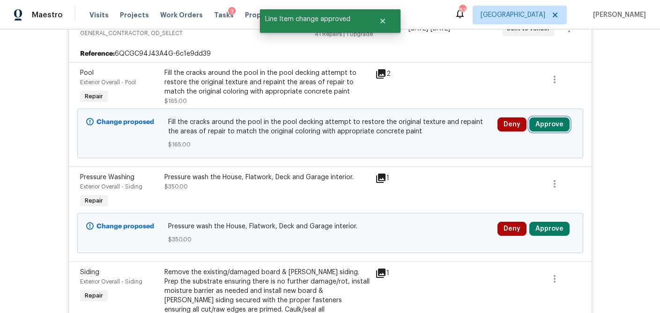
drag, startPoint x: 551, startPoint y: 138, endPoint x: 527, endPoint y: 140, distance: 23.9
click at [551, 132] on button "Approve" at bounding box center [549, 125] width 40 height 14
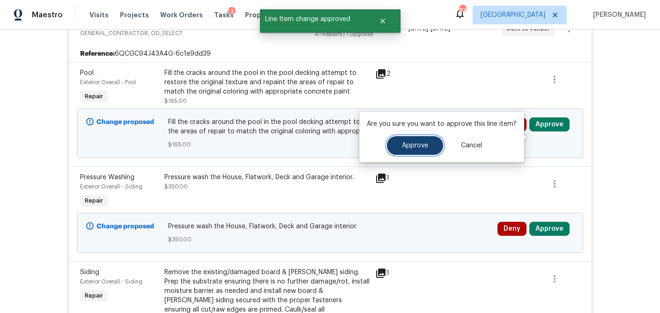
click at [413, 144] on span "Approve" at bounding box center [415, 145] width 26 height 7
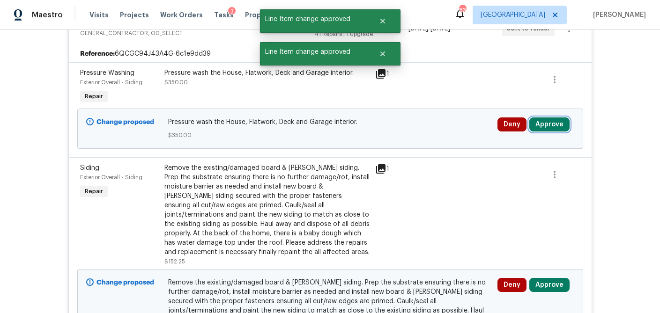
click at [562, 132] on button "Approve" at bounding box center [549, 125] width 40 height 14
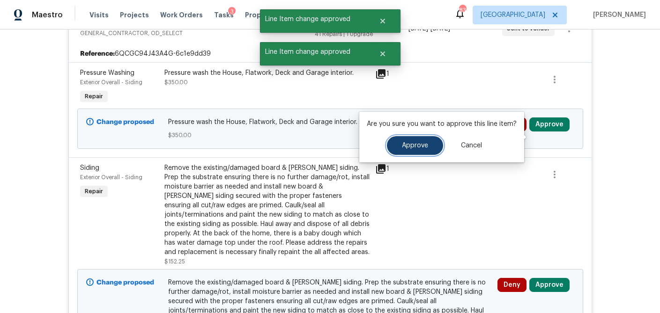
click at [416, 144] on span "Approve" at bounding box center [415, 145] width 26 height 7
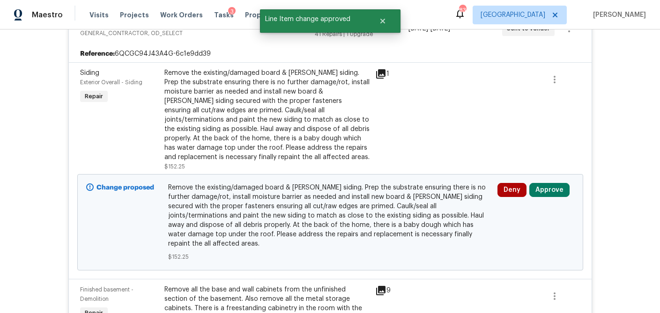
scroll to position [981, 0]
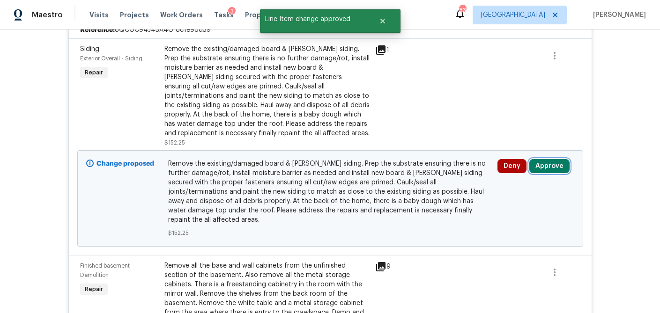
click at [559, 173] on button "Approve" at bounding box center [549, 166] width 40 height 14
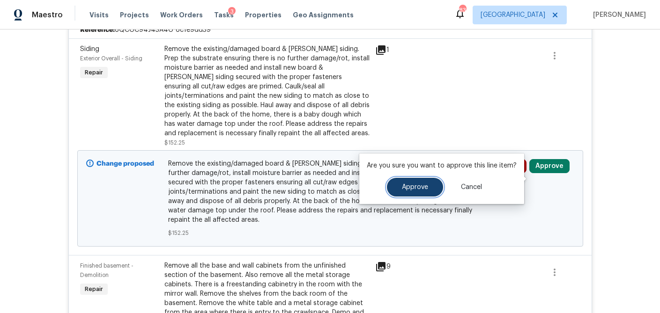
click at [412, 185] on span "Approve" at bounding box center [415, 187] width 26 height 7
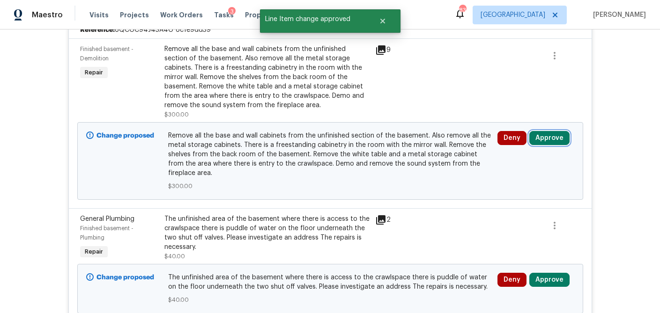
drag, startPoint x: 552, startPoint y: 149, endPoint x: 530, endPoint y: 150, distance: 22.0
click at [552, 145] on button "Approve" at bounding box center [549, 138] width 40 height 14
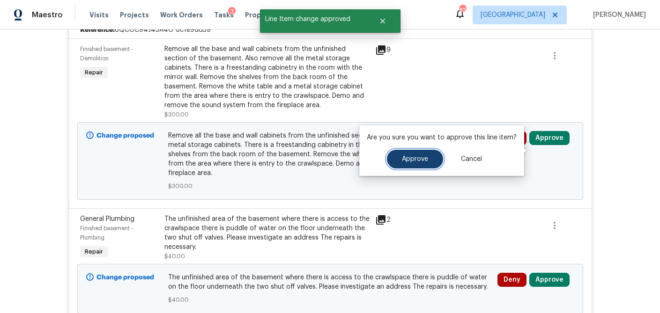
click at [415, 159] on span "Approve" at bounding box center [415, 159] width 26 height 7
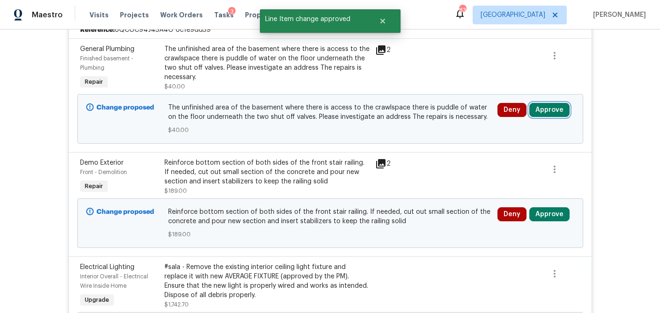
drag, startPoint x: 555, startPoint y: 124, endPoint x: 532, endPoint y: 124, distance: 23.0
click at [555, 117] on button "Approve" at bounding box center [549, 110] width 40 height 14
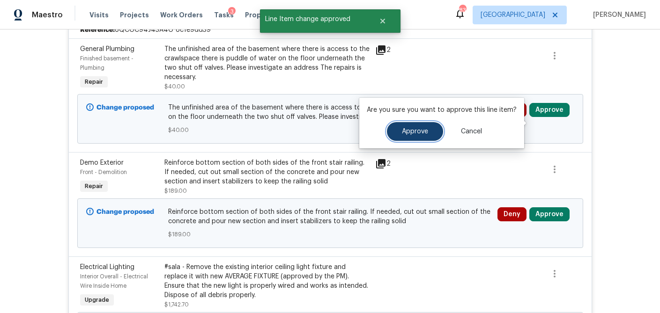
click at [417, 132] on span "Approve" at bounding box center [415, 131] width 26 height 7
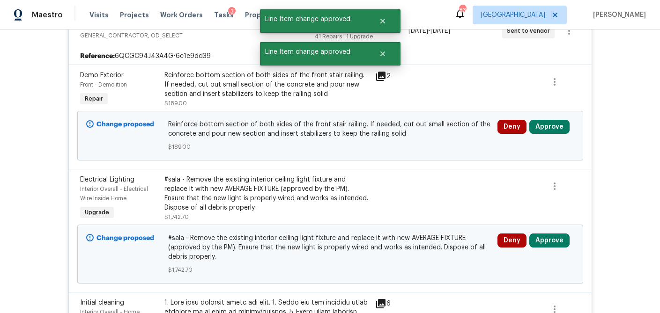
scroll to position [950, 0]
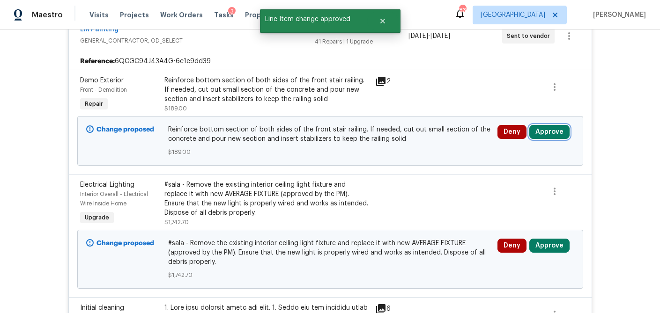
click at [540, 139] on button "Approve" at bounding box center [549, 132] width 40 height 14
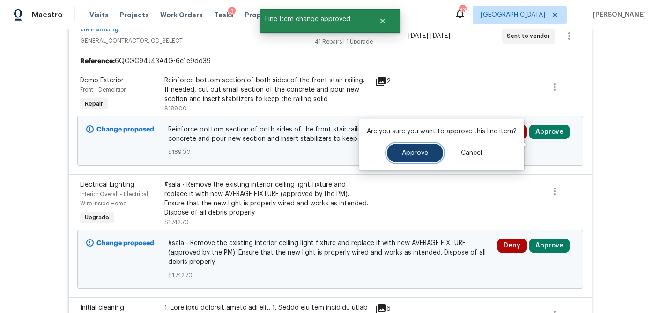
click at [427, 149] on button "Approve" at bounding box center [415, 153] width 56 height 19
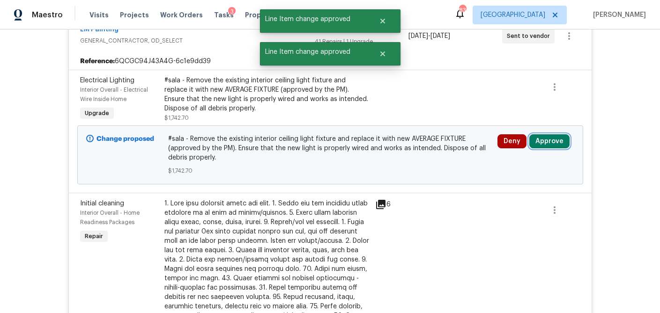
click at [547, 149] on button "Approve" at bounding box center [549, 141] width 40 height 14
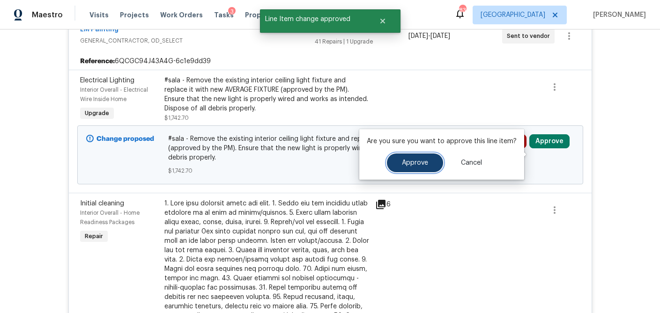
click at [412, 163] on span "Approve" at bounding box center [415, 163] width 26 height 7
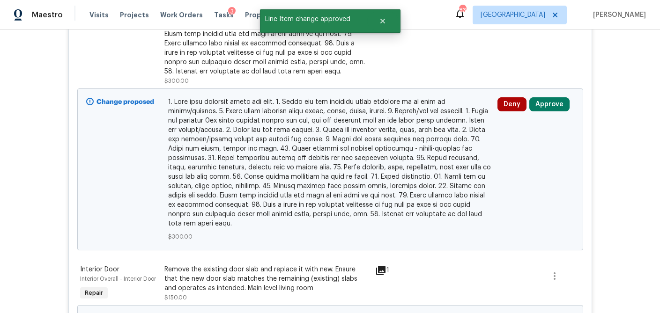
scroll to position [1147, 0]
drag, startPoint x: 554, startPoint y: 116, endPoint x: 533, endPoint y: 118, distance: 21.6
click at [554, 111] on button "Approve" at bounding box center [549, 104] width 40 height 14
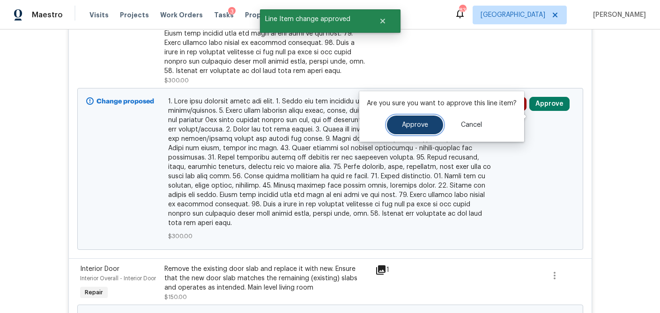
click at [424, 128] on span "Approve" at bounding box center [415, 125] width 26 height 7
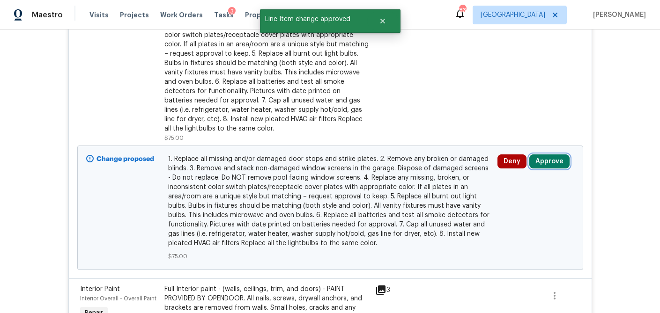
click at [553, 169] on button "Approve" at bounding box center [549, 162] width 40 height 14
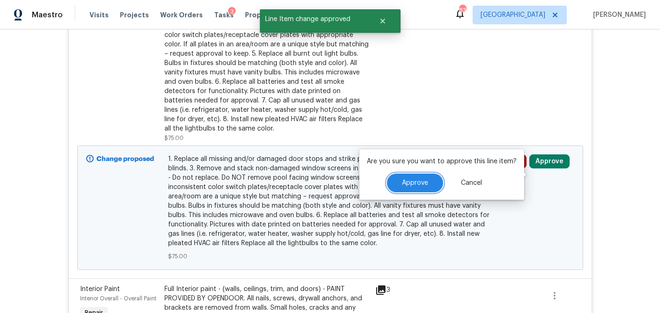
click at [422, 180] on span "Approve" at bounding box center [415, 183] width 26 height 7
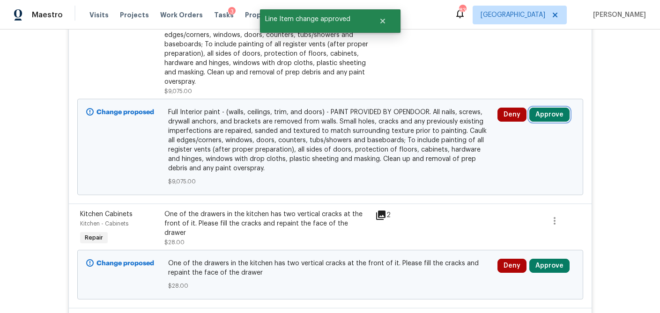
click at [560, 122] on button "Approve" at bounding box center [549, 115] width 40 height 14
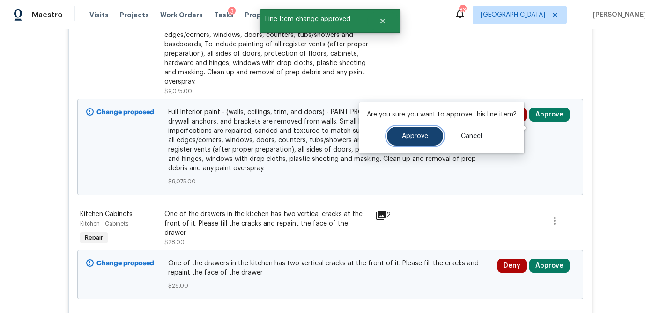
click at [406, 140] on button "Approve" at bounding box center [415, 136] width 56 height 19
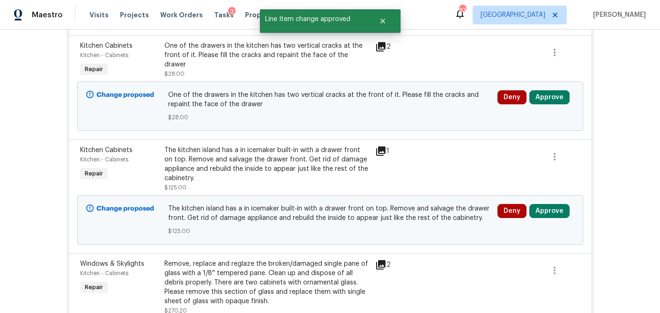
scroll to position [1089, 0]
drag, startPoint x: 560, startPoint y: 107, endPoint x: 530, endPoint y: 109, distance: 30.0
click at [560, 105] on button "Approve" at bounding box center [549, 98] width 40 height 14
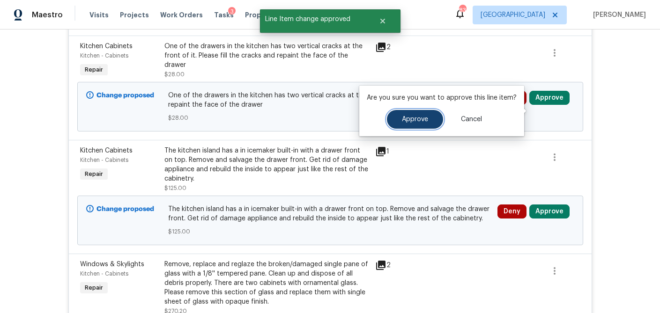
click at [409, 119] on span "Approve" at bounding box center [415, 119] width 26 height 7
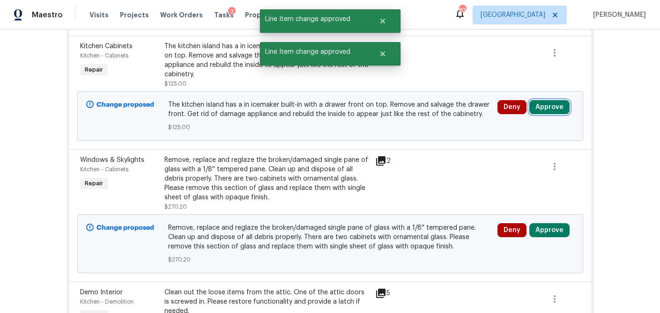
click at [554, 114] on button "Approve" at bounding box center [549, 107] width 40 height 14
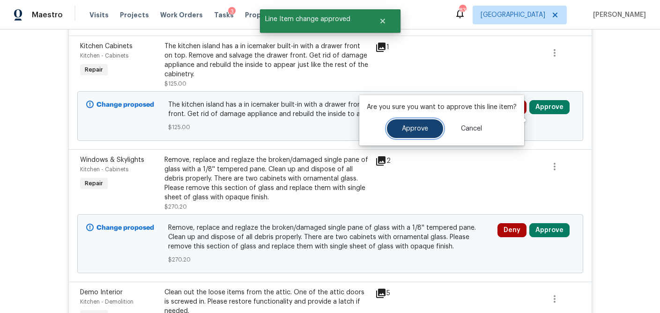
click at [403, 130] on span "Approve" at bounding box center [415, 129] width 26 height 7
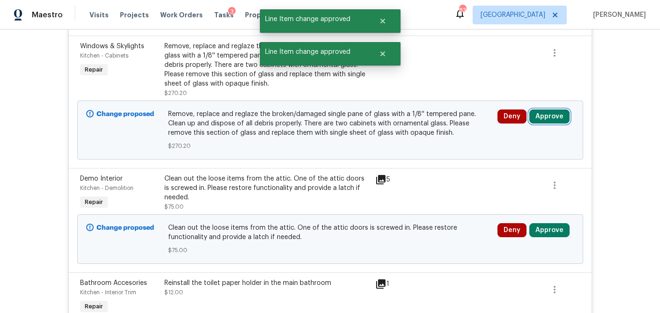
click at [551, 124] on button "Approve" at bounding box center [549, 117] width 40 height 14
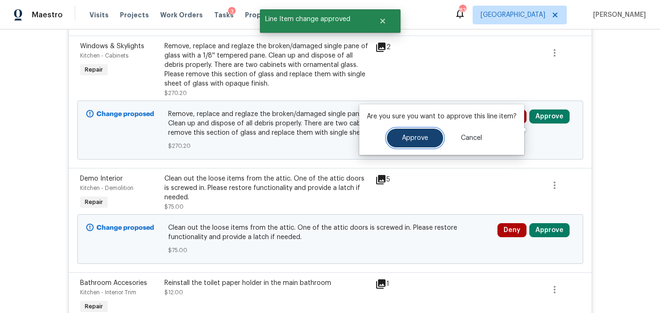
click at [402, 136] on span "Approve" at bounding box center [415, 138] width 26 height 7
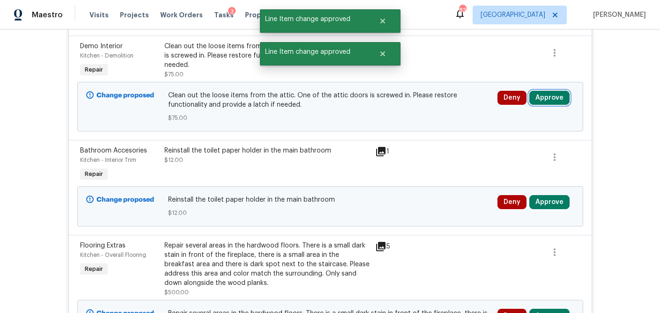
click at [550, 105] on button "Approve" at bounding box center [549, 98] width 40 height 14
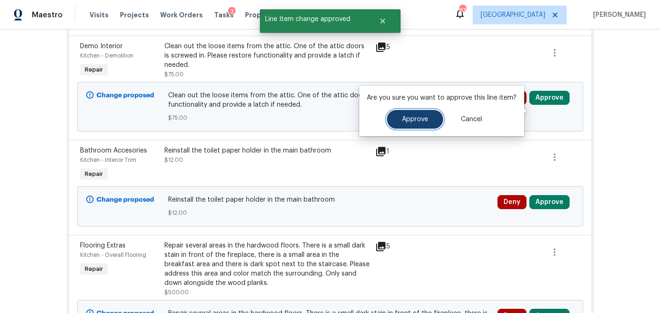
click at [423, 126] on button "Approve" at bounding box center [415, 119] width 56 height 19
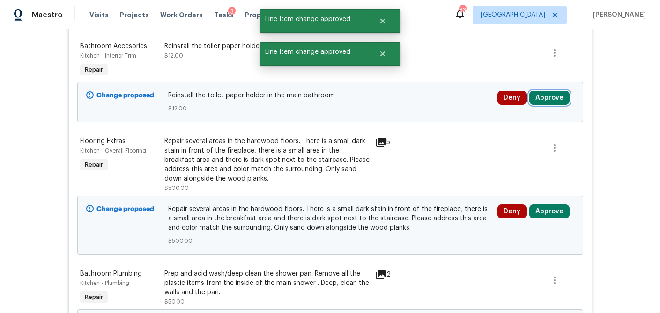
drag, startPoint x: 545, startPoint y: 109, endPoint x: 525, endPoint y: 110, distance: 20.6
click at [544, 105] on button "Approve" at bounding box center [549, 98] width 40 height 14
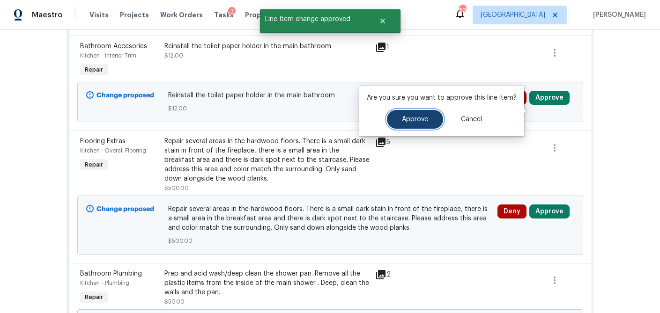
click at [416, 120] on span "Approve" at bounding box center [415, 119] width 26 height 7
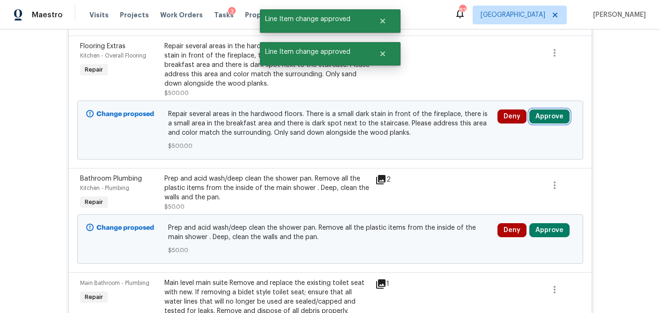
drag, startPoint x: 556, startPoint y: 128, endPoint x: 524, endPoint y: 131, distance: 31.5
click at [556, 124] on button "Approve" at bounding box center [549, 117] width 40 height 14
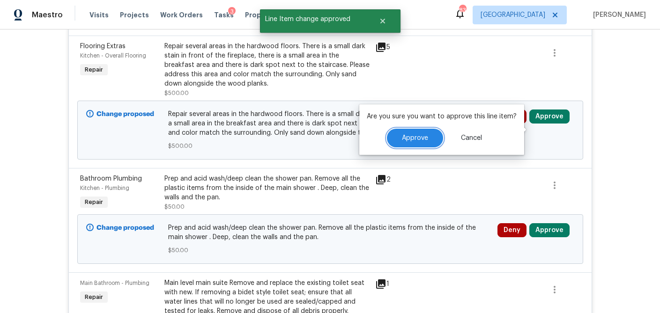
click at [429, 137] on button "Approve" at bounding box center [415, 138] width 56 height 19
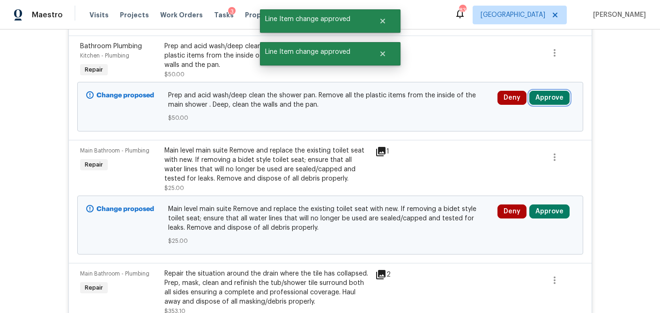
click at [556, 105] on button "Approve" at bounding box center [549, 98] width 40 height 14
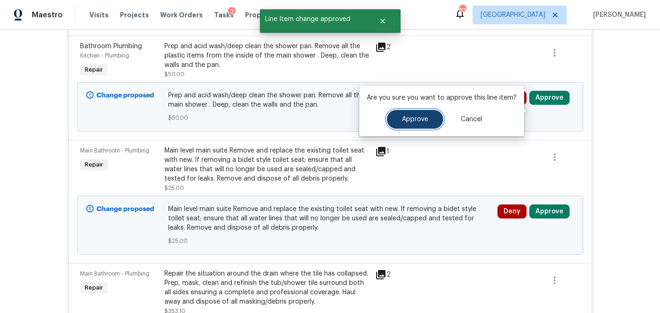
click at [415, 118] on span "Approve" at bounding box center [415, 119] width 26 height 7
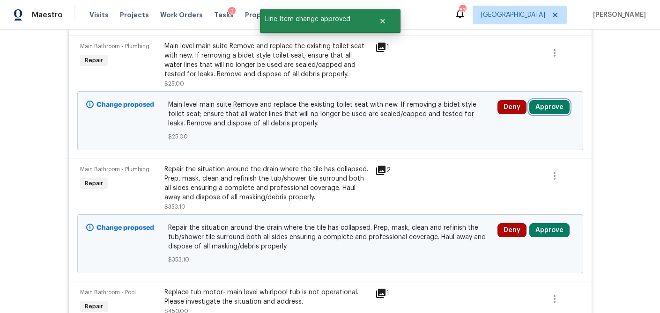
click at [550, 114] on button "Approve" at bounding box center [549, 107] width 40 height 14
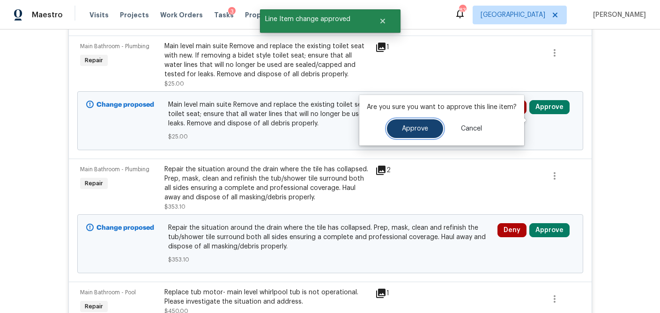
click at [426, 125] on button "Approve" at bounding box center [415, 128] width 56 height 19
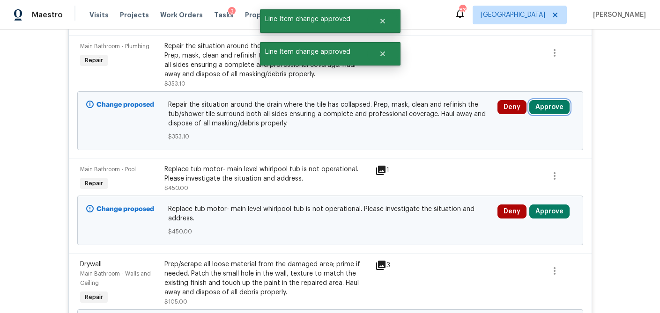
click at [551, 114] on button "Approve" at bounding box center [549, 107] width 40 height 14
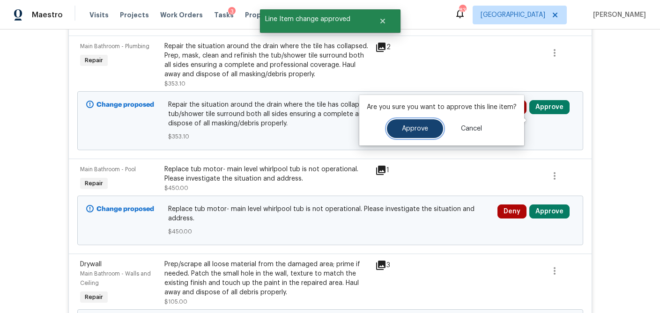
click at [421, 124] on button "Approve" at bounding box center [415, 128] width 56 height 19
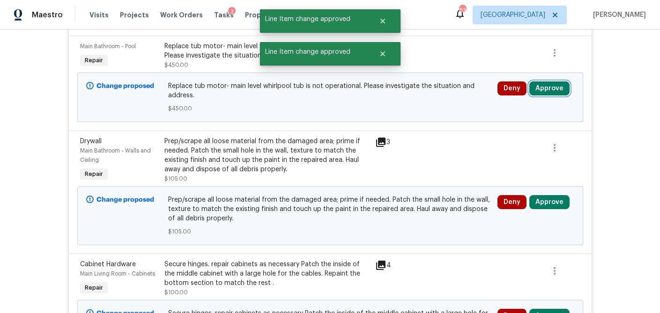
click at [559, 96] on button "Approve" at bounding box center [549, 89] width 40 height 14
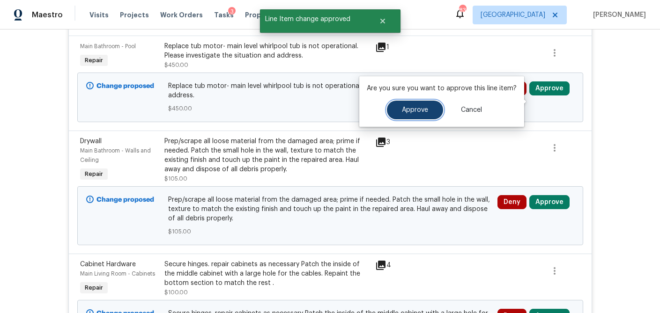
click at [426, 116] on button "Approve" at bounding box center [415, 110] width 56 height 19
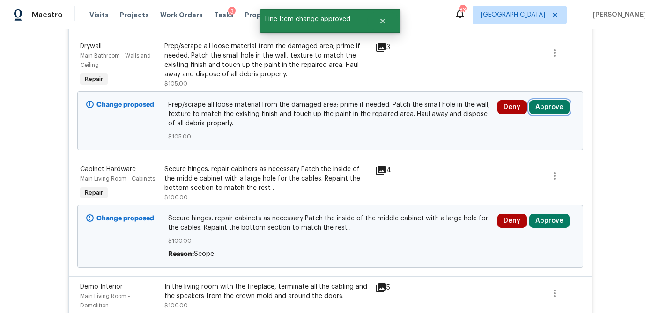
click at [564, 114] on button "Approve" at bounding box center [549, 107] width 40 height 14
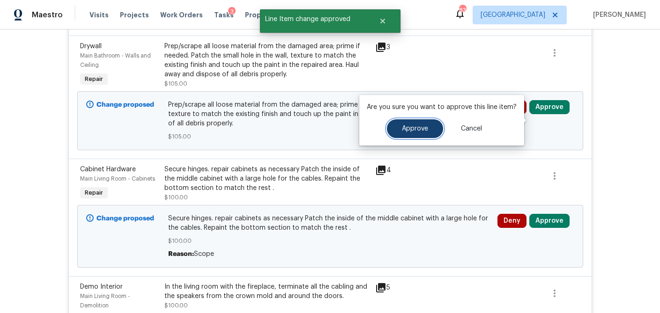
click at [414, 129] on span "Approve" at bounding box center [415, 129] width 26 height 7
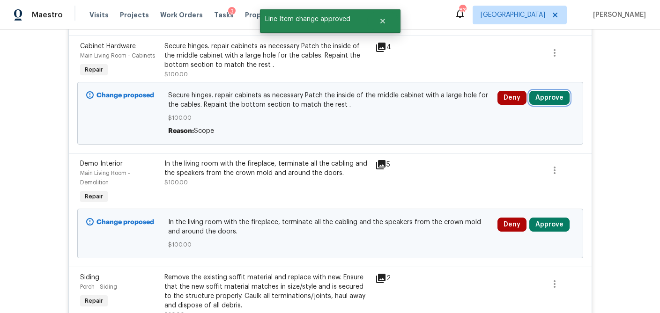
click at [560, 105] on button "Approve" at bounding box center [549, 98] width 40 height 14
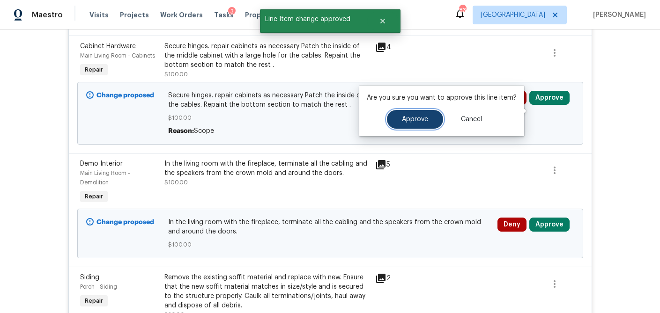
click at [418, 119] on span "Approve" at bounding box center [415, 119] width 26 height 7
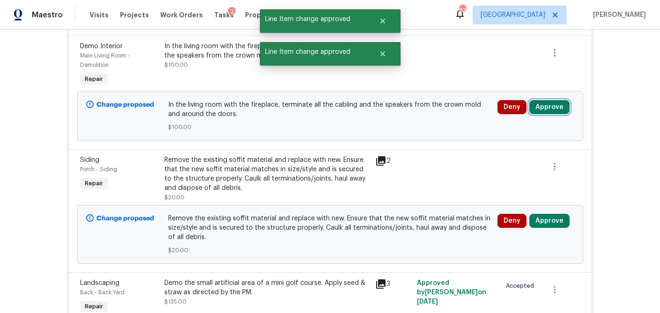
drag, startPoint x: 552, startPoint y: 122, endPoint x: 528, endPoint y: 122, distance: 23.9
click at [552, 114] on button "Approve" at bounding box center [549, 107] width 40 height 14
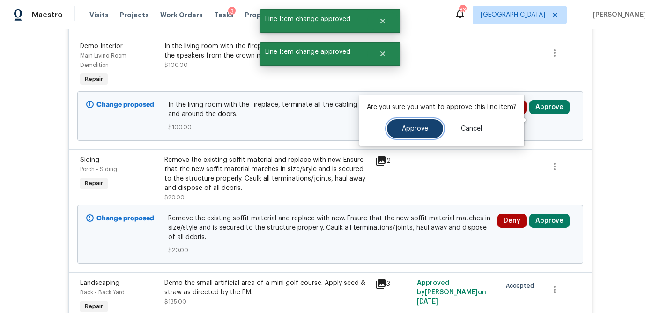
click at [414, 131] on span "Approve" at bounding box center [415, 129] width 26 height 7
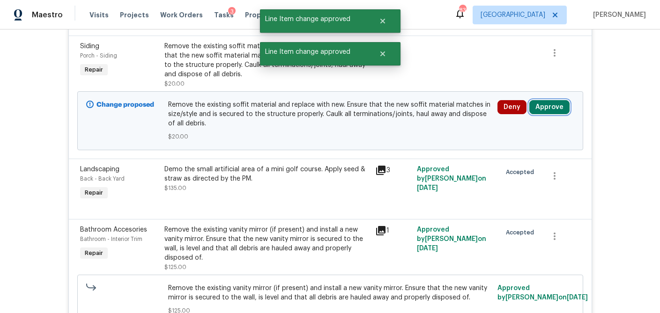
drag, startPoint x: 555, startPoint y: 124, endPoint x: 546, endPoint y: 123, distance: 9.4
click at [555, 114] on button "Approve" at bounding box center [549, 107] width 40 height 14
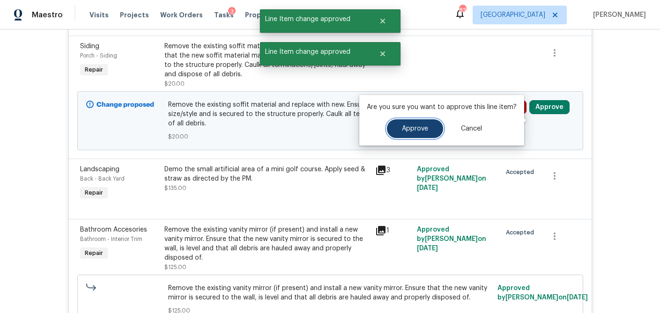
click at [430, 127] on button "Approve" at bounding box center [415, 128] width 56 height 19
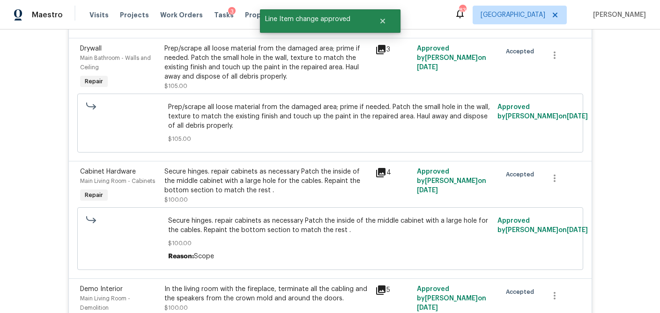
scroll to position [6452, 0]
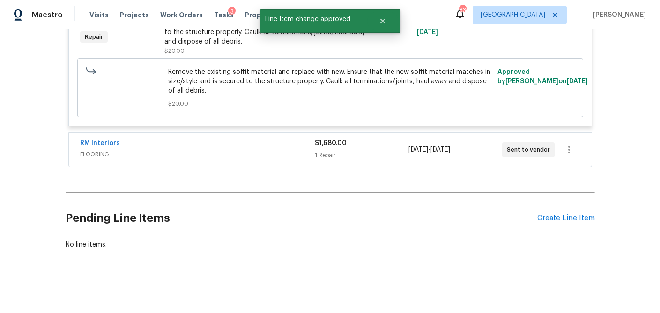
click at [384, 152] on div "1 Repair" at bounding box center [362, 155] width 94 height 9
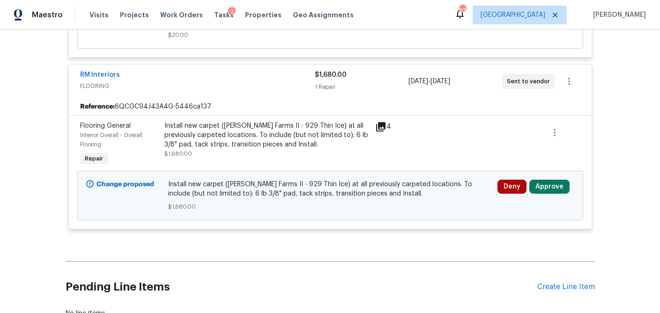
scroll to position [6482, 0]
drag, startPoint x: 550, startPoint y: 228, endPoint x: 535, endPoint y: 229, distance: 15.5
click at [550, 193] on button "Approve" at bounding box center [549, 186] width 40 height 14
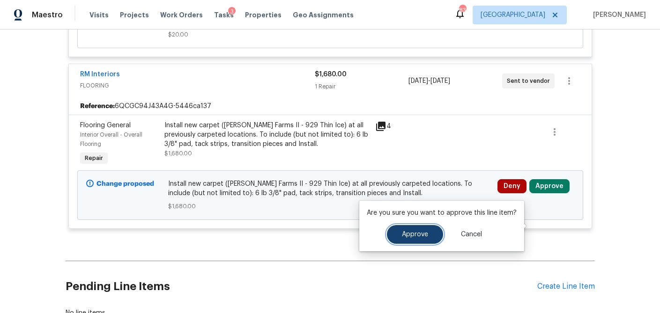
click at [420, 237] on span "Approve" at bounding box center [415, 234] width 26 height 7
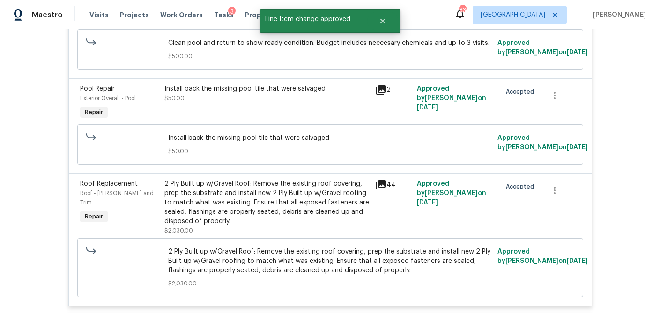
scroll to position [0, 0]
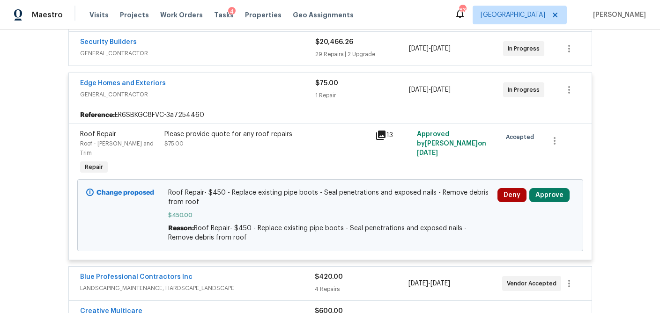
scroll to position [213, 0]
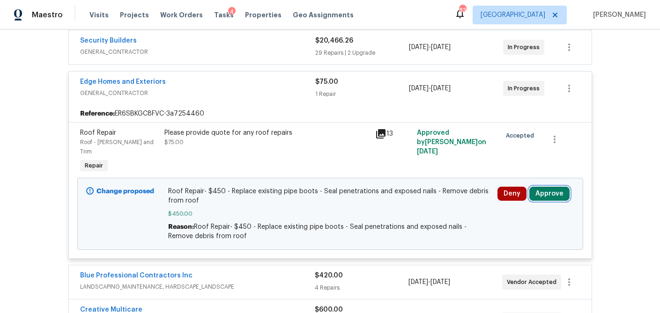
drag, startPoint x: 548, startPoint y: 182, endPoint x: 542, endPoint y: 183, distance: 5.7
click at [548, 187] on button "Approve" at bounding box center [549, 194] width 40 height 14
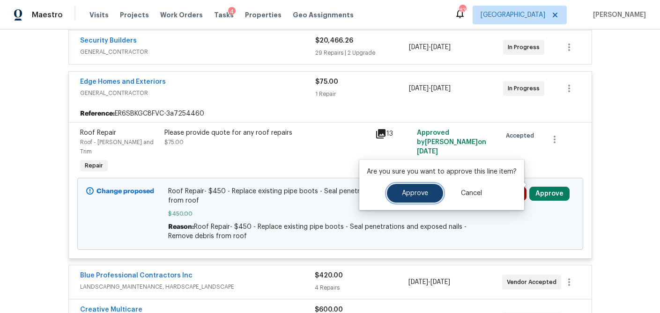
click at [416, 197] on span "Approve" at bounding box center [415, 193] width 26 height 7
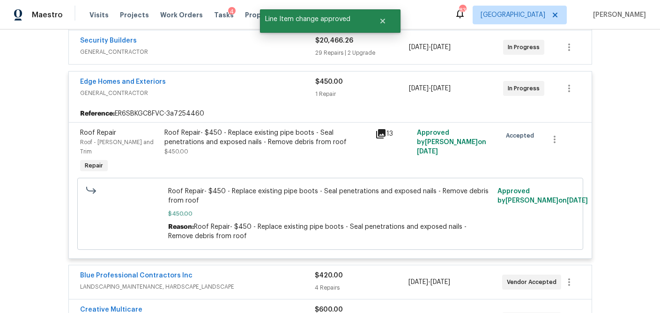
click at [384, 54] on div "29 Repairs | 2 Upgrade" at bounding box center [362, 52] width 94 height 9
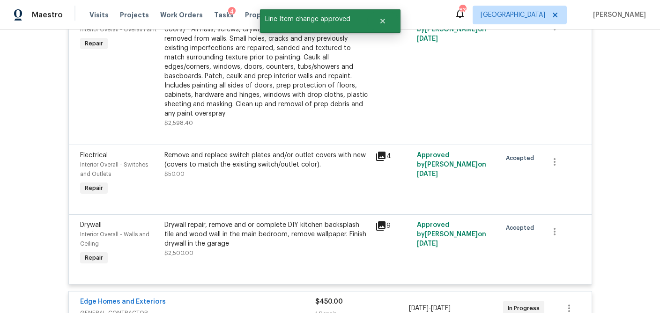
scroll to position [2927, 0]
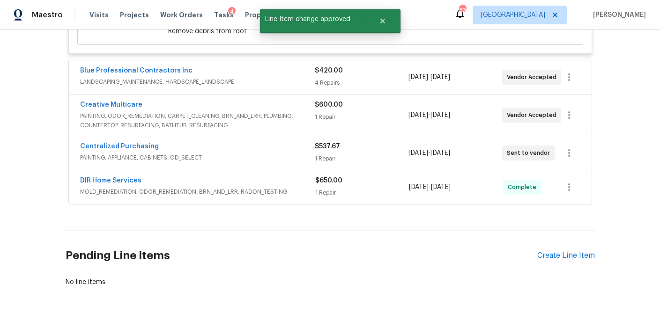
drag, startPoint x: 390, startPoint y: 116, endPoint x: 384, endPoint y: 90, distance: 26.4
click at [390, 154] on div "1 Repair" at bounding box center [362, 158] width 94 height 9
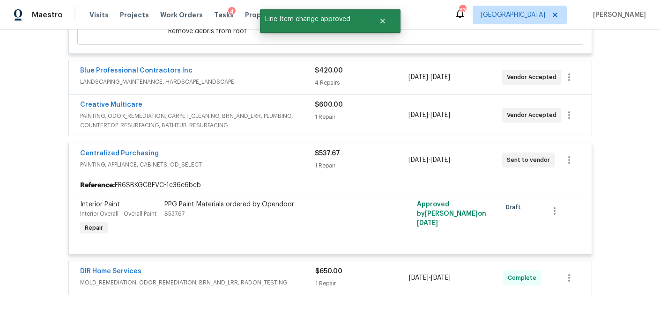
click at [384, 112] on div "1 Repair" at bounding box center [362, 116] width 94 height 9
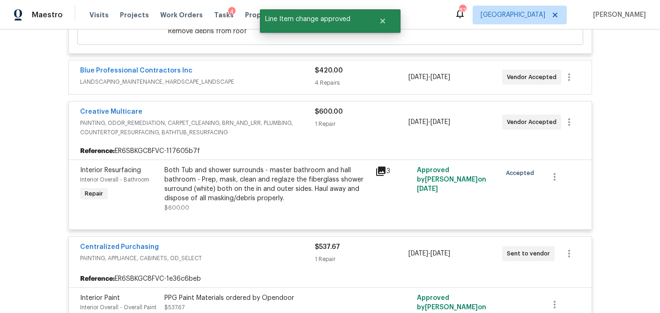
click at [387, 78] on div "4 Repairs" at bounding box center [362, 82] width 94 height 9
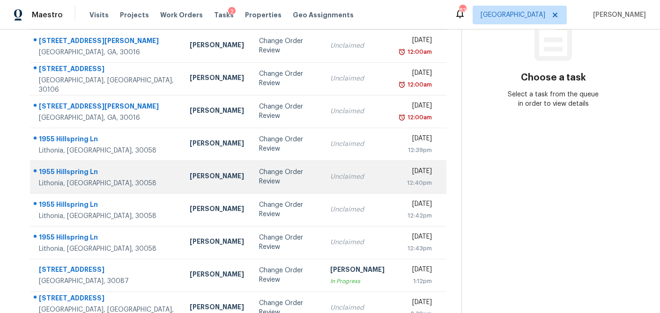
scroll to position [174, 0]
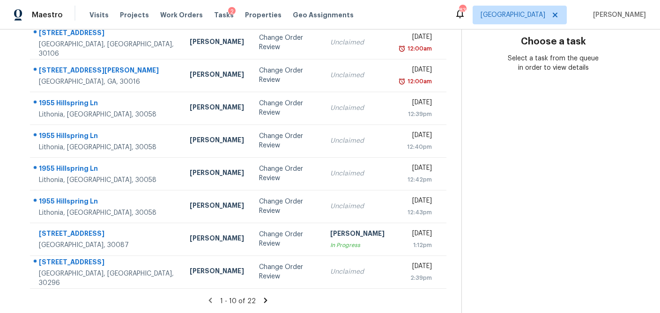
click at [262, 300] on icon at bounding box center [265, 301] width 8 height 8
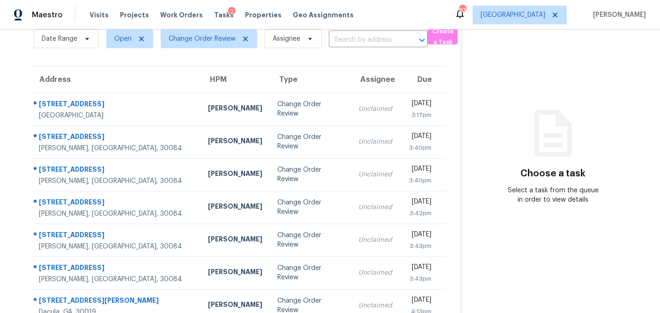
scroll to position [35, 0]
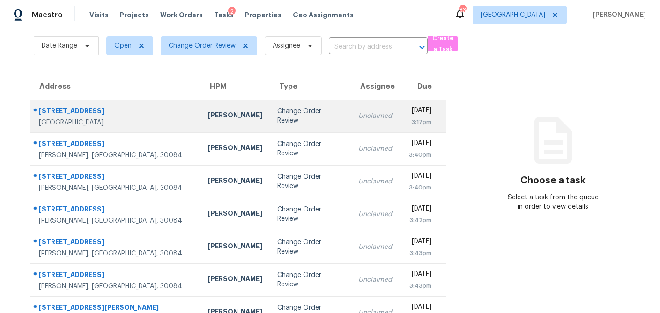
click at [208, 116] on div "[PERSON_NAME]" at bounding box center [235, 117] width 54 height 12
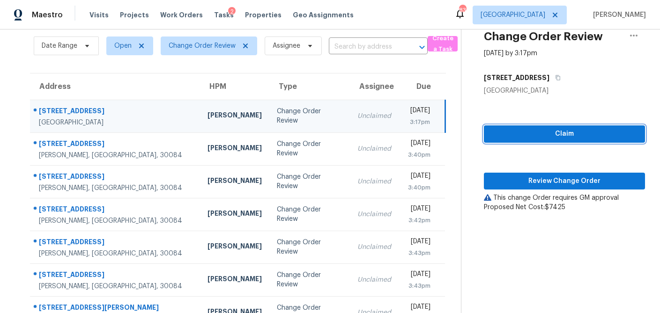
click at [519, 131] on span "Claim" at bounding box center [564, 134] width 146 height 12
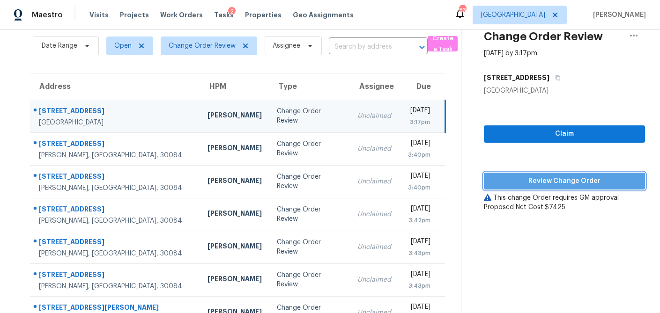
drag, startPoint x: 515, startPoint y: 175, endPoint x: 516, endPoint y: 182, distance: 7.1
click at [515, 175] on button "Review Change Order" at bounding box center [564, 181] width 161 height 17
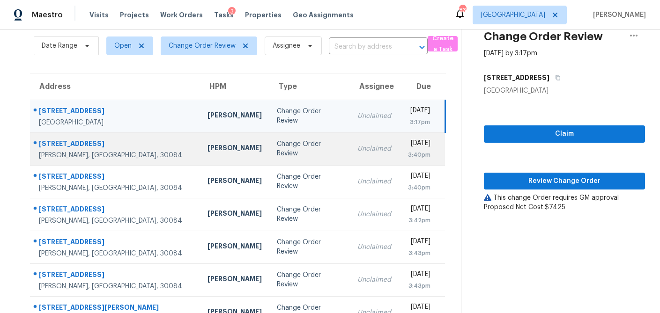
click at [269, 155] on td "Change Order Review" at bounding box center [309, 149] width 81 height 33
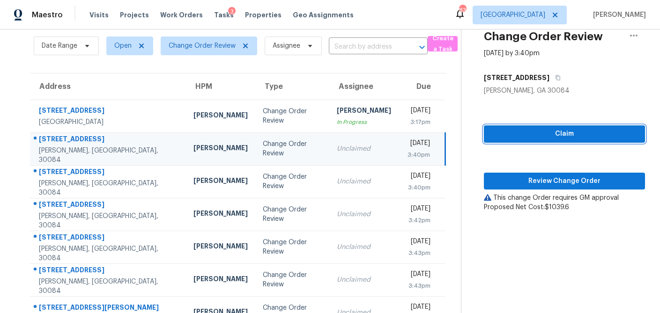
drag, startPoint x: 570, startPoint y: 134, endPoint x: 558, endPoint y: 151, distance: 20.7
click at [569, 135] on span "Claim" at bounding box center [564, 134] width 146 height 12
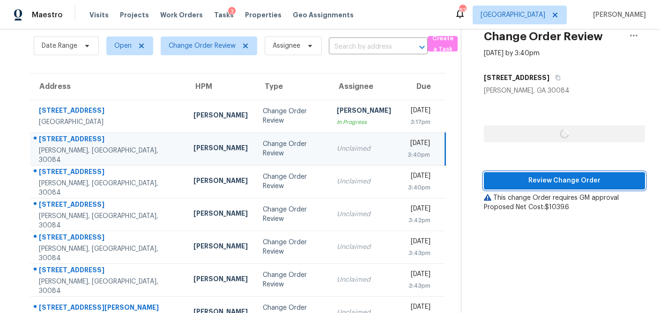
click at [550, 176] on span "Review Change Order" at bounding box center [564, 181] width 146 height 12
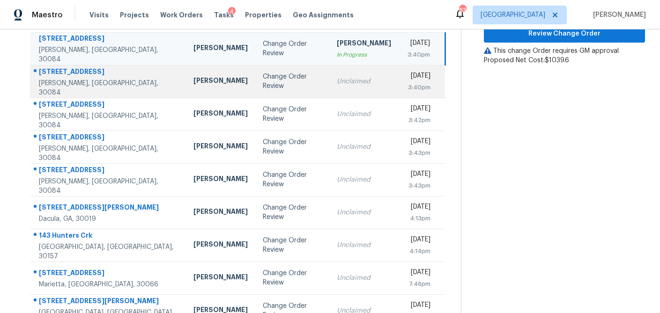
scroll to position [140, 0]
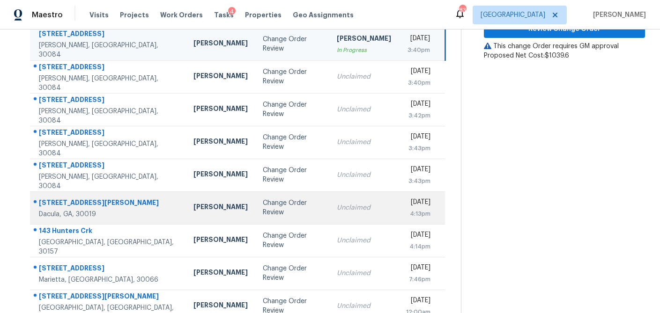
click at [186, 218] on td "[PERSON_NAME]" at bounding box center [220, 208] width 69 height 33
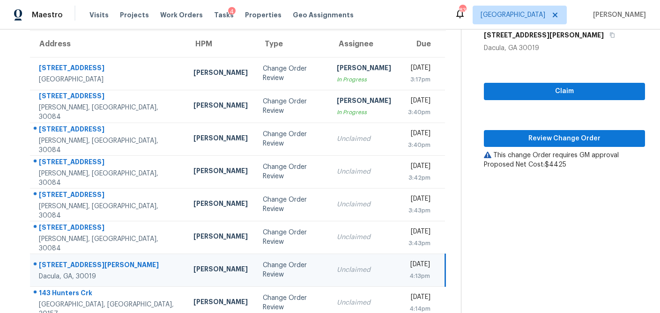
scroll to position [79, 0]
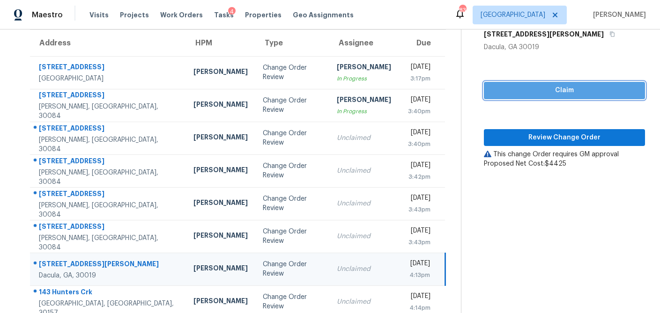
click at [526, 87] on span "Claim" at bounding box center [564, 91] width 146 height 12
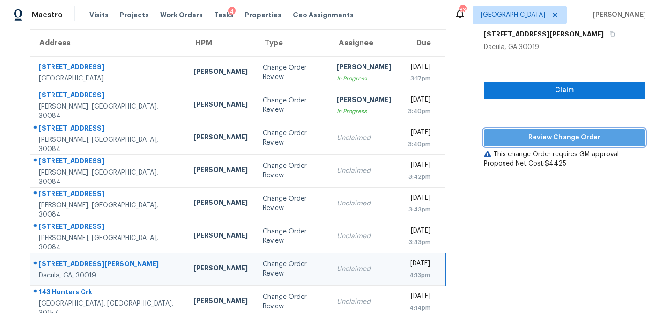
click at [520, 136] on span "Review Change Order" at bounding box center [564, 138] width 146 height 12
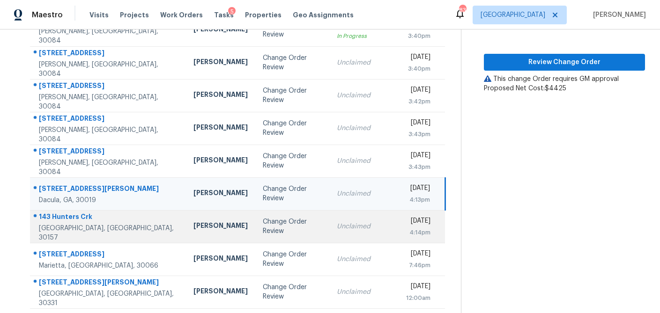
scroll to position [155, 0]
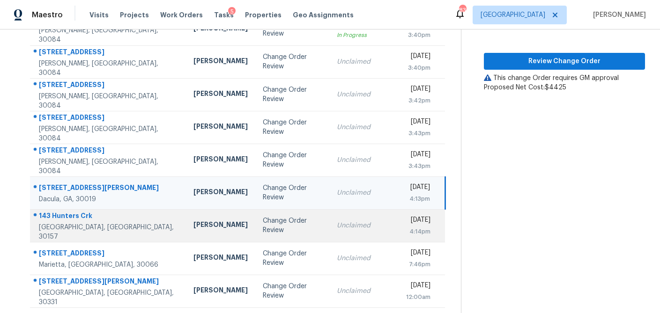
click at [263, 227] on div "Change Order Review" at bounding box center [292, 225] width 59 height 19
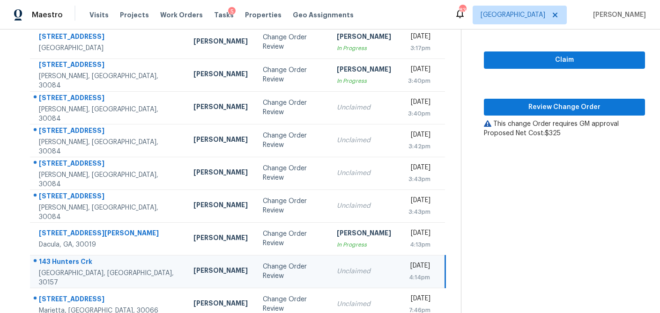
scroll to position [109, 0]
drag, startPoint x: 545, startPoint y: 64, endPoint x: 537, endPoint y: 81, distance: 18.7
click at [545, 64] on span "Claim" at bounding box center [564, 60] width 146 height 12
click at [531, 104] on span "Review Change Order" at bounding box center [564, 108] width 146 height 12
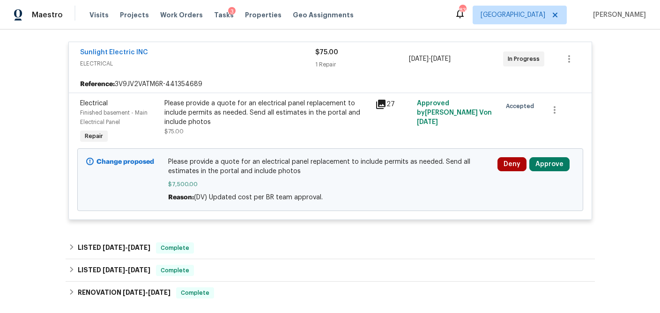
scroll to position [176, 0]
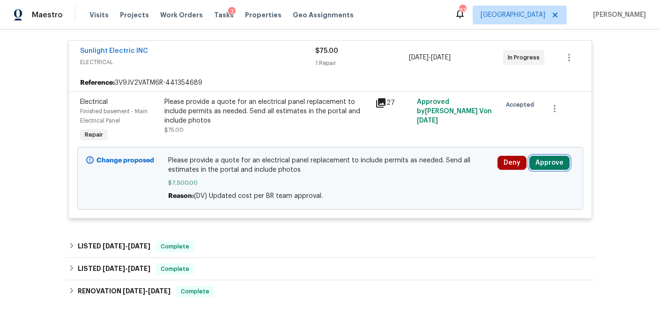
click at [559, 163] on button "Approve" at bounding box center [549, 163] width 40 height 14
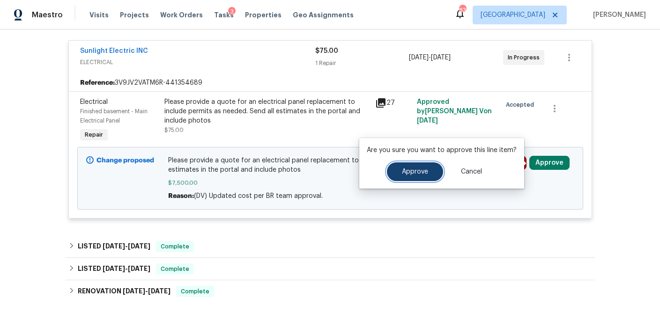
click at [402, 173] on span "Approve" at bounding box center [415, 172] width 26 height 7
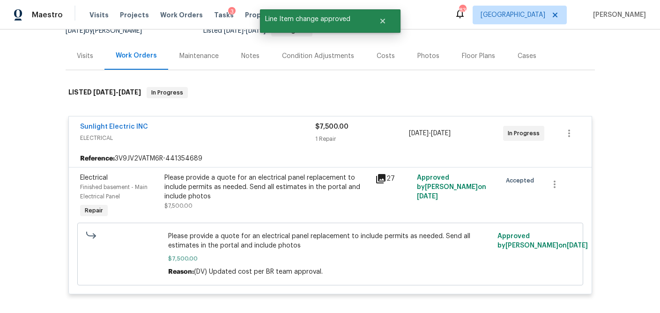
scroll to position [101, 0]
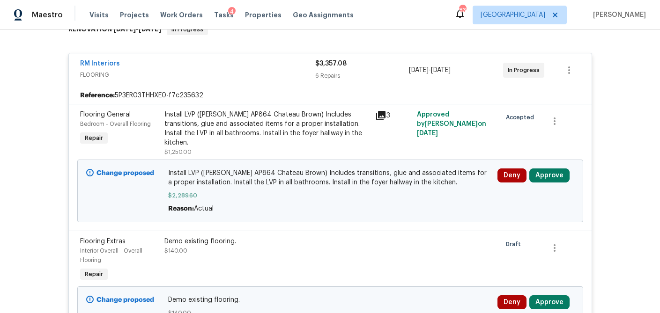
scroll to position [165, 0]
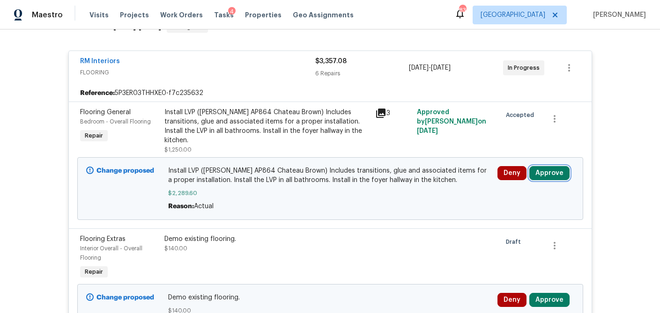
click at [548, 166] on button "Approve" at bounding box center [549, 173] width 40 height 14
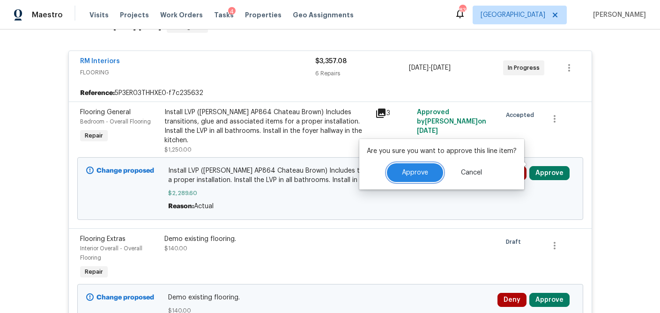
click at [417, 172] on span "Approve" at bounding box center [415, 173] width 26 height 7
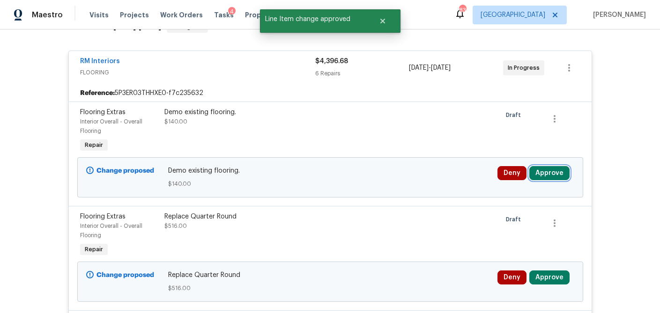
click at [555, 171] on button "Approve" at bounding box center [549, 173] width 40 height 14
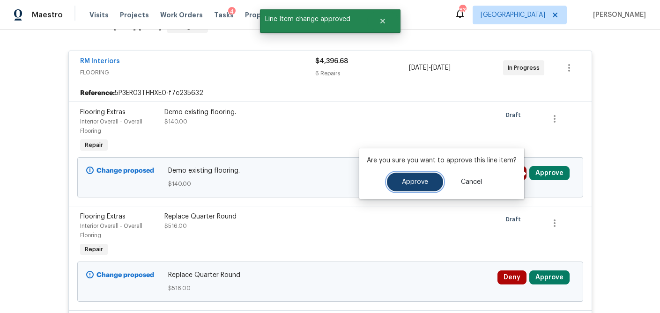
click at [412, 180] on span "Approve" at bounding box center [415, 182] width 26 height 7
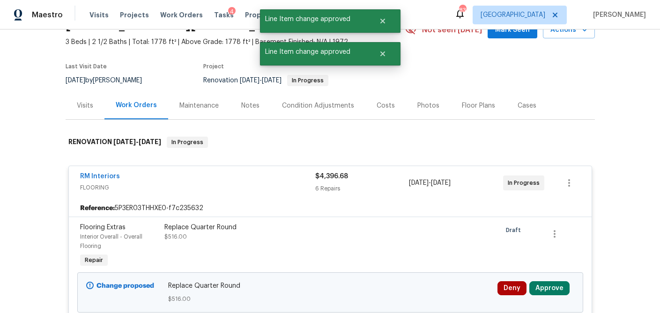
scroll to position [0, 0]
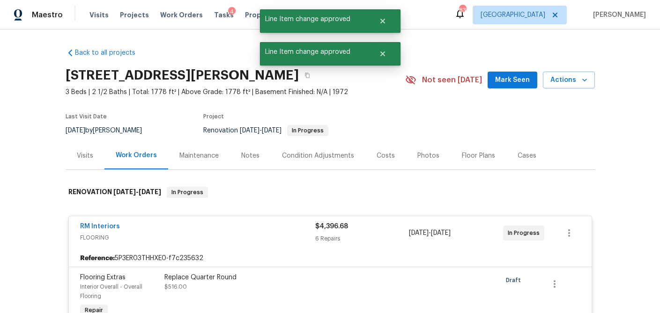
click at [86, 158] on div "Visits" at bounding box center [85, 155] width 16 height 9
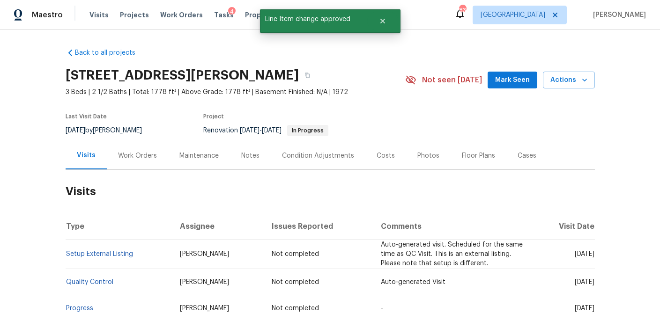
click at [138, 158] on div "Work Orders" at bounding box center [137, 155] width 39 height 9
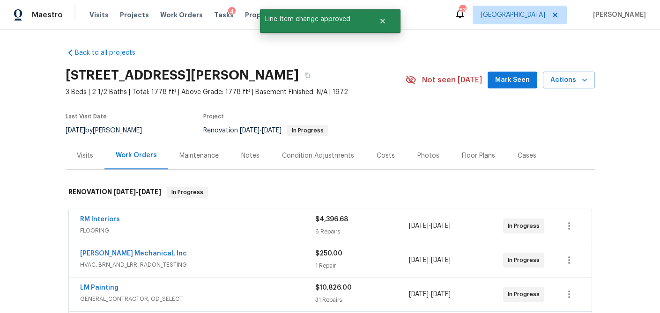
drag, startPoint x: 386, startPoint y: 153, endPoint x: 277, endPoint y: 166, distance: 109.0
click at [385, 153] on div "Costs" at bounding box center [386, 155] width 18 height 9
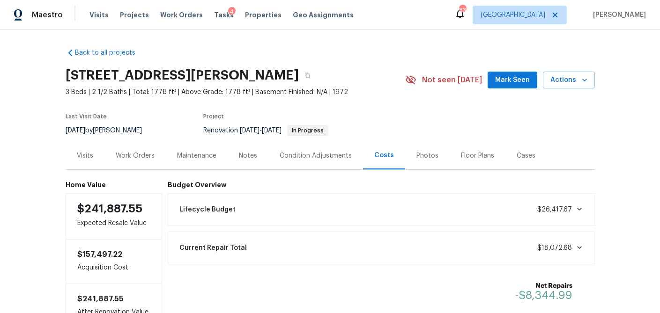
click at [143, 153] on div "Work Orders" at bounding box center [135, 155] width 39 height 9
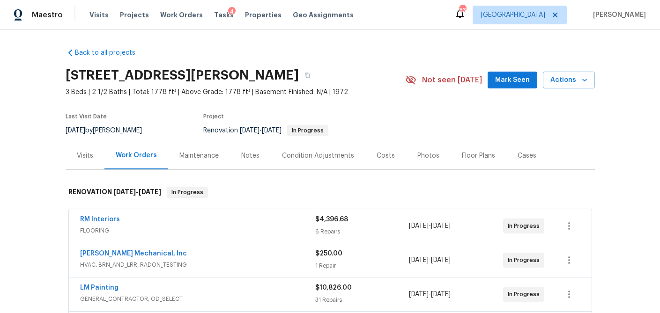
click at [227, 219] on div "RM Interiors" at bounding box center [197, 220] width 235 height 11
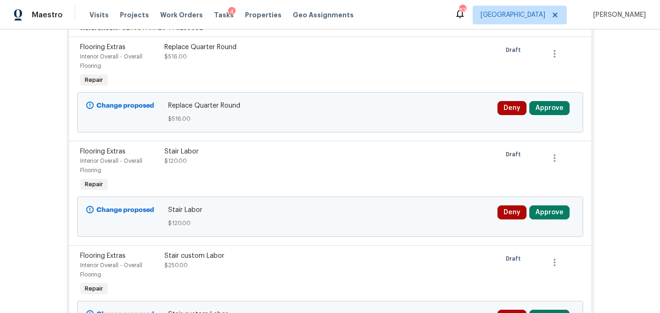
scroll to position [234, 0]
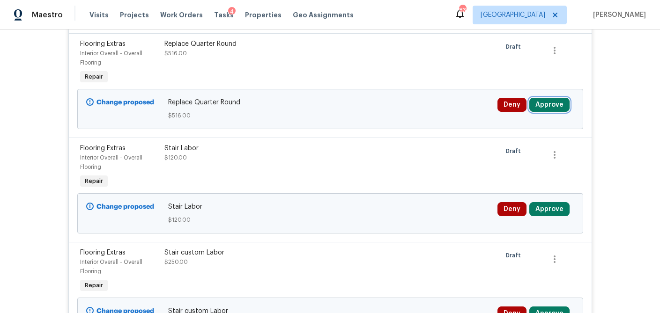
click at [557, 104] on button "Approve" at bounding box center [549, 105] width 40 height 14
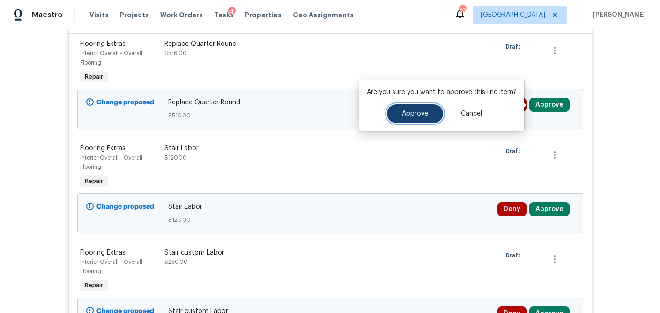
click at [407, 116] on span "Approve" at bounding box center [415, 114] width 26 height 7
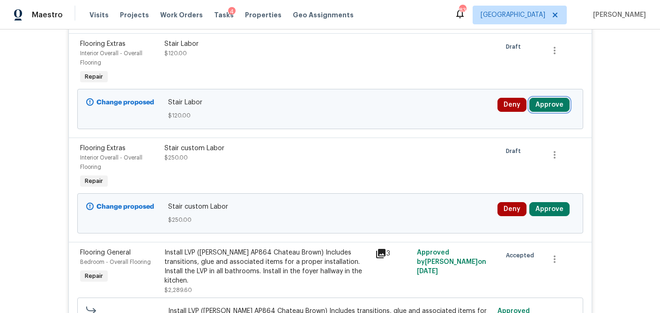
click at [549, 104] on button "Approve" at bounding box center [549, 105] width 40 height 14
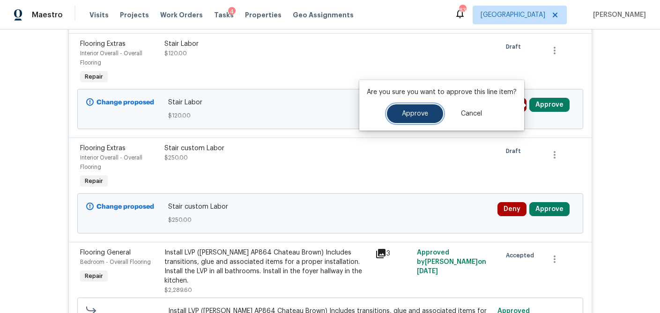
click at [425, 117] on span "Approve" at bounding box center [415, 114] width 26 height 7
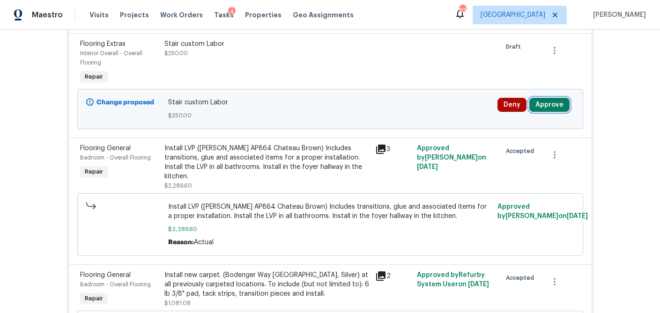
drag, startPoint x: 546, startPoint y: 105, endPoint x: 537, endPoint y: 108, distance: 9.7
click at [546, 105] on button "Approve" at bounding box center [549, 105] width 40 height 14
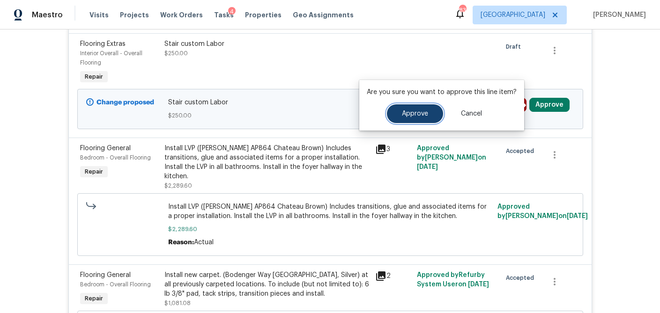
click at [421, 118] on button "Approve" at bounding box center [415, 113] width 56 height 19
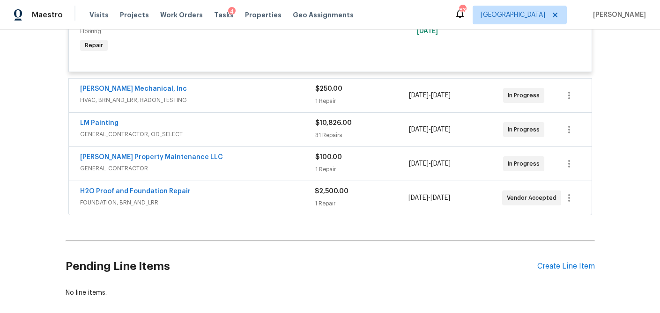
scroll to position [770, 0]
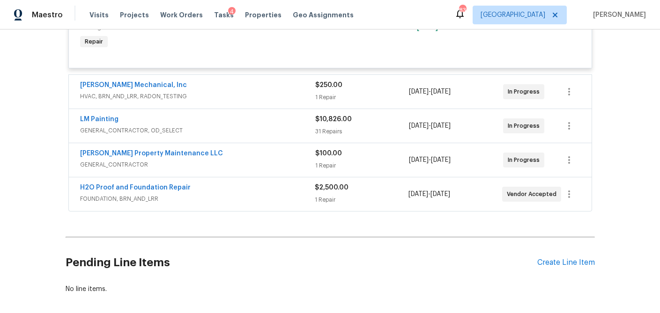
click at [370, 84] on div "$250.00 1 Repair" at bounding box center [362, 92] width 94 height 22
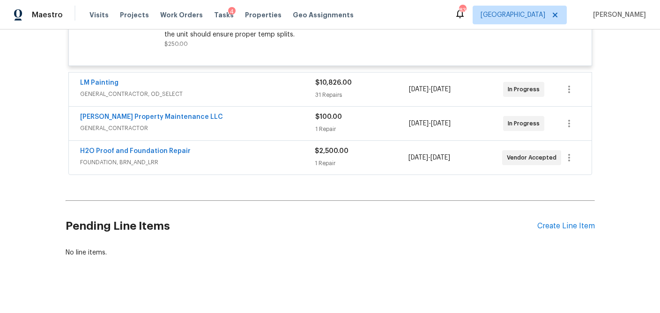
scroll to position [920, 0]
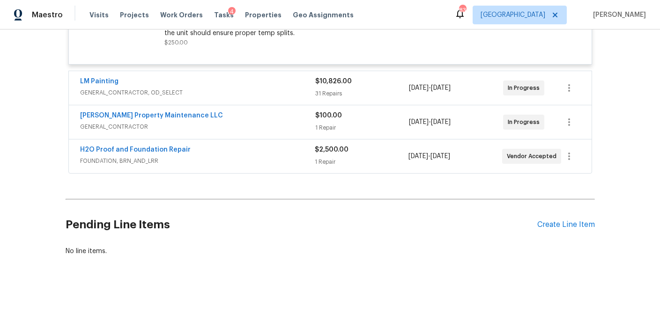
click at [365, 89] on div "31 Repairs" at bounding box center [362, 93] width 94 height 9
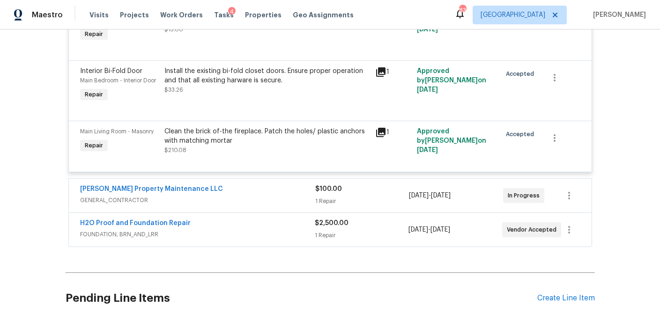
scroll to position [3219, 0]
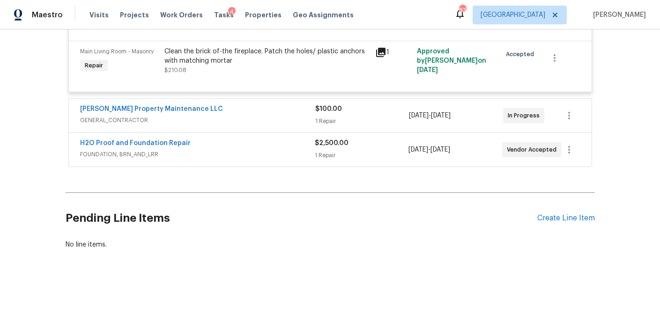
click at [379, 124] on div "1 Repair" at bounding box center [362, 121] width 94 height 9
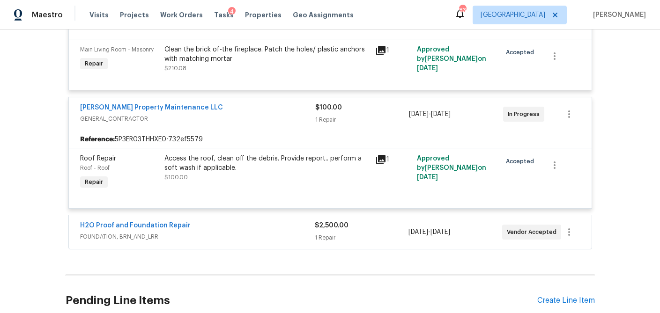
scroll to position [3304, 0]
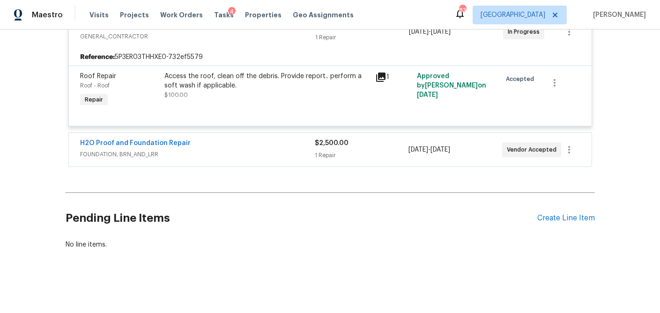
click at [374, 147] on div "$2,500.00" at bounding box center [362, 143] width 94 height 9
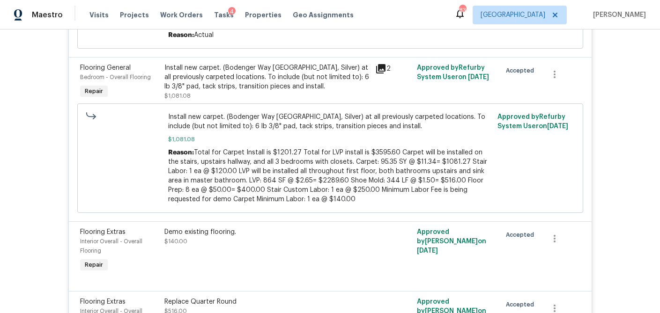
scroll to position [0, 0]
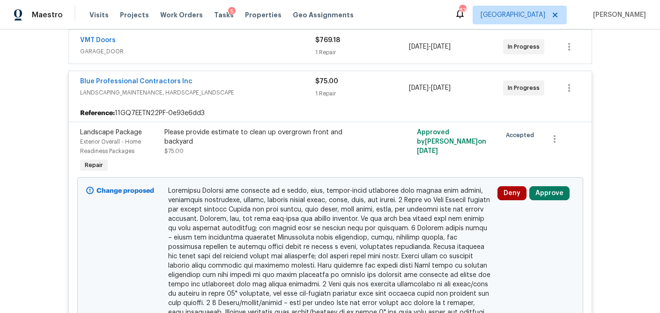
scroll to position [349, 0]
click at [551, 190] on button "Approve" at bounding box center [549, 194] width 40 height 14
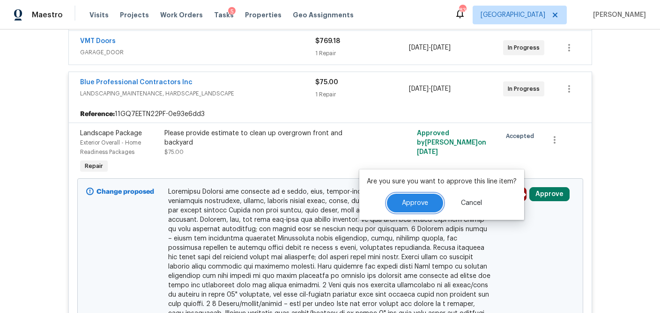
drag, startPoint x: 422, startPoint y: 205, endPoint x: 428, endPoint y: 203, distance: 6.8
click at [422, 205] on span "Approve" at bounding box center [415, 203] width 26 height 7
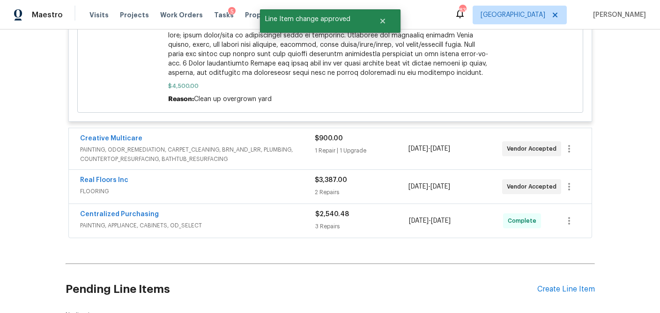
scroll to position [1015, 0]
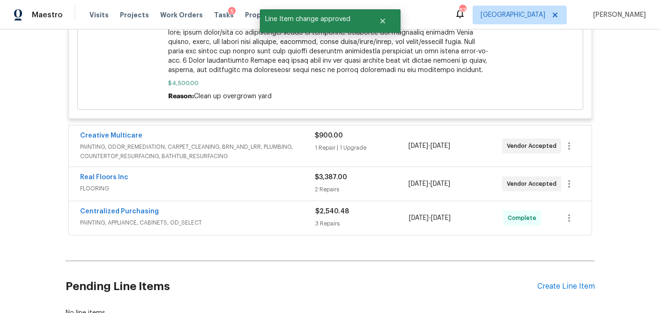
click at [355, 138] on div "$900.00" at bounding box center [362, 135] width 94 height 9
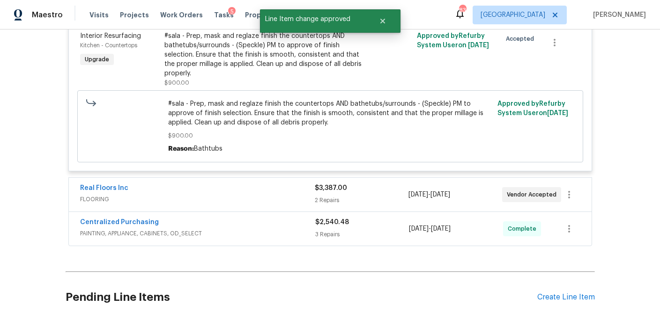
scroll to position [1245, 0]
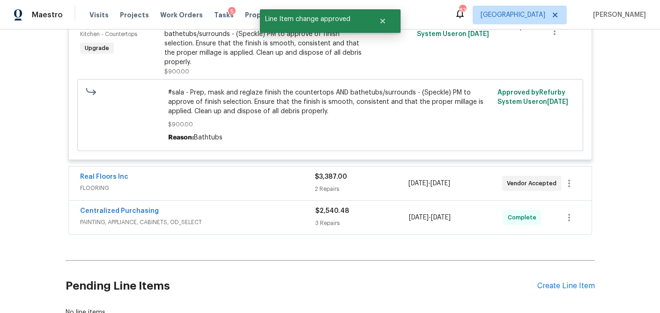
click at [345, 185] on div "2 Repairs" at bounding box center [362, 189] width 94 height 9
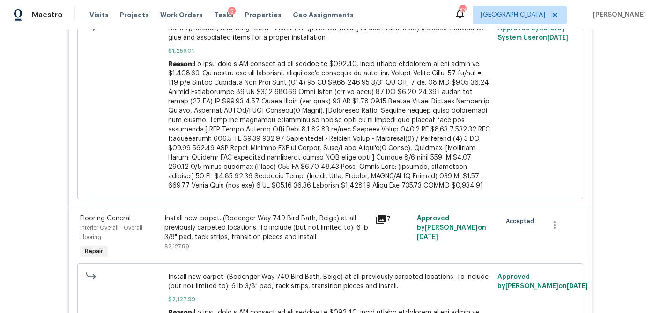
scroll to position [1818, 0]
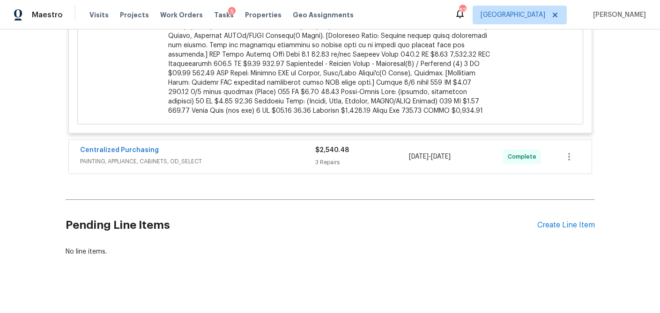
click at [347, 149] on div "$2,540.48 3 Repairs" at bounding box center [362, 157] width 94 height 22
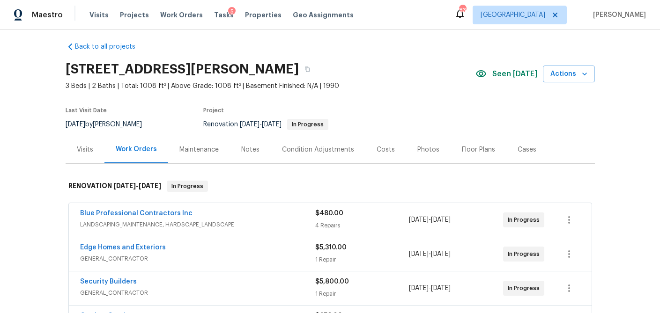
scroll to position [0, 0]
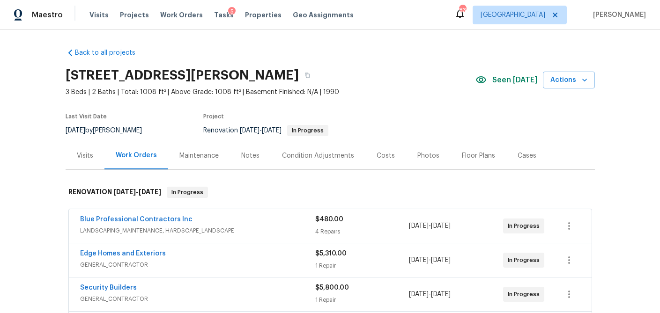
click at [82, 152] on div "Visits" at bounding box center [85, 155] width 16 height 9
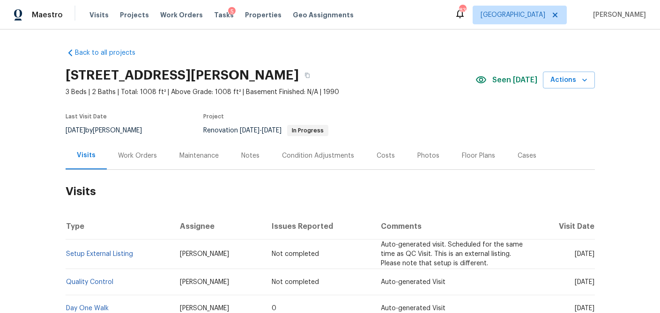
click at [381, 153] on div "Costs" at bounding box center [386, 155] width 18 height 9
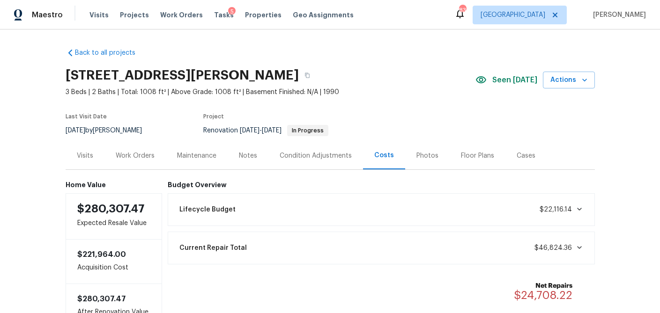
click at [125, 158] on div "Work Orders" at bounding box center [135, 155] width 39 height 9
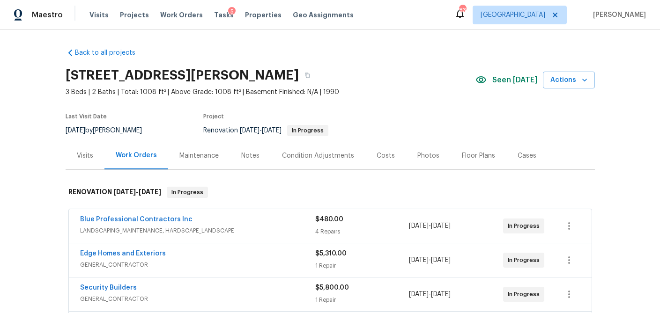
click at [72, 153] on div "Visits" at bounding box center [85, 156] width 39 height 28
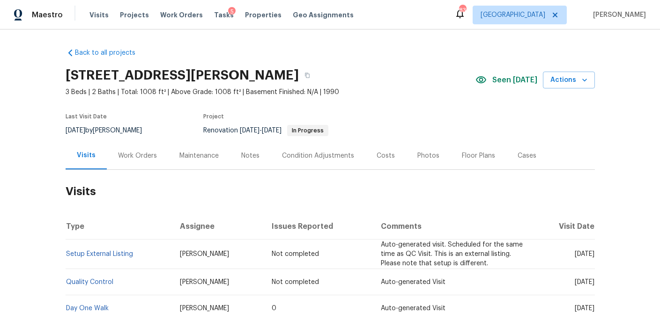
click at [78, 159] on div "Visits" at bounding box center [86, 155] width 19 height 9
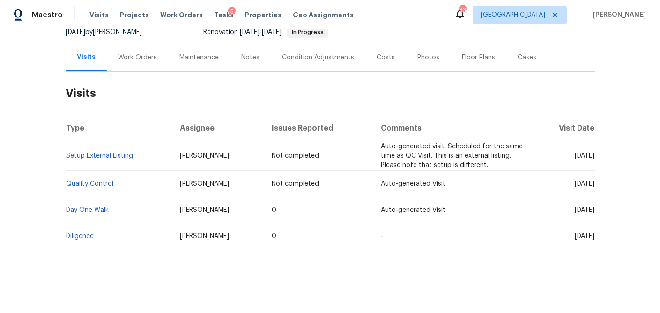
scroll to position [75, 0]
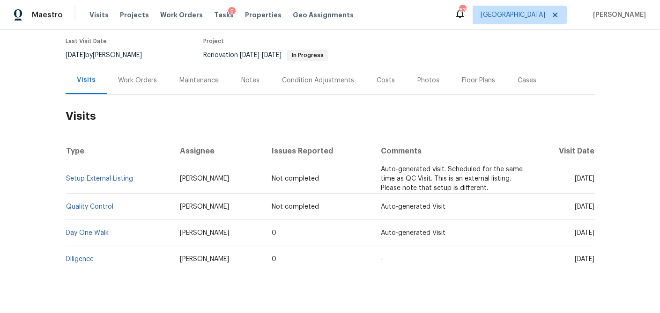
click at [248, 82] on div "Notes" at bounding box center [250, 80] width 18 height 9
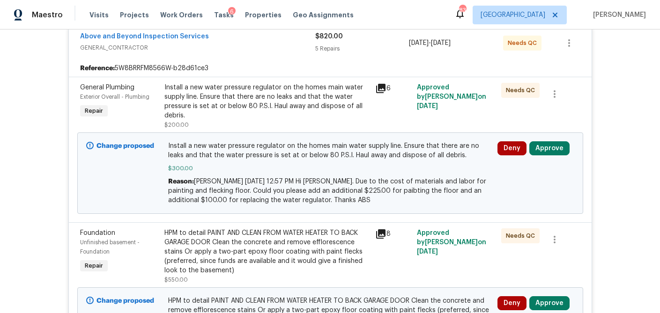
scroll to position [191, 0]
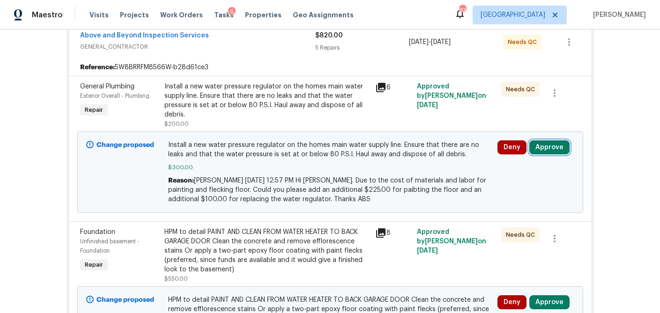
click at [551, 148] on button "Approve" at bounding box center [549, 148] width 40 height 14
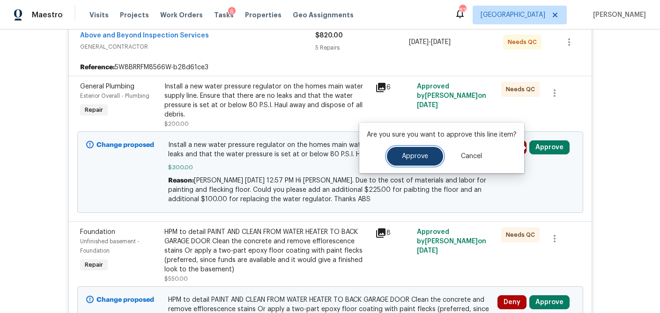
click at [401, 163] on button "Approve" at bounding box center [415, 156] width 56 height 19
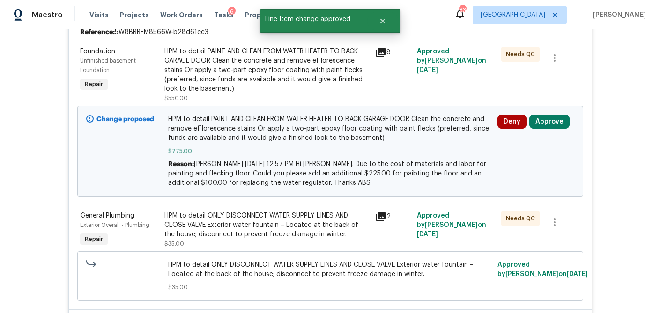
scroll to position [229, 0]
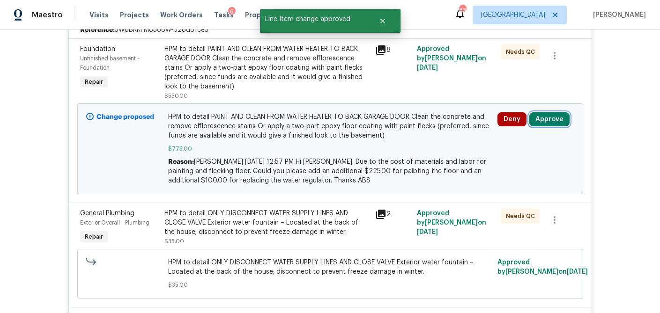
click at [542, 113] on button "Approve" at bounding box center [549, 119] width 40 height 14
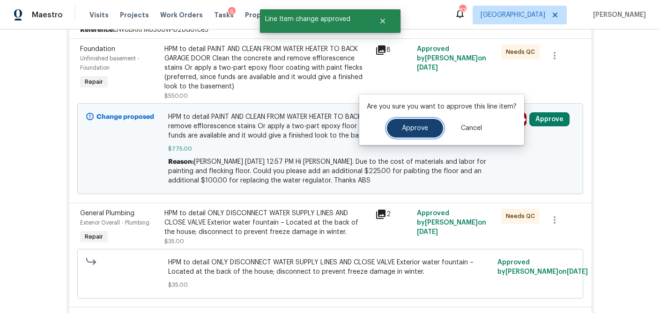
click at [413, 132] on button "Approve" at bounding box center [415, 128] width 56 height 19
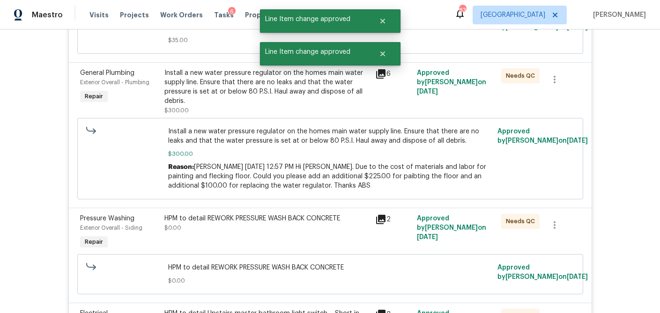
scroll to position [0, 0]
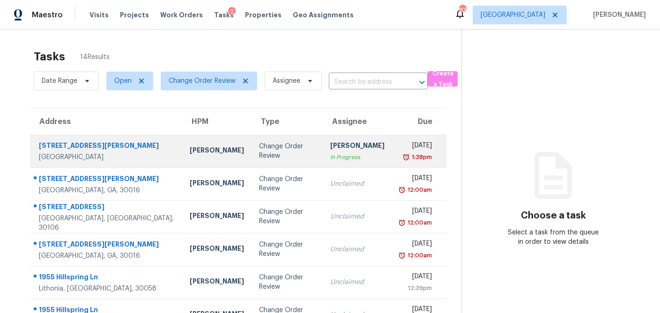
click at [259, 152] on div "Change Order Review" at bounding box center [287, 151] width 57 height 19
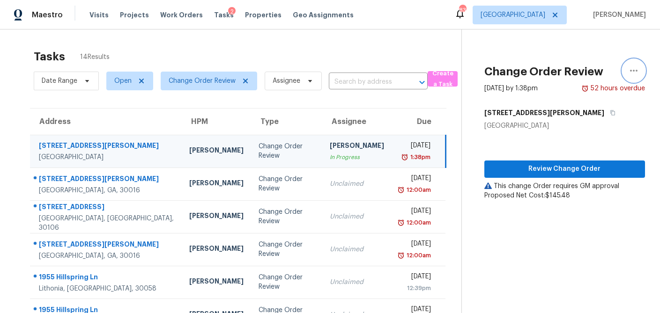
click at [635, 67] on icon "button" at bounding box center [633, 70] width 11 height 11
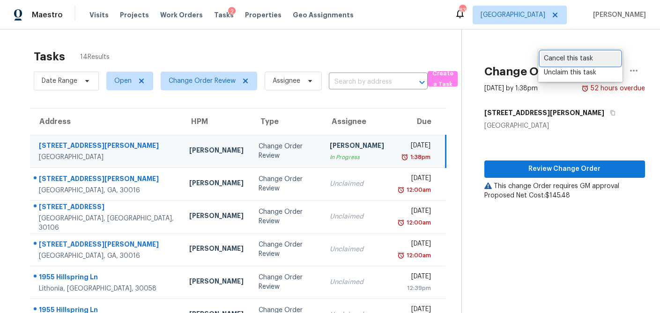
click at [570, 59] on div "Cancel this task" at bounding box center [580, 58] width 73 height 9
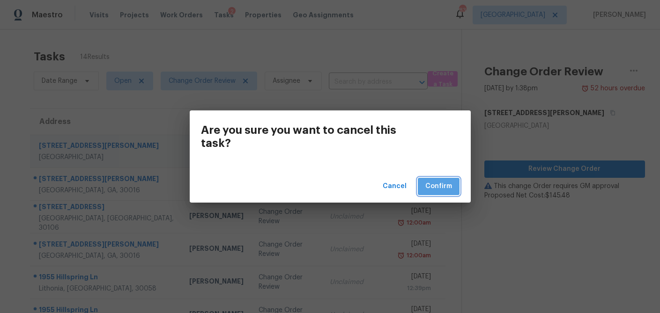
click at [439, 186] on span "Confirm" at bounding box center [438, 187] width 27 height 12
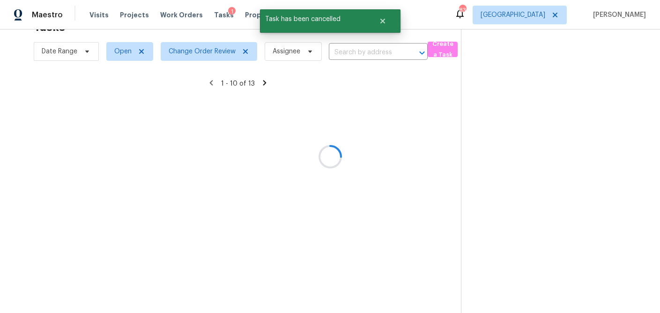
scroll to position [174, 0]
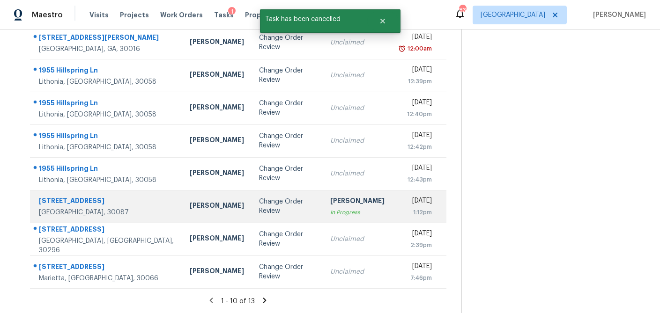
click at [252, 213] on td "Change Order Review" at bounding box center [288, 206] width 72 height 33
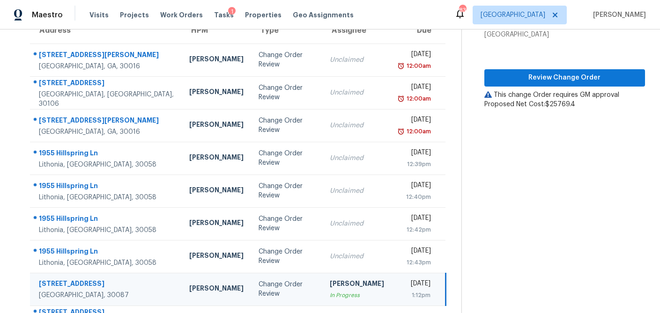
scroll to position [89, 0]
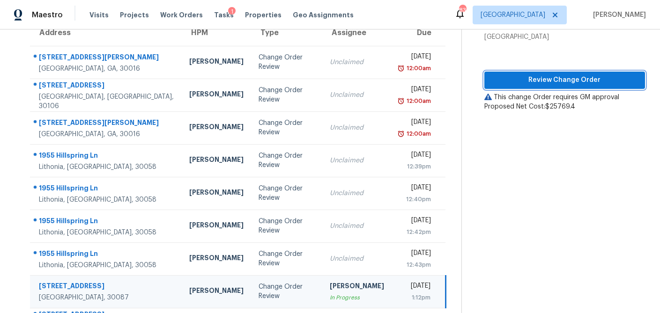
click at [571, 87] on button "Review Change Order" at bounding box center [564, 80] width 161 height 17
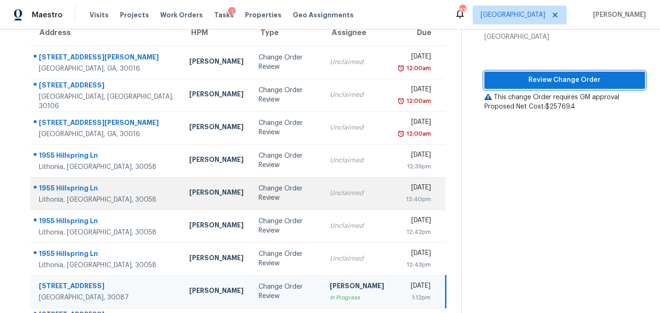
scroll to position [174, 0]
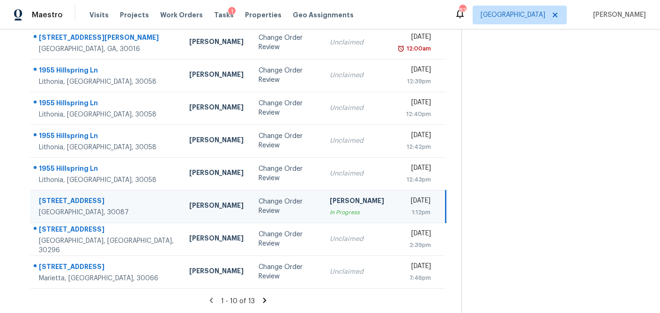
click at [263, 300] on icon at bounding box center [264, 301] width 8 height 8
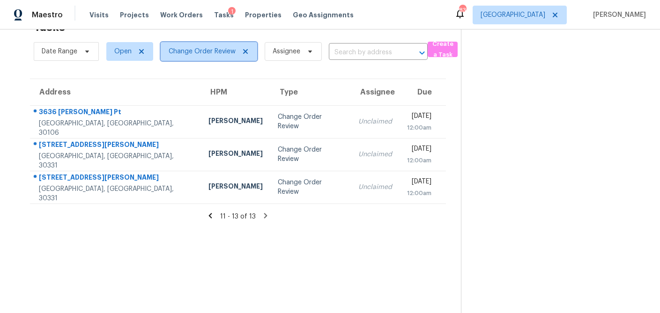
click at [244, 51] on icon at bounding box center [245, 51] width 7 height 7
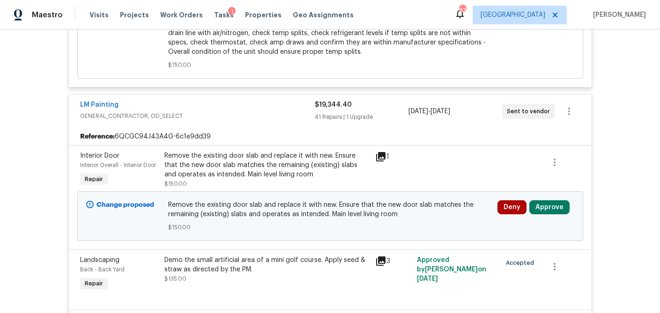
scroll to position [1049, 0]
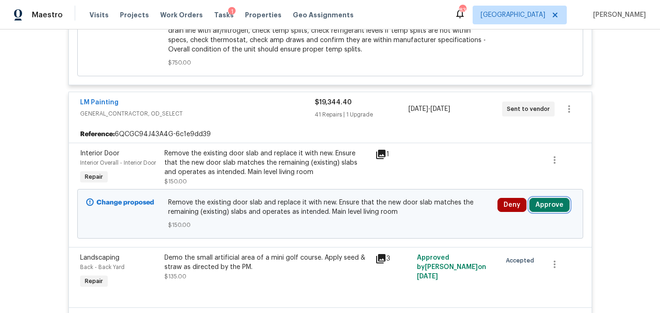
drag, startPoint x: 542, startPoint y: 217, endPoint x: 525, endPoint y: 221, distance: 17.2
click at [542, 212] on button "Approve" at bounding box center [549, 205] width 40 height 14
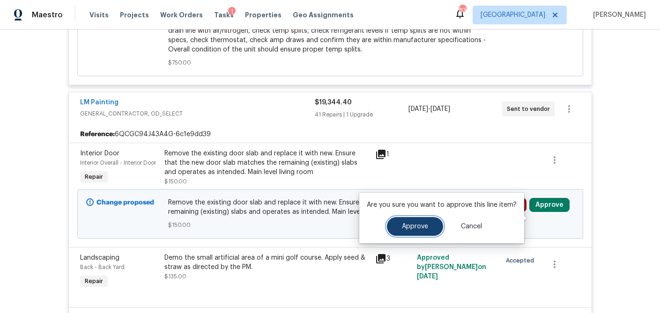
click at [415, 233] on button "Approve" at bounding box center [415, 226] width 56 height 19
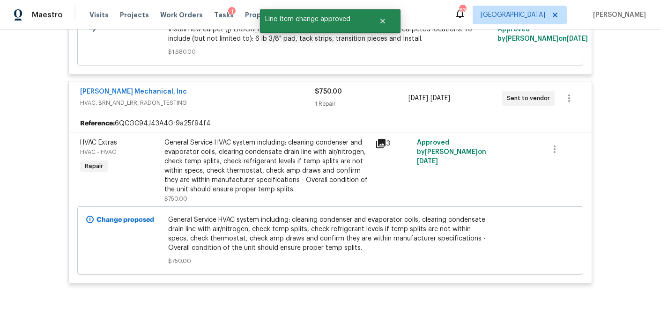
scroll to position [4344, 0]
